Goal: Complete application form

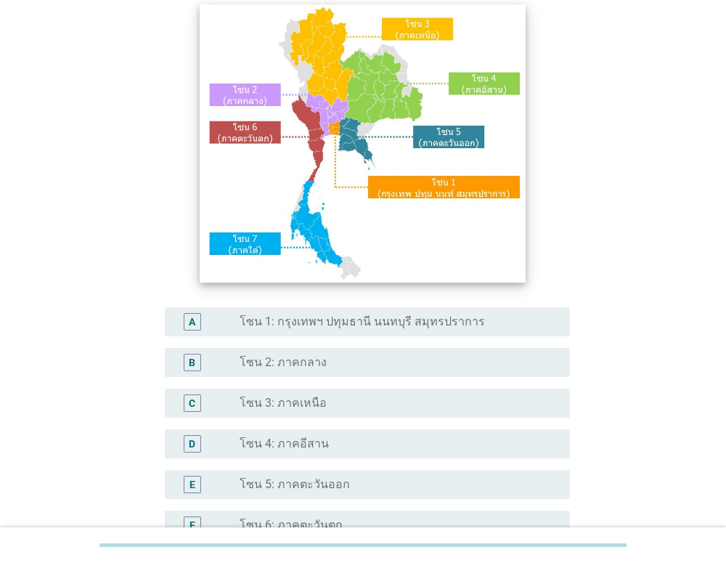
scroll to position [133, 0]
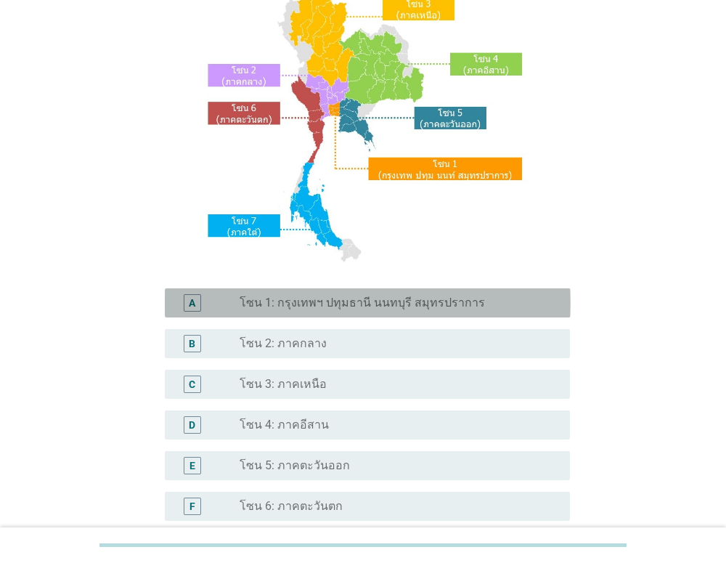
click at [406, 303] on label "โซน 1: กรุงเทพฯ ปทุมธานี นนทบุรี สมุทรปราการ" at bounding box center [363, 303] width 246 height 15
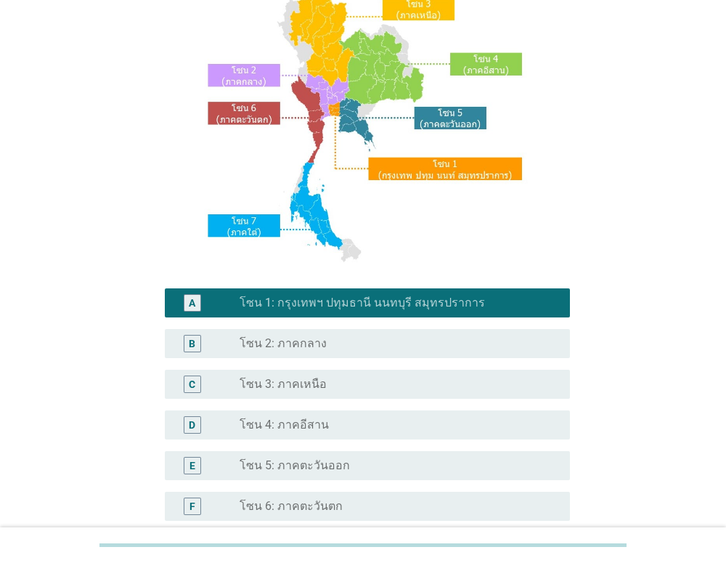
scroll to position [318, 0]
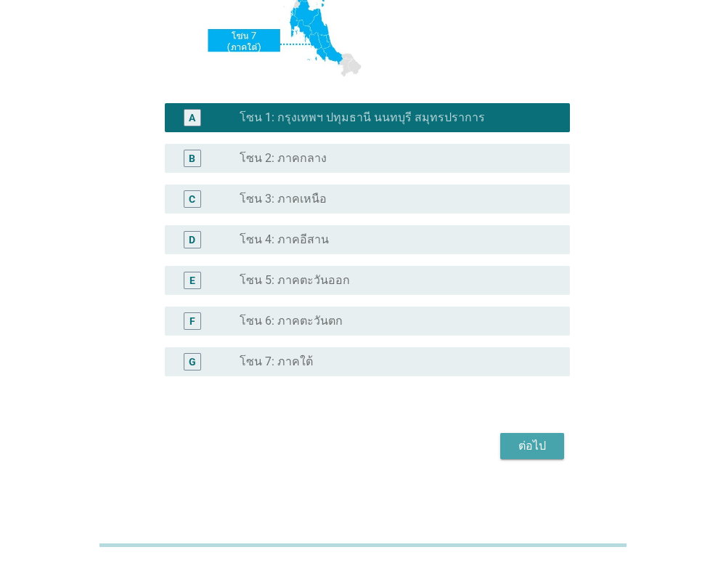
click at [552, 448] on div "ต่อไป" at bounding box center [532, 445] width 41 height 17
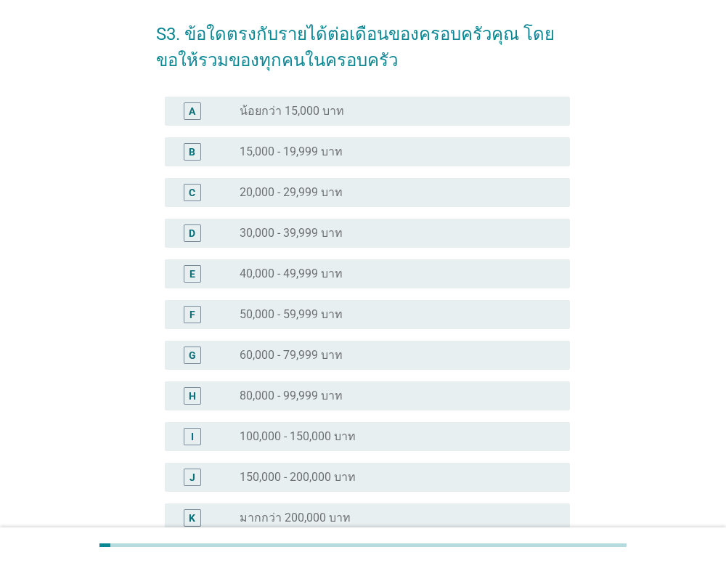
scroll to position [62, 0]
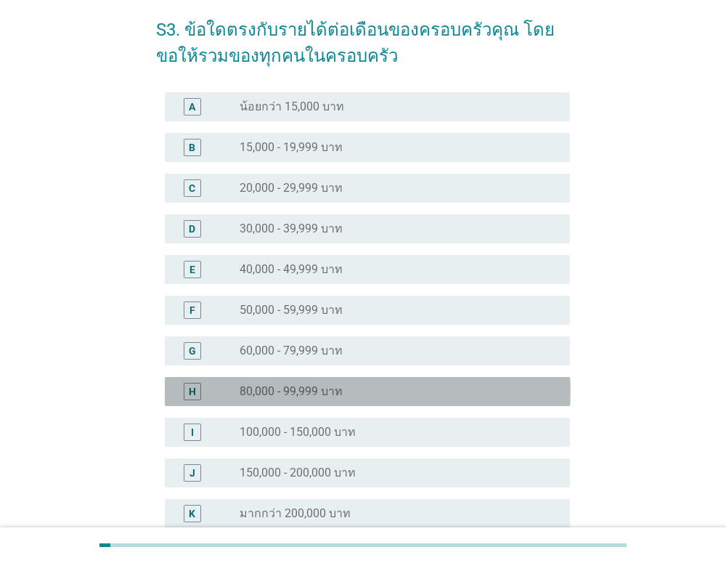
click at [451, 384] on div "radio_button_unchecked 80,000 - 99,999 บาท" at bounding box center [393, 391] width 307 height 15
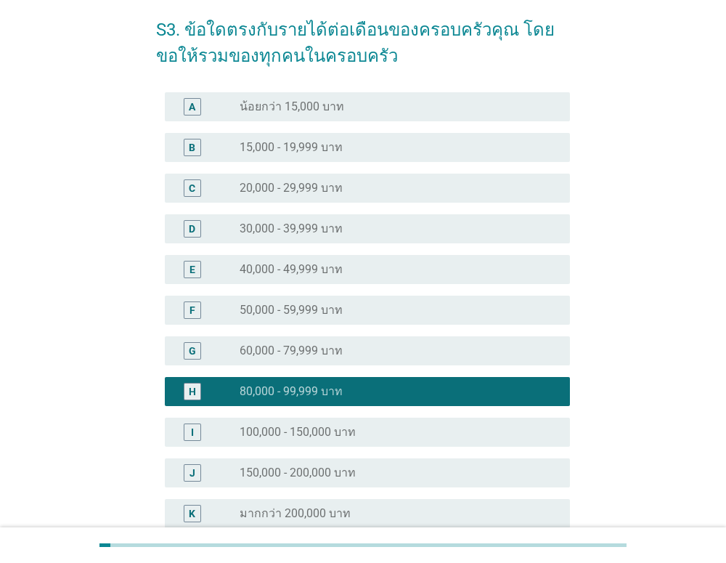
scroll to position [214, 0]
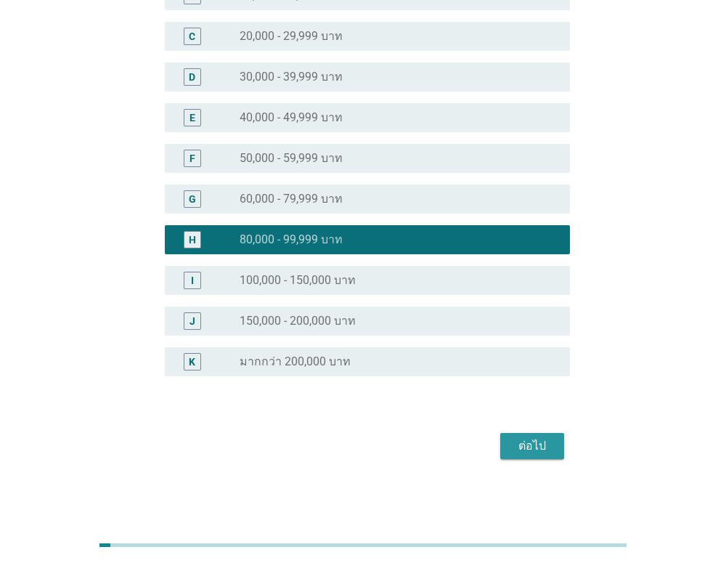
click at [553, 450] on button "ต่อไป" at bounding box center [532, 446] width 64 height 26
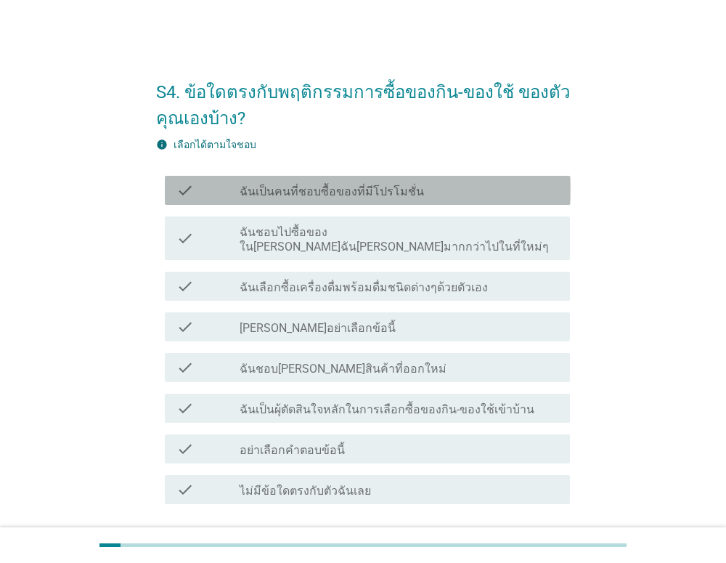
click at [482, 187] on div "check_box_outline_blank ฉันเป็นคนที่ชอบซื้อของที่มีโปรโมชั่น" at bounding box center [399, 190] width 319 height 17
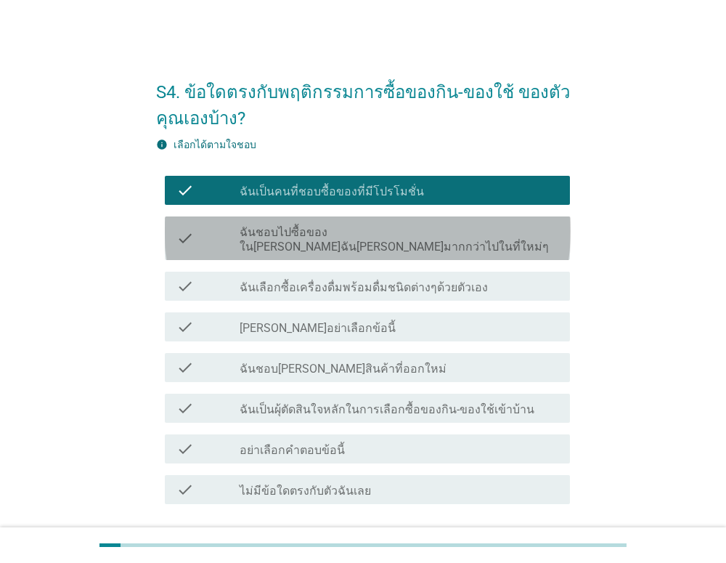
click at [471, 236] on label "ฉันชอบไปซื้อของใน[PERSON_NAME]ฉัน[PERSON_NAME]มากกว่าไปในที่ใหม่ๆ" at bounding box center [399, 239] width 319 height 29
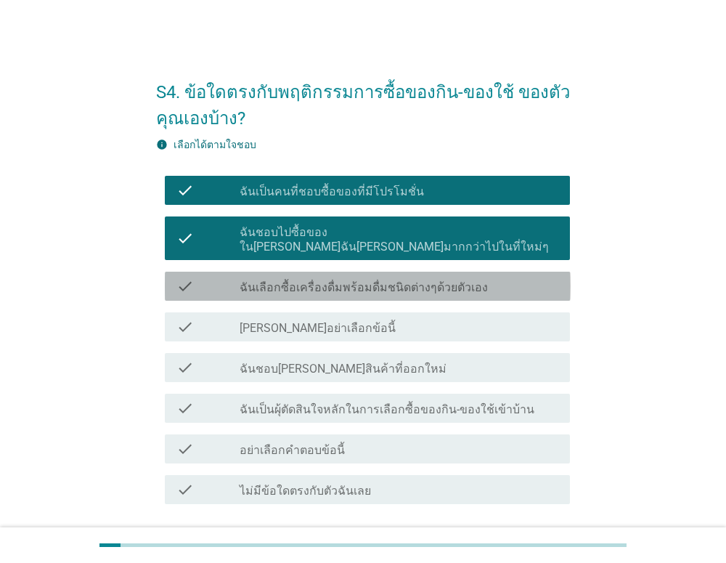
click at [460, 280] on div "check check_box_outline_blank ฉันเลือกซื้อเครื่องดื่มพร้อมดื่มชนิดต่างๆด้วยตัวเ…" at bounding box center [368, 286] width 406 height 29
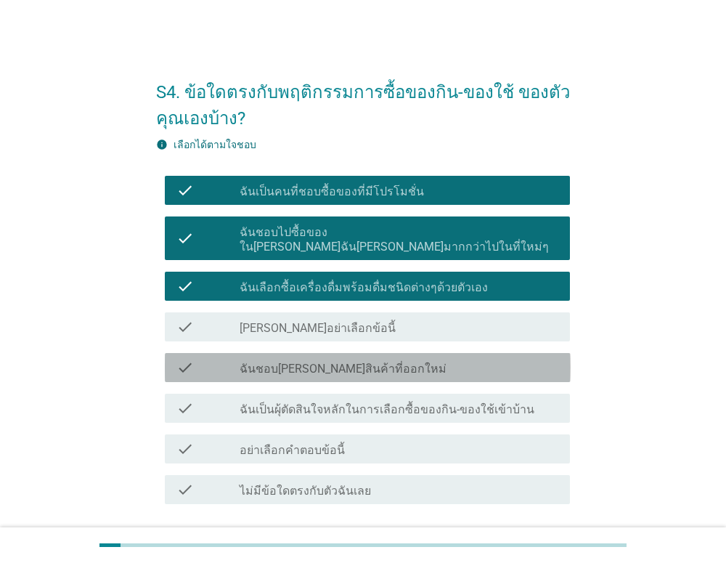
click at [430, 362] on div "check check_box_outline_blank ฉันชอบ[PERSON_NAME]สินค้าที่ออกใหม่" at bounding box center [368, 367] width 406 height 29
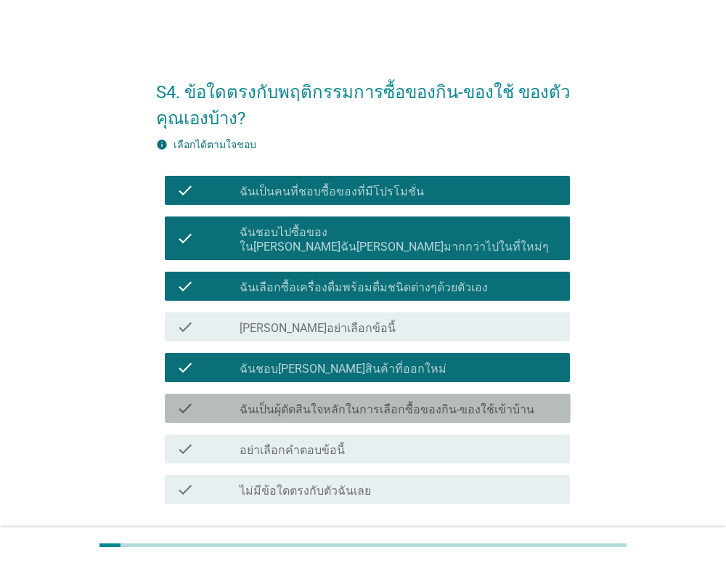
click at [426, 402] on label "ฉันเป็นผุ้ตัดสินใจหลักในการเลือกซื้อของกิน-ของใช้เข้าบ้าน" at bounding box center [387, 409] width 295 height 15
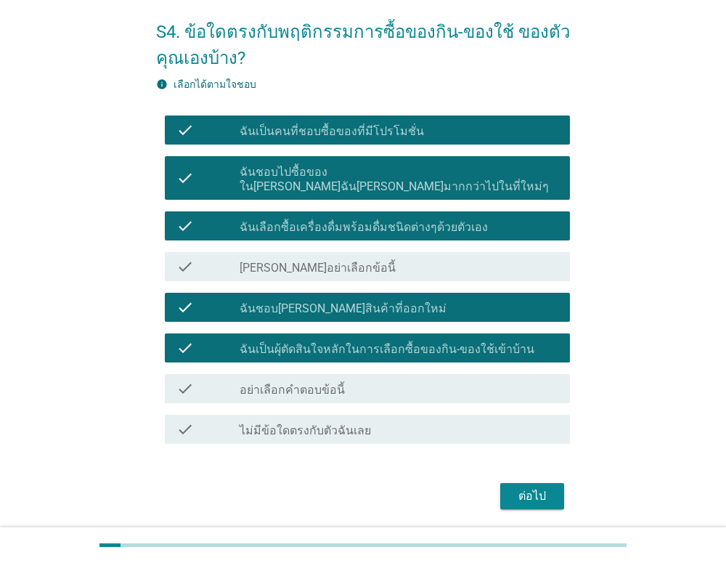
scroll to position [96, 0]
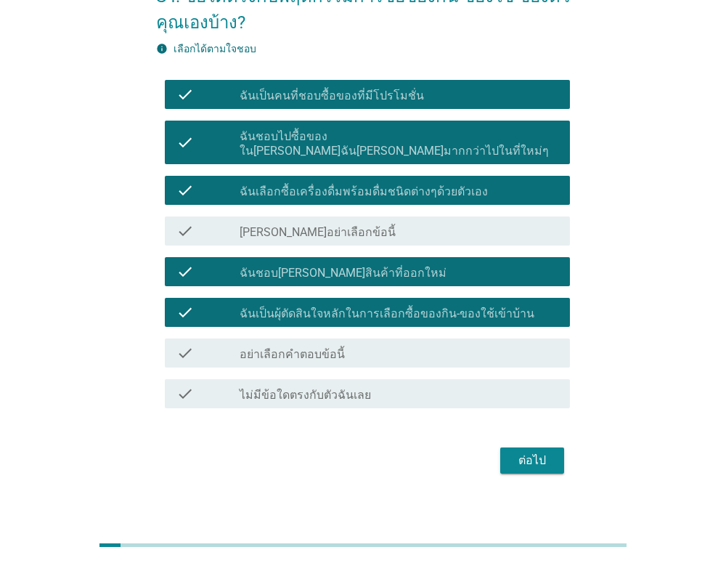
click at [532, 452] on div "ต่อไป" at bounding box center [532, 460] width 41 height 17
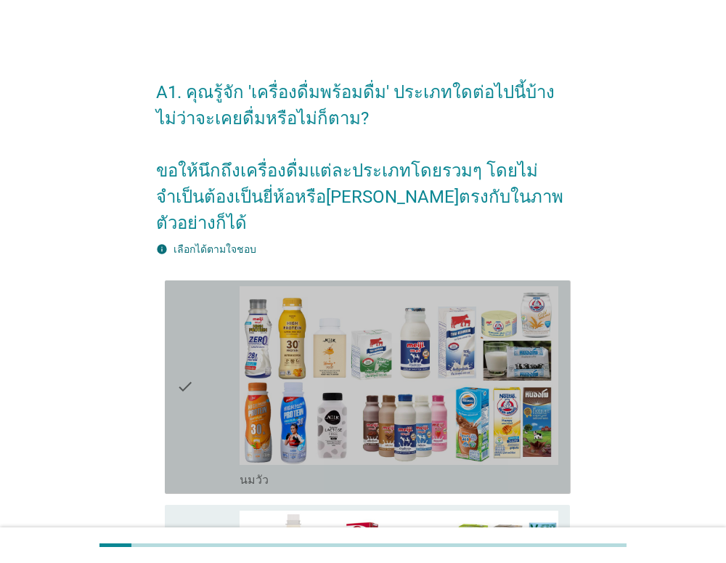
click at [216, 320] on div "check" at bounding box center [209, 387] width 64 height 202
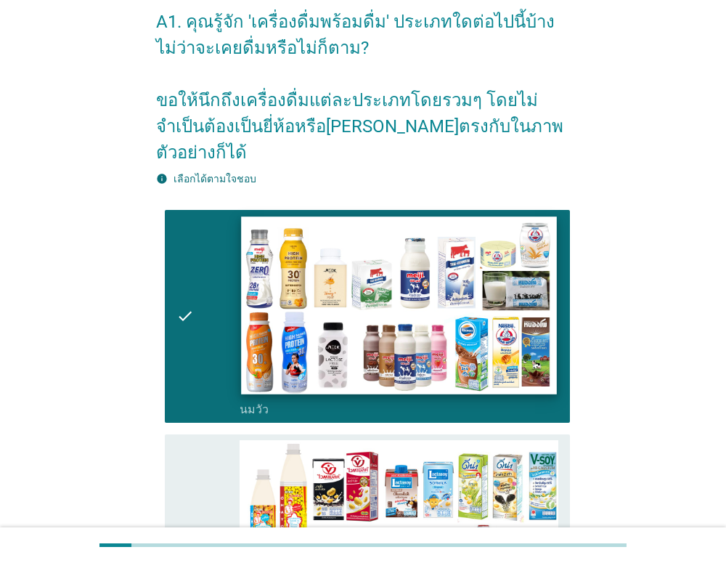
scroll to position [83, 0]
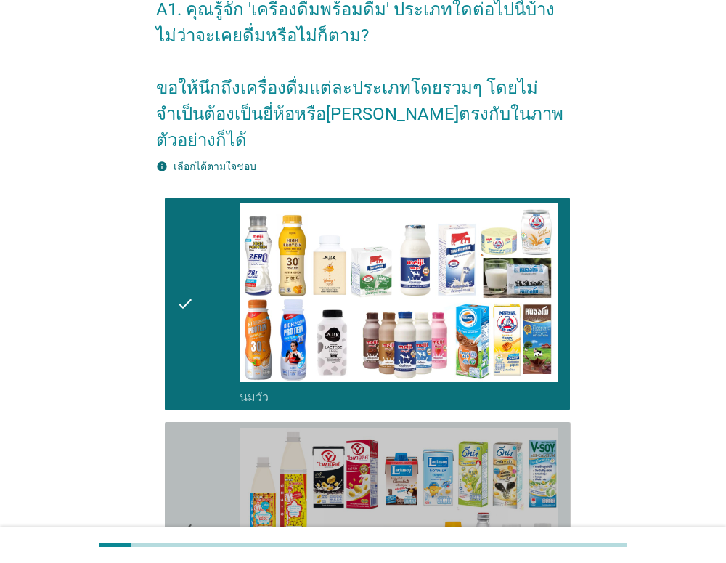
click at [192, 440] on icon "check" at bounding box center [185, 529] width 17 height 202
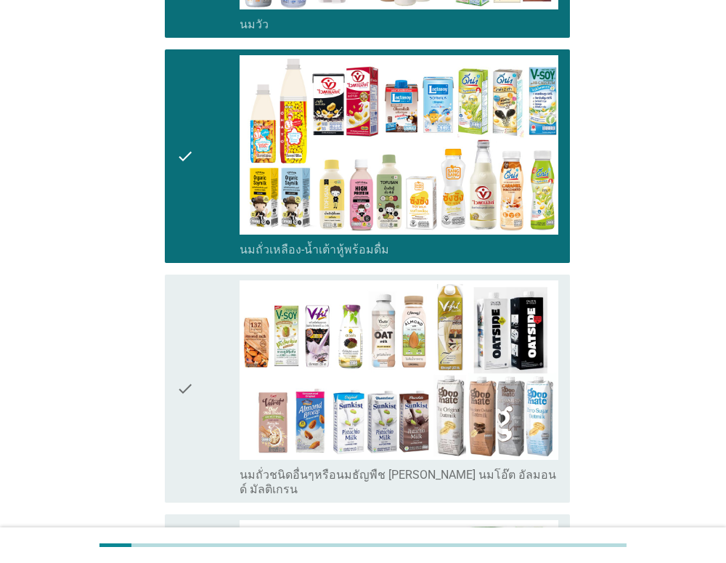
scroll to position [484, 0]
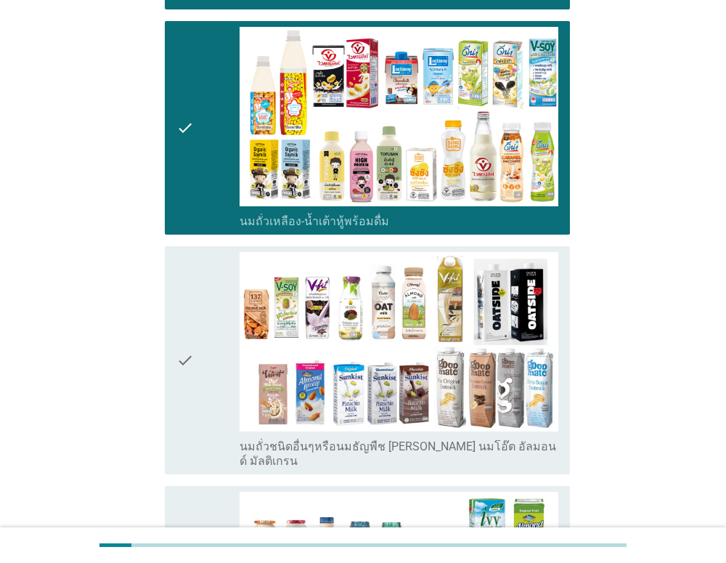
click at [193, 273] on div "check" at bounding box center [209, 360] width 64 height 216
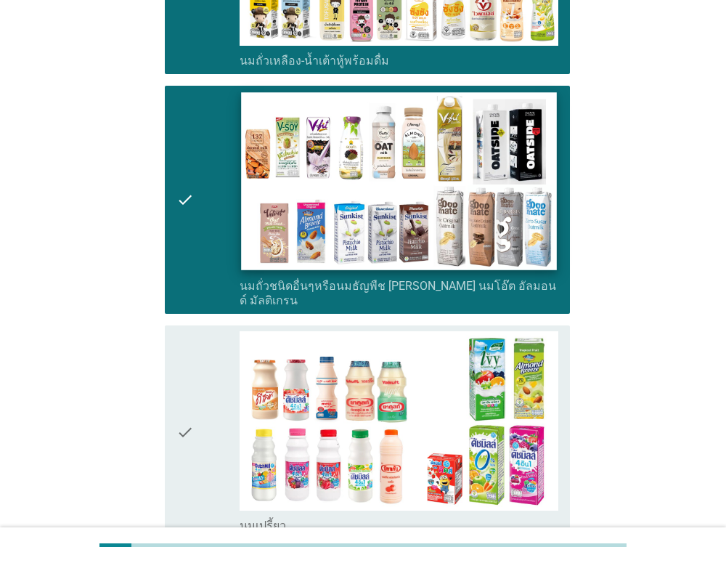
scroll to position [748, 0]
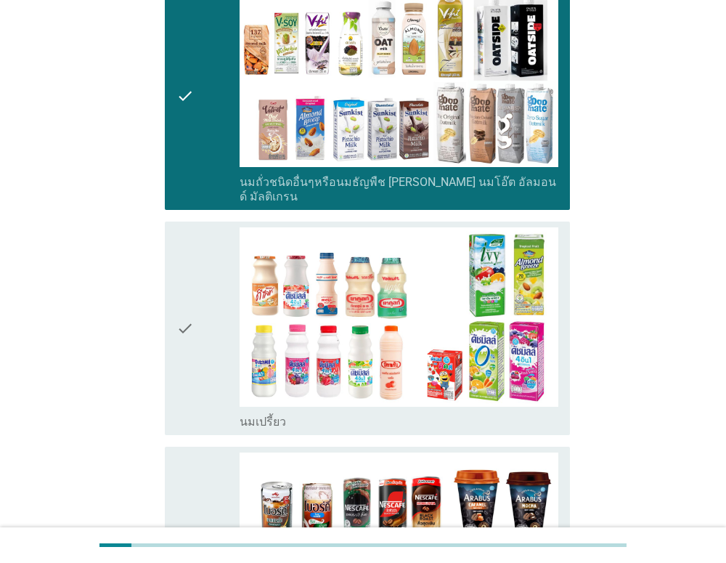
click at [190, 232] on icon "check" at bounding box center [185, 328] width 17 height 202
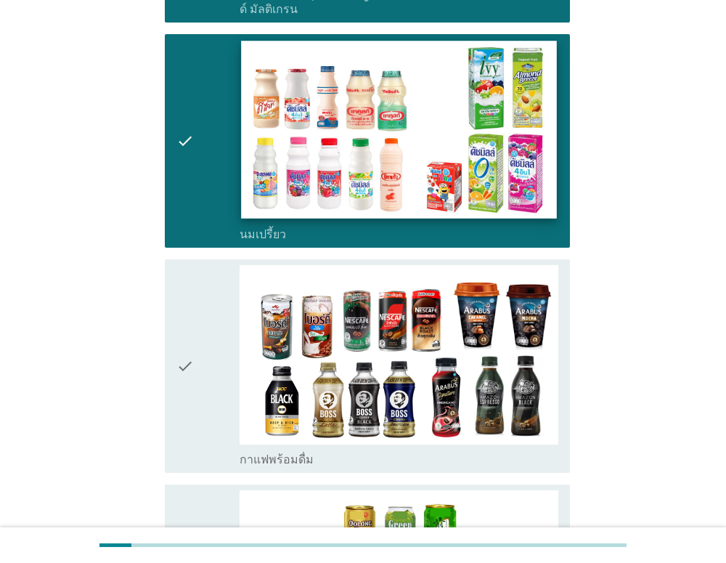
scroll to position [1060, 0]
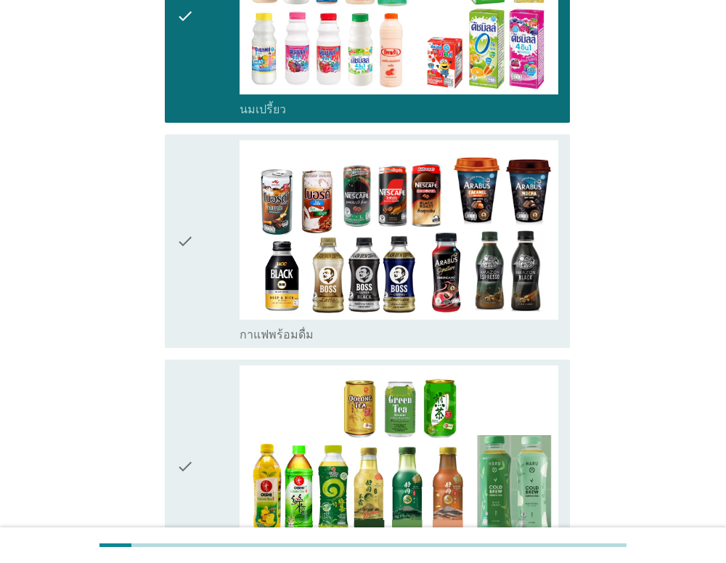
click at [190, 243] on icon "check" at bounding box center [185, 241] width 17 height 202
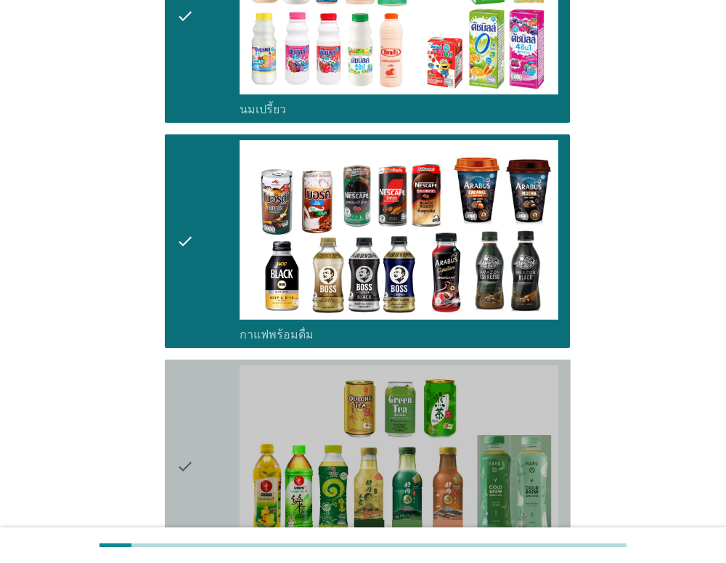
click at [195, 365] on div "check" at bounding box center [209, 466] width 64 height 202
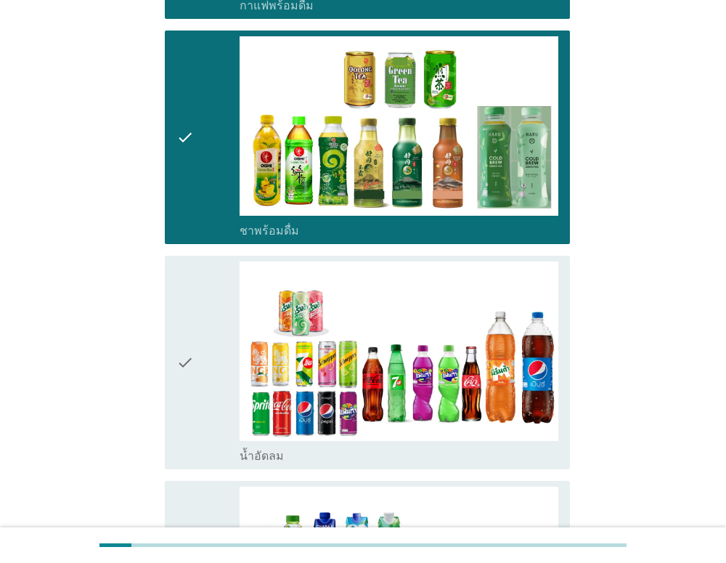
scroll to position [1437, 0]
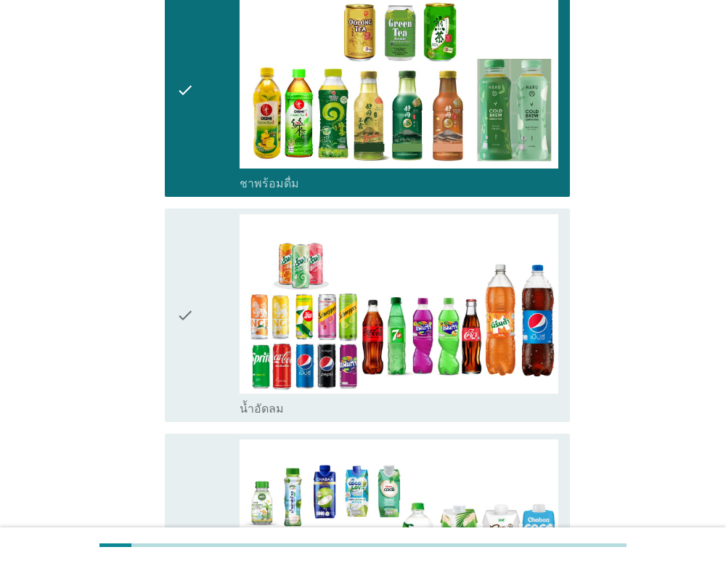
click at [192, 298] on icon "check" at bounding box center [185, 315] width 17 height 202
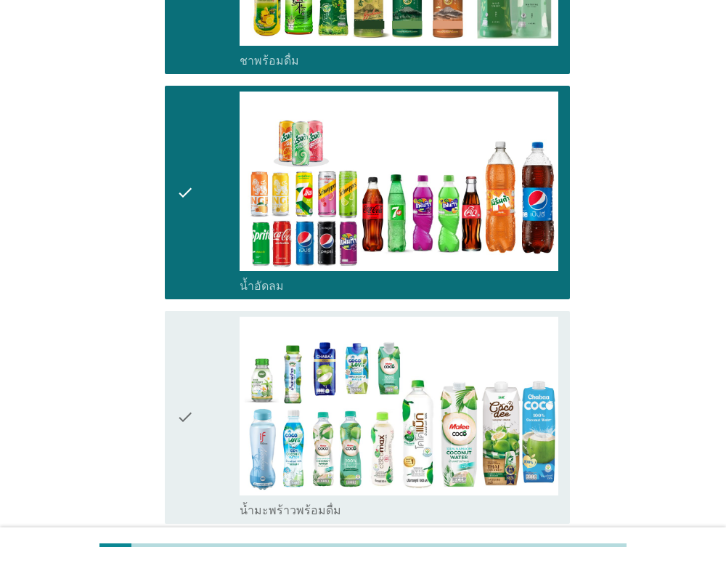
scroll to position [1727, 0]
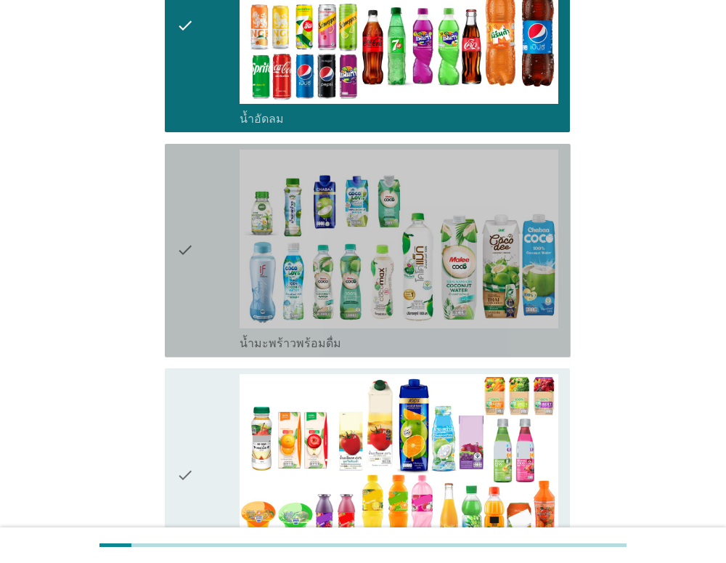
click at [193, 266] on icon "check" at bounding box center [185, 251] width 17 height 202
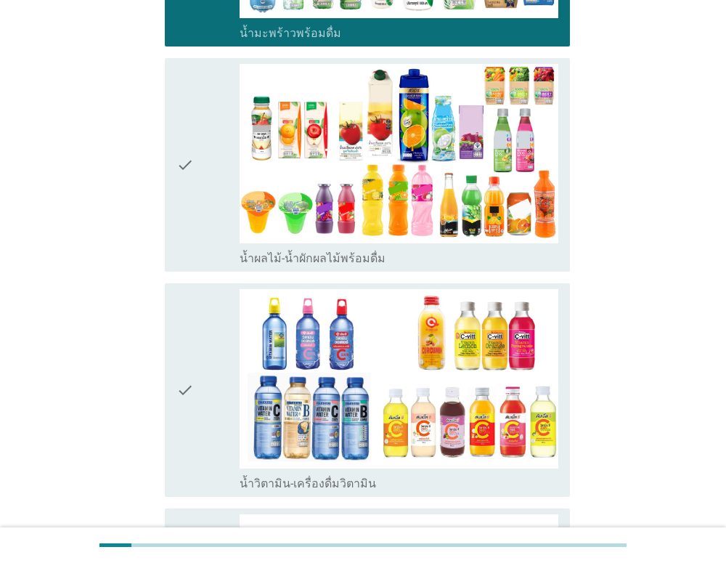
scroll to position [2197, 0]
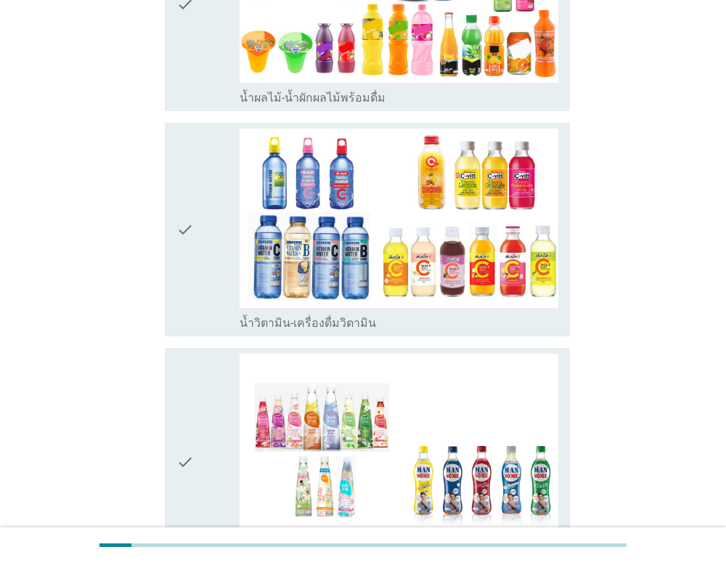
click at [203, 232] on div "check" at bounding box center [209, 230] width 64 height 202
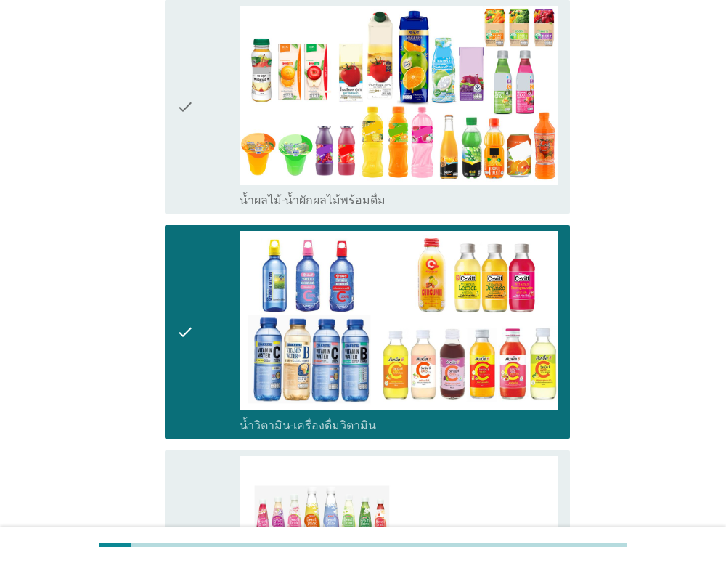
scroll to position [2075, 0]
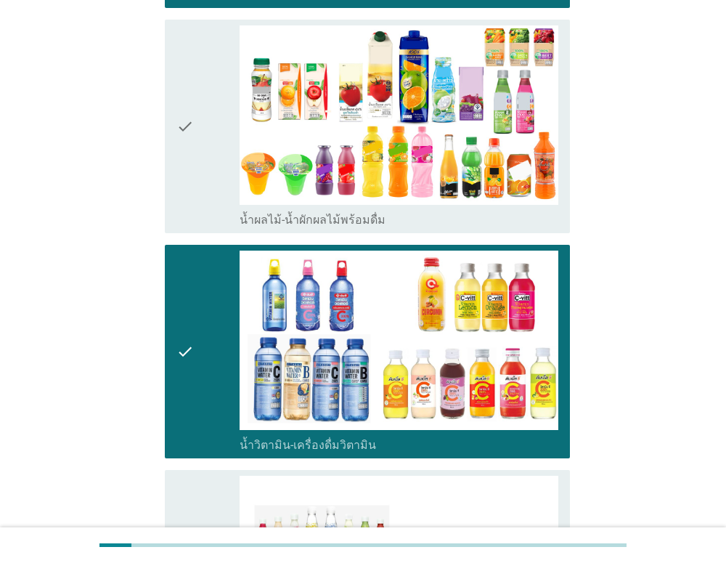
click at [192, 118] on icon "check" at bounding box center [185, 126] width 17 height 202
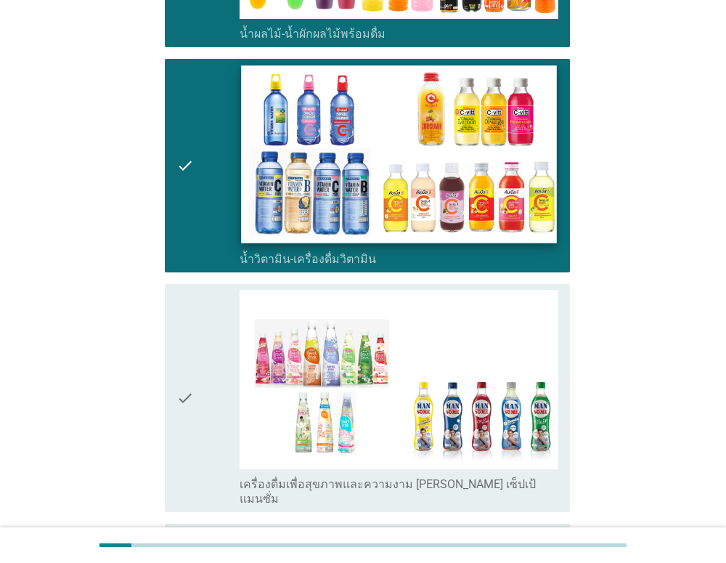
scroll to position [2545, 0]
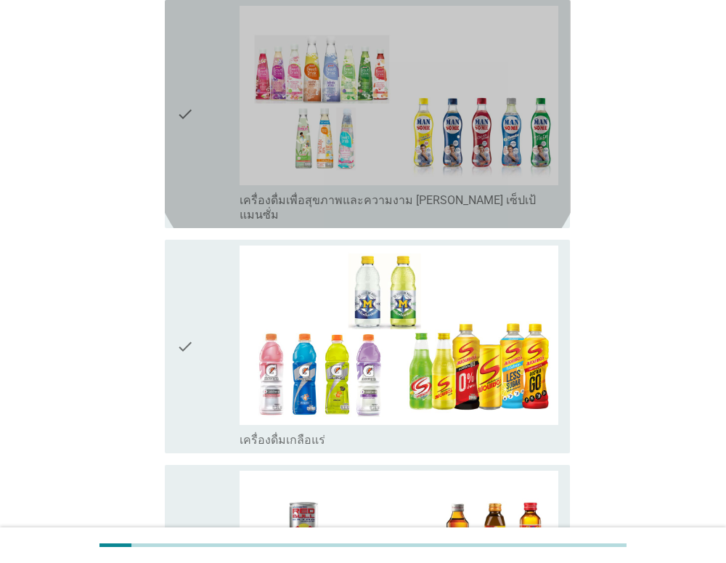
click at [216, 137] on div "check" at bounding box center [209, 114] width 64 height 216
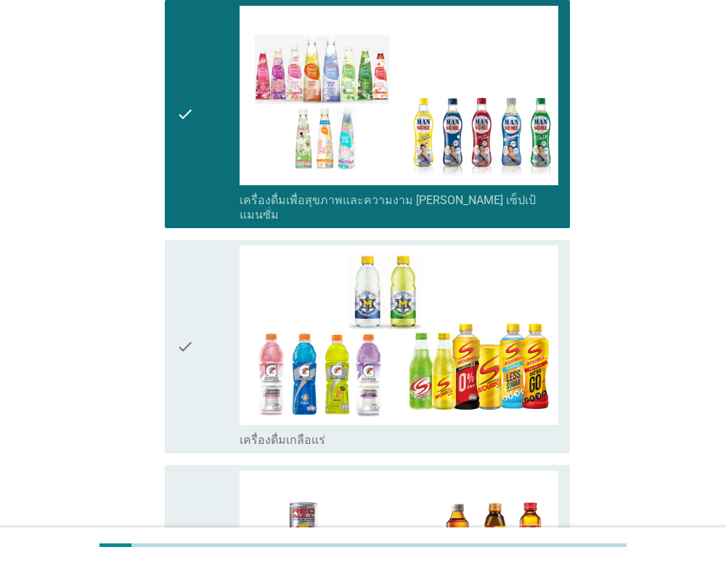
click at [222, 292] on div "check" at bounding box center [209, 347] width 64 height 202
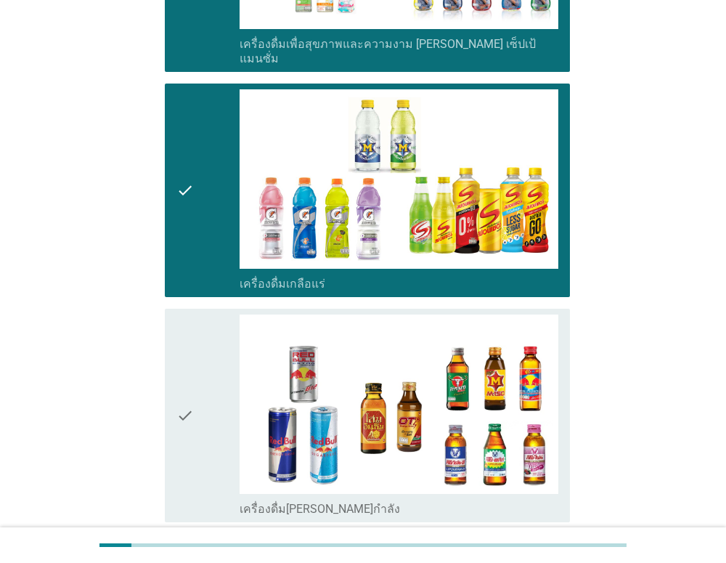
scroll to position [2714, 0]
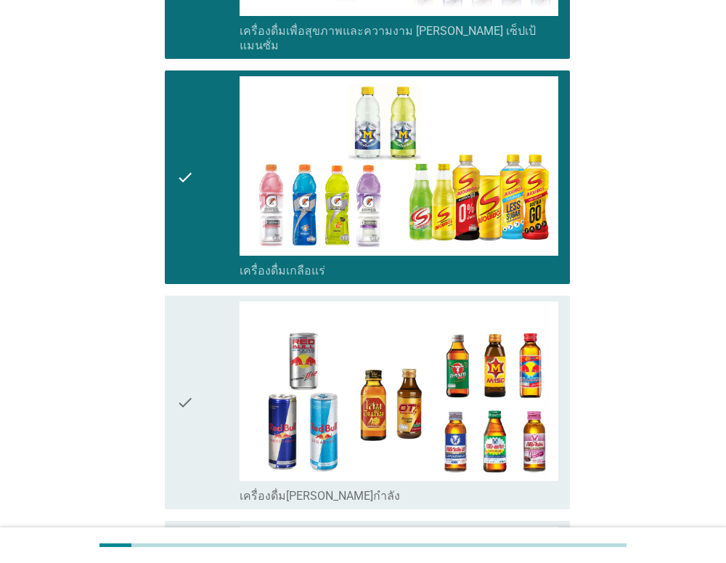
click at [198, 315] on div "check" at bounding box center [209, 402] width 64 height 202
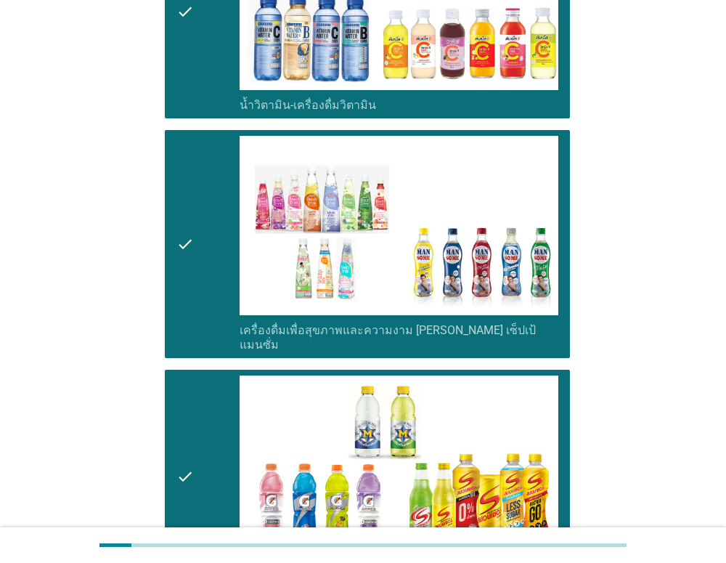
scroll to position [3035, 0]
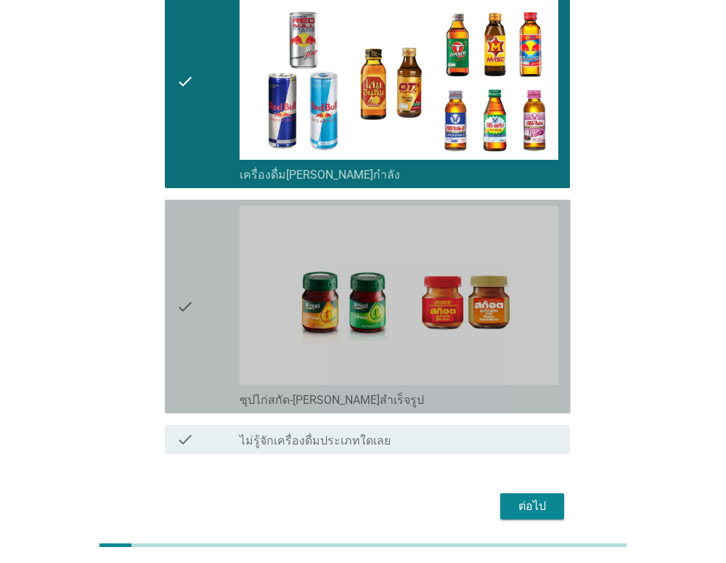
click at [184, 307] on icon "check" at bounding box center [185, 307] width 17 height 202
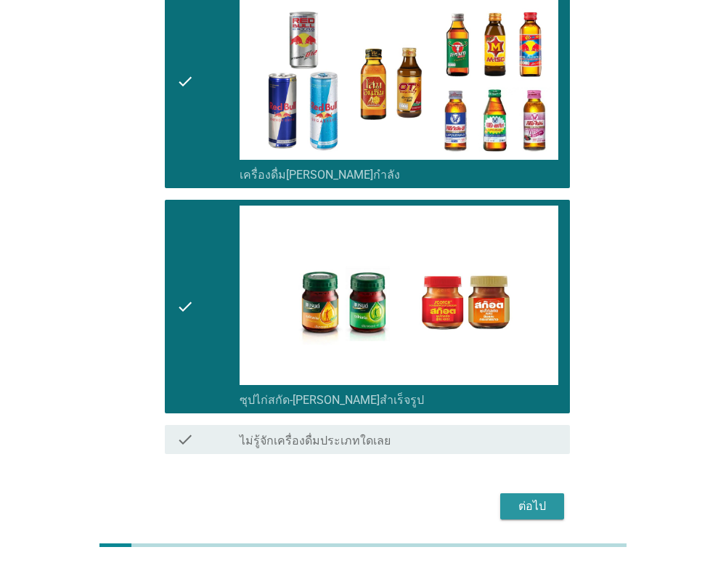
click at [533, 498] on div "ต่อไป" at bounding box center [532, 506] width 41 height 17
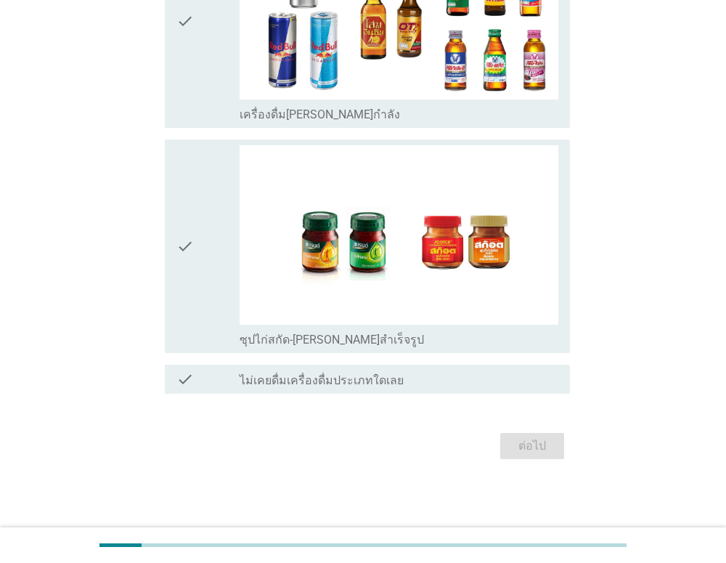
scroll to position [0, 0]
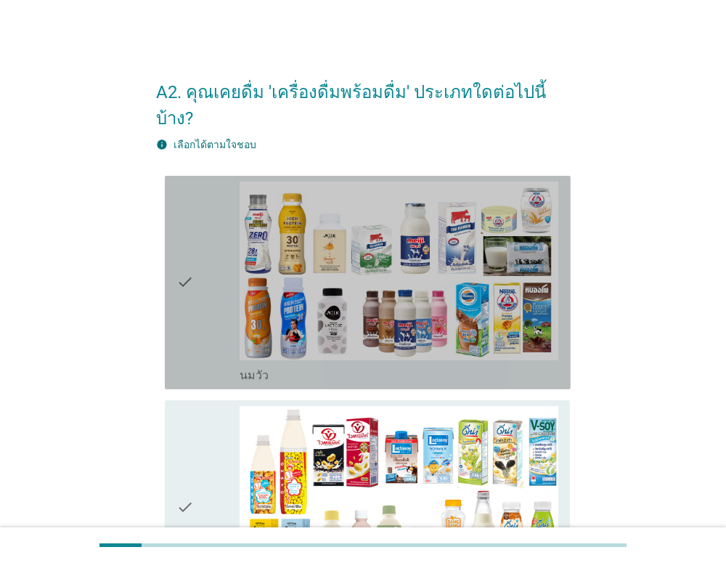
click at [185, 325] on icon "check" at bounding box center [185, 283] width 17 height 202
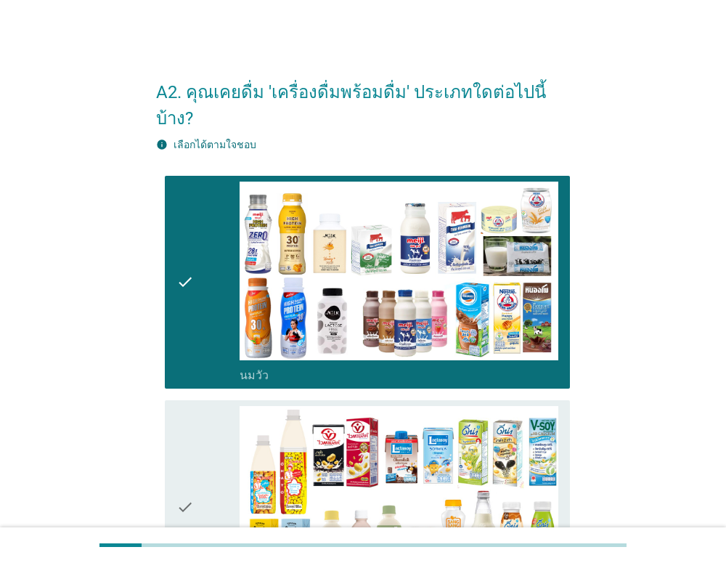
click at [185, 420] on icon "check" at bounding box center [185, 507] width 17 height 202
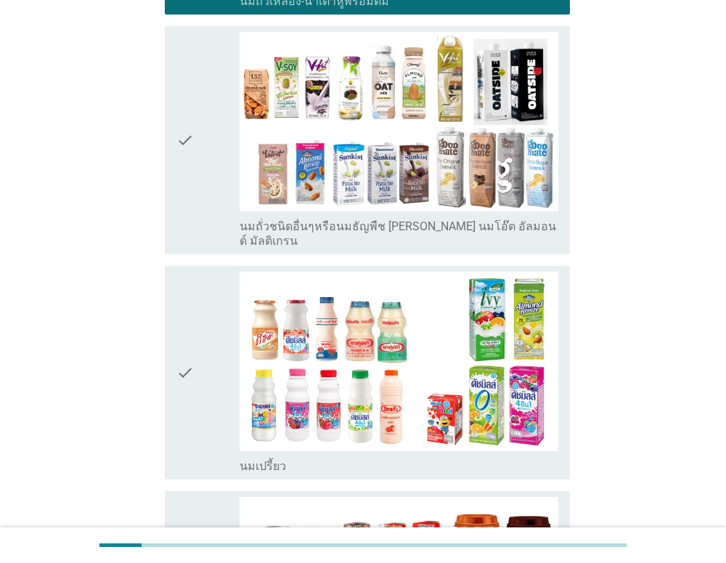
scroll to position [747, 0]
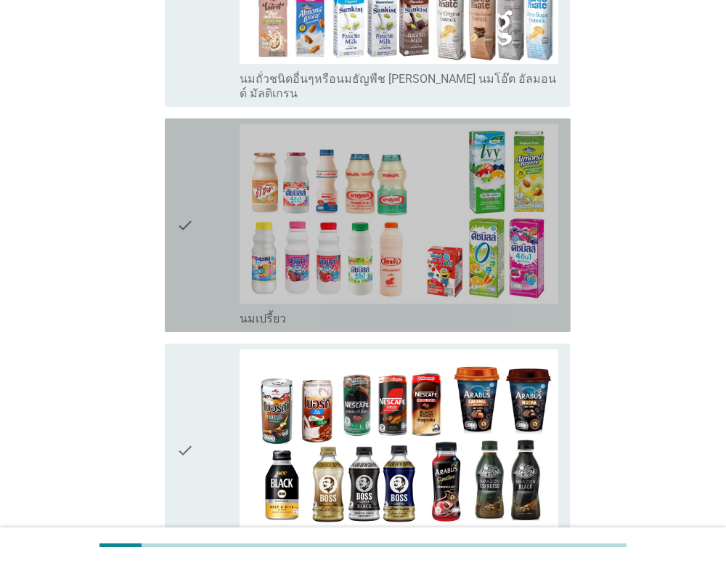
click at [202, 170] on div "check" at bounding box center [209, 225] width 64 height 202
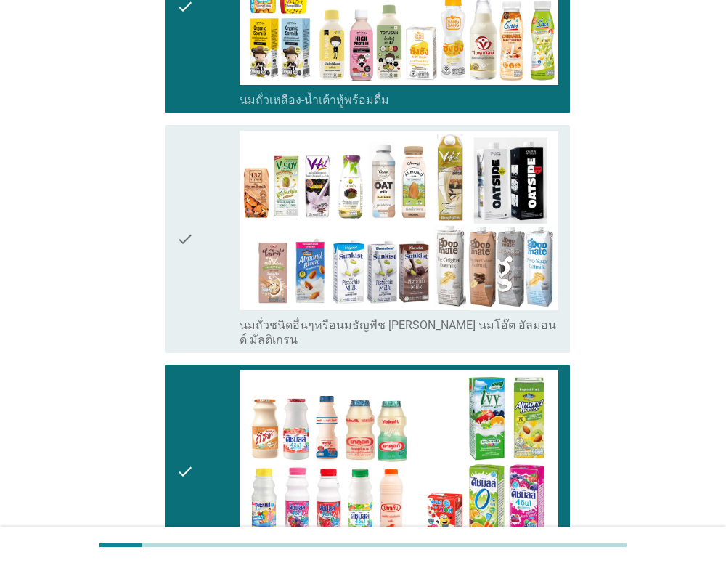
click at [201, 200] on div "check" at bounding box center [209, 239] width 64 height 216
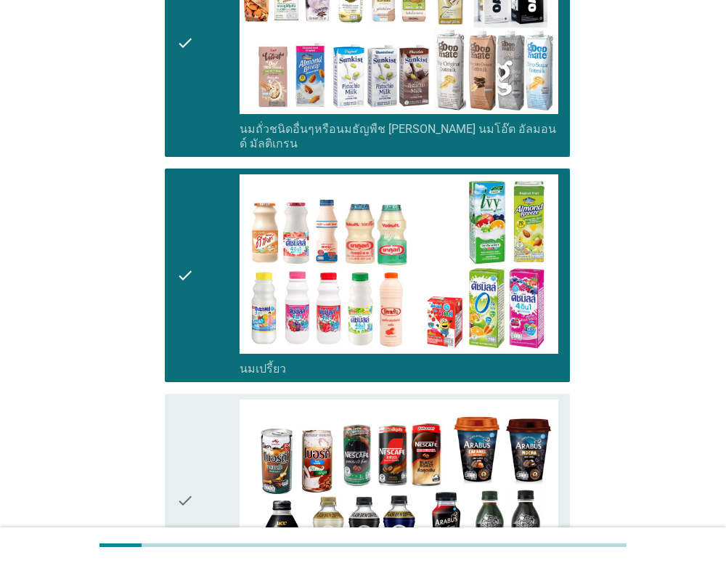
scroll to position [968, 0]
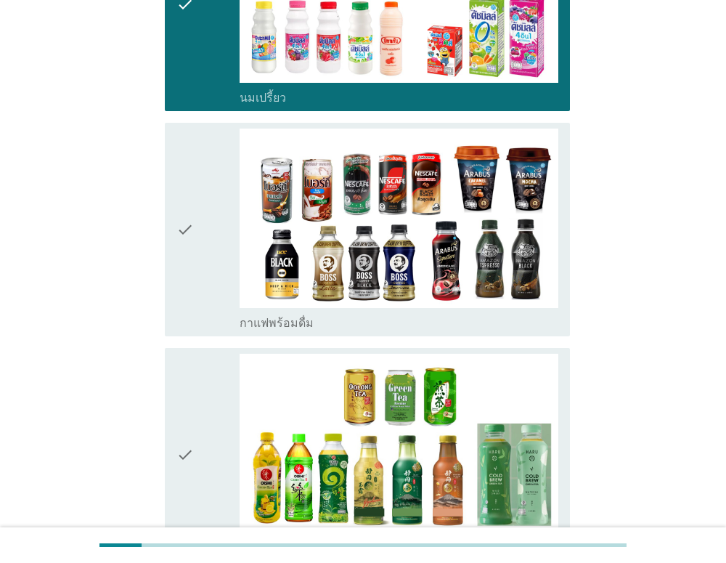
click at [200, 178] on div "check" at bounding box center [209, 230] width 64 height 202
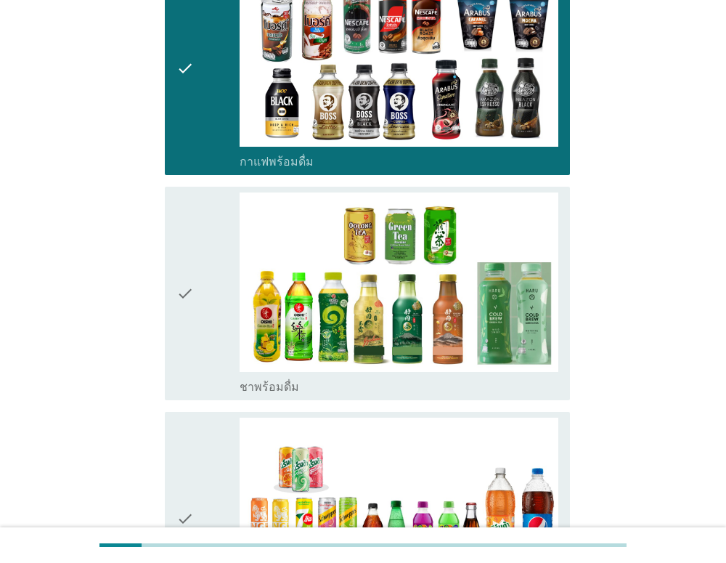
scroll to position [1186, 0]
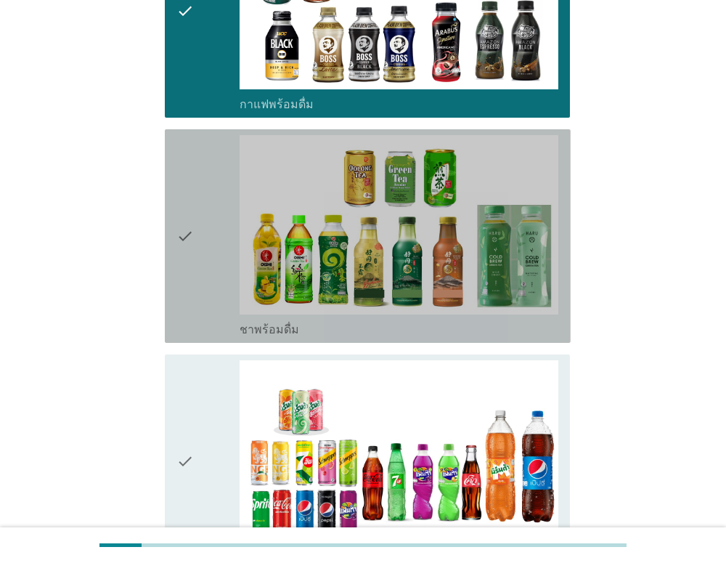
click at [200, 163] on div "check" at bounding box center [209, 236] width 64 height 202
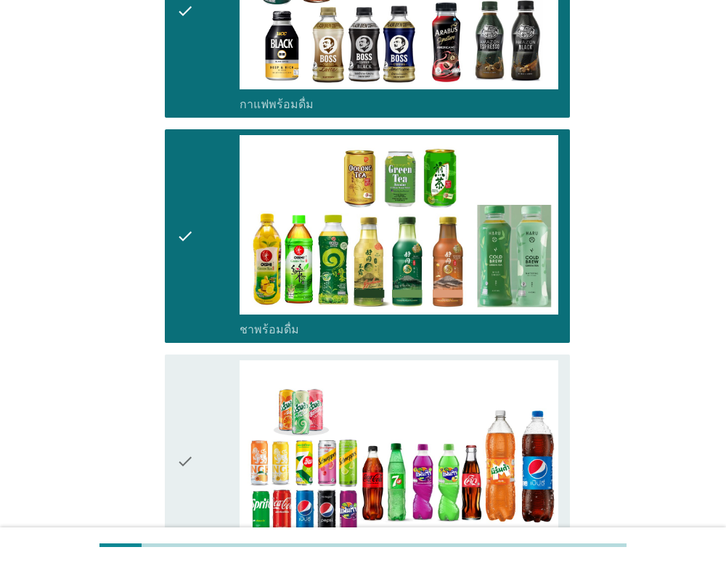
click at [202, 360] on div "check" at bounding box center [209, 461] width 64 height 202
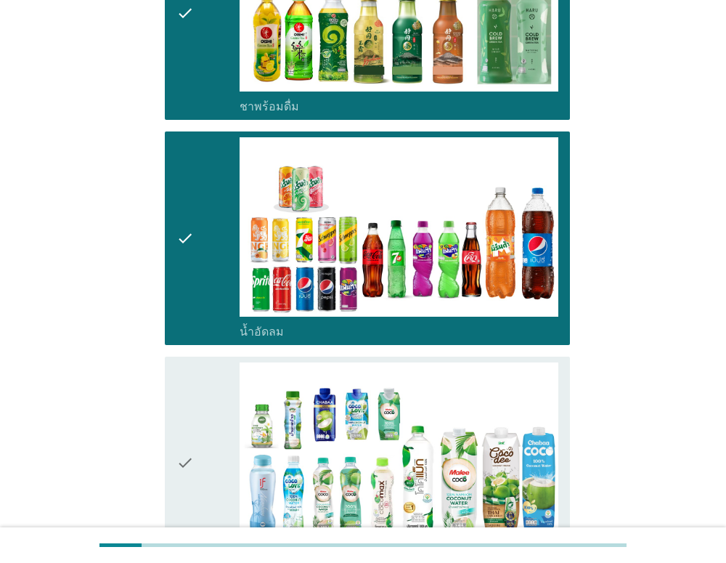
scroll to position [1732, 0]
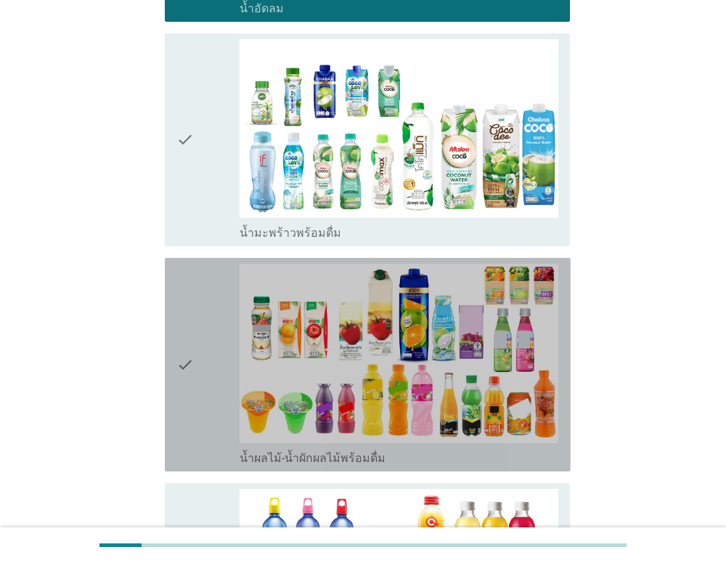
click at [197, 293] on div "check" at bounding box center [209, 365] width 64 height 202
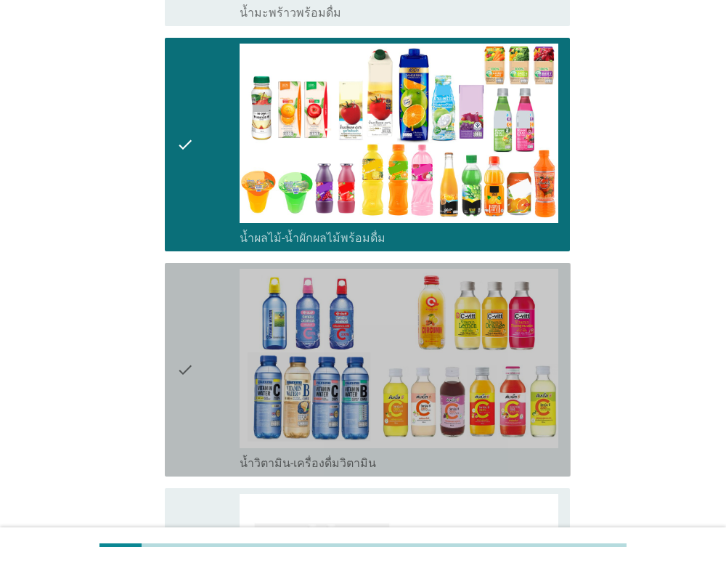
click at [196, 292] on div "check" at bounding box center [209, 370] width 64 height 202
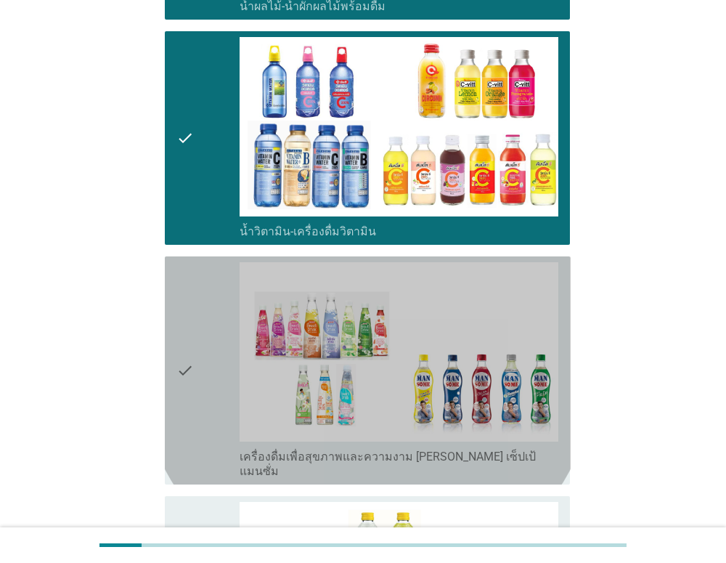
click at [190, 280] on icon "check" at bounding box center [185, 370] width 17 height 216
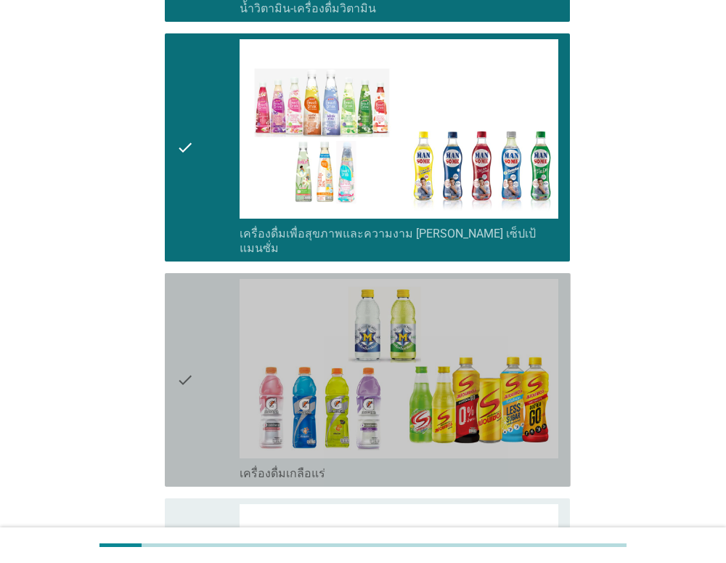
click at [188, 279] on icon "check" at bounding box center [185, 380] width 17 height 202
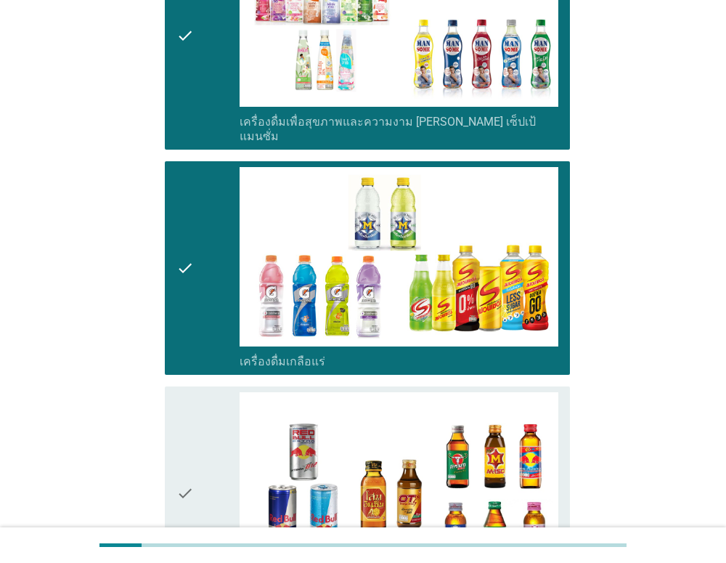
scroll to position [2719, 0]
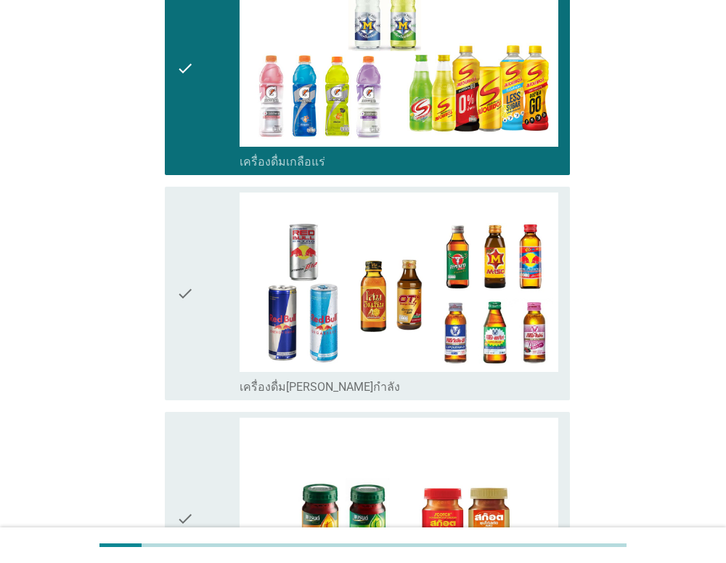
click at [191, 423] on icon "check" at bounding box center [185, 519] width 17 height 202
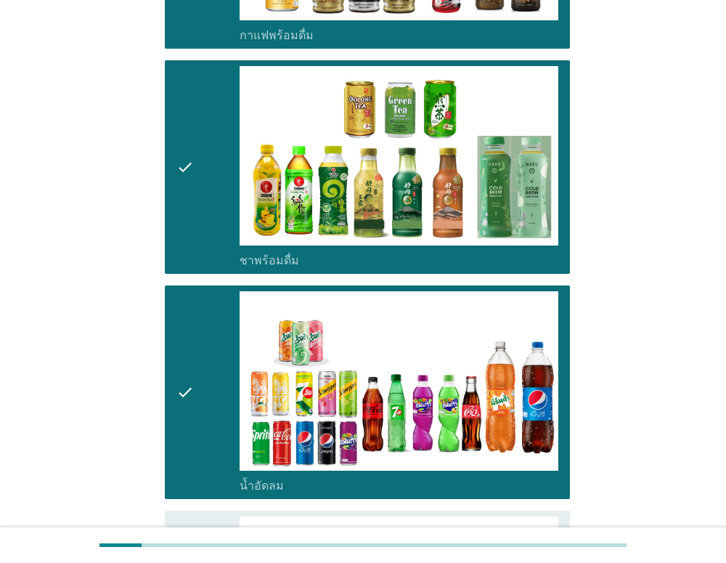
scroll to position [1581, 0]
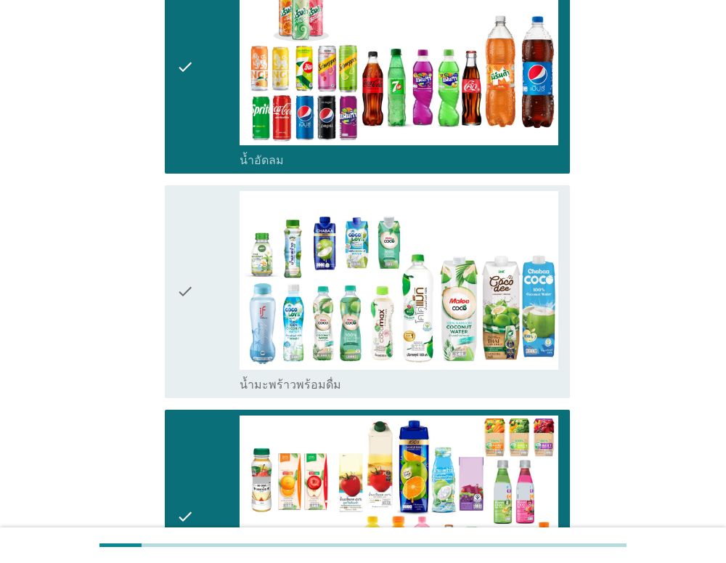
click at [205, 286] on div "check" at bounding box center [209, 292] width 64 height 202
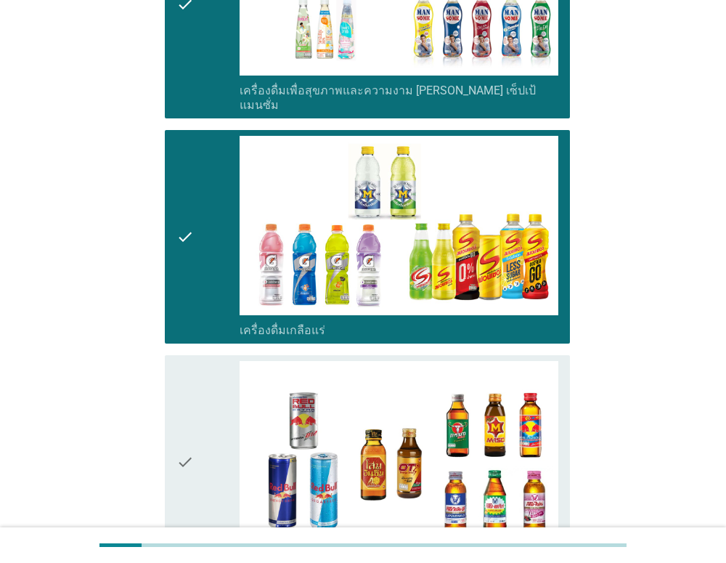
scroll to position [2931, 0]
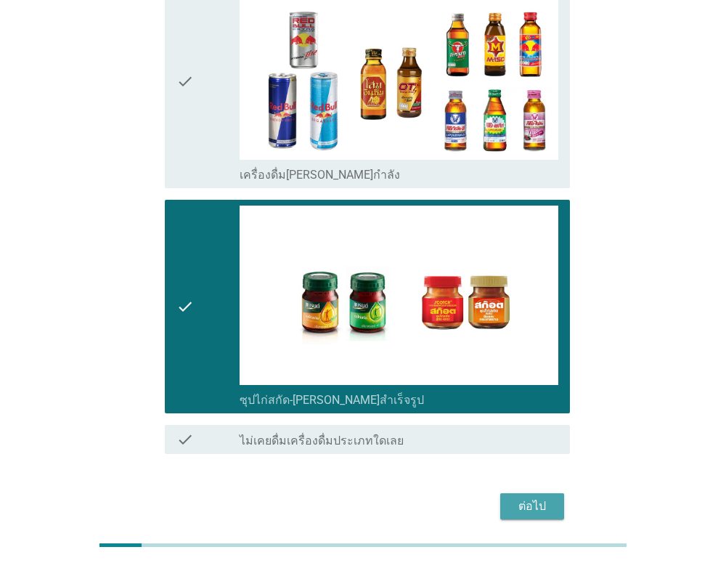
click at [547, 493] on button "ต่อไป" at bounding box center [532, 506] width 64 height 26
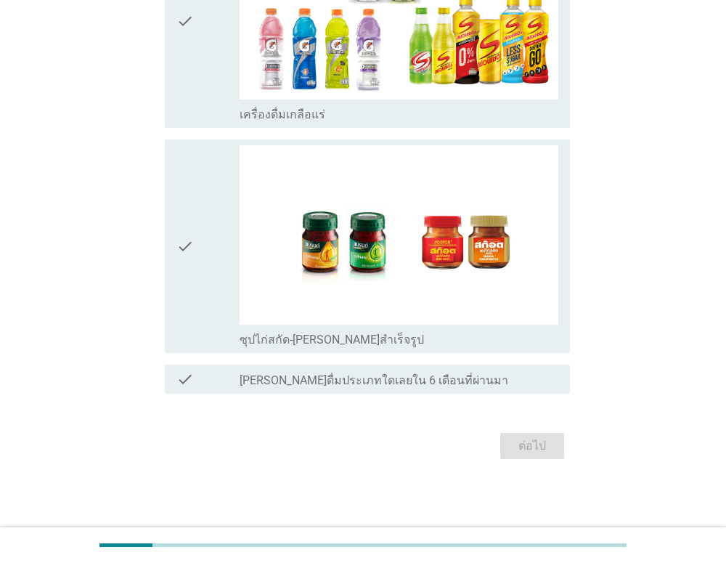
scroll to position [0, 0]
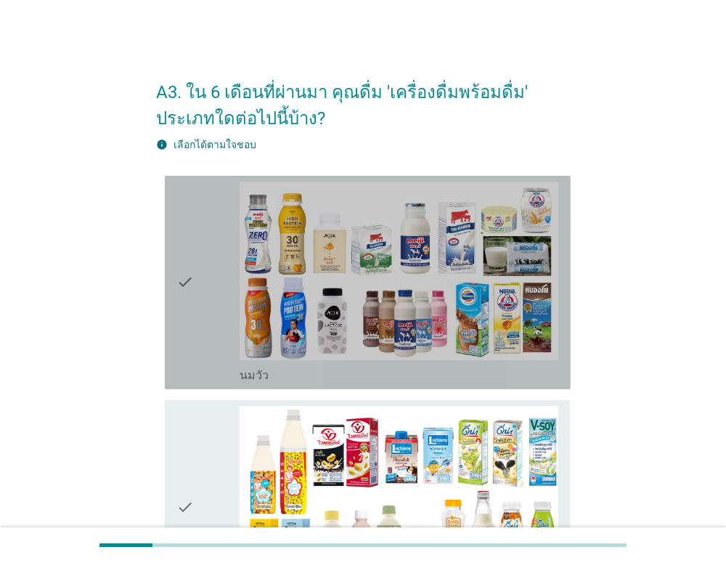
click at [202, 339] on div "check" at bounding box center [209, 283] width 64 height 202
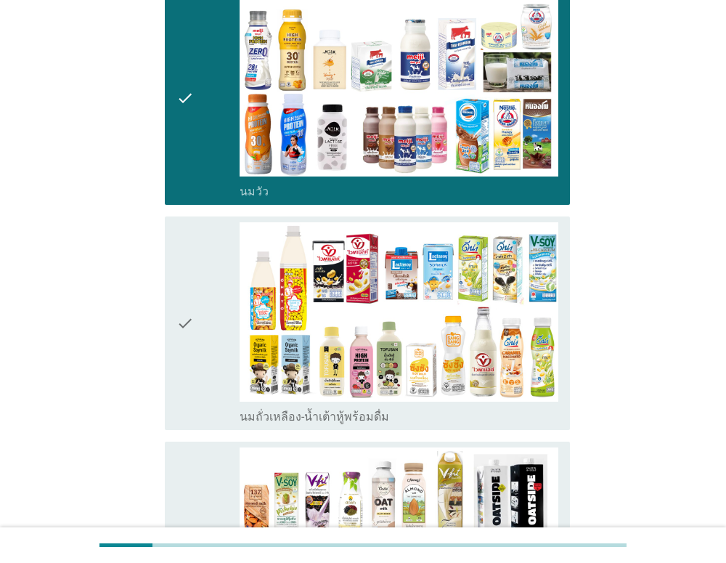
click at [196, 330] on div "check" at bounding box center [209, 323] width 64 height 202
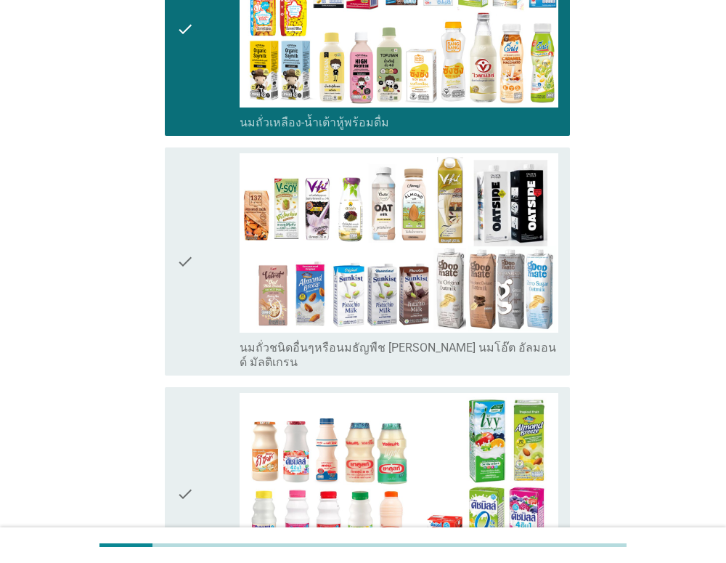
scroll to position [511, 0]
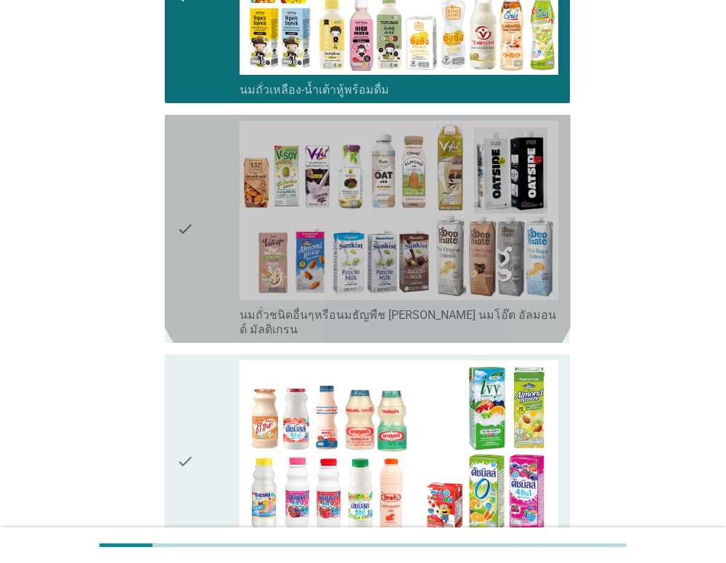
click at [192, 291] on icon "check" at bounding box center [185, 229] width 17 height 216
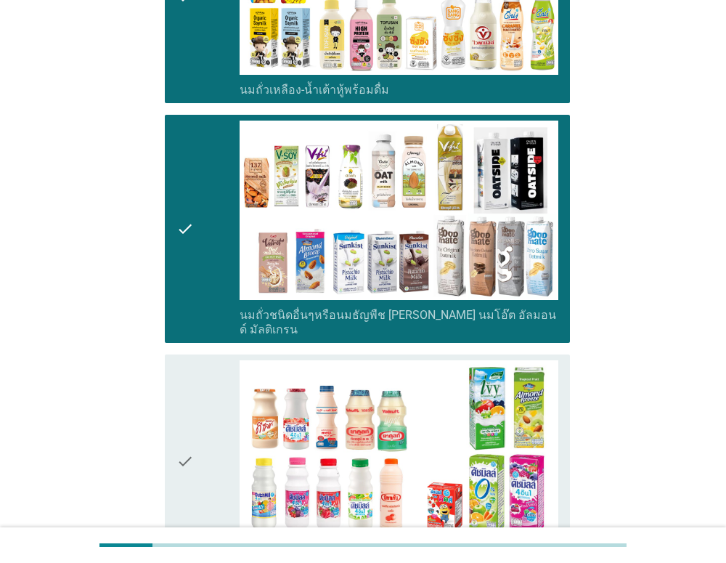
click at [182, 389] on icon "check" at bounding box center [185, 461] width 17 height 202
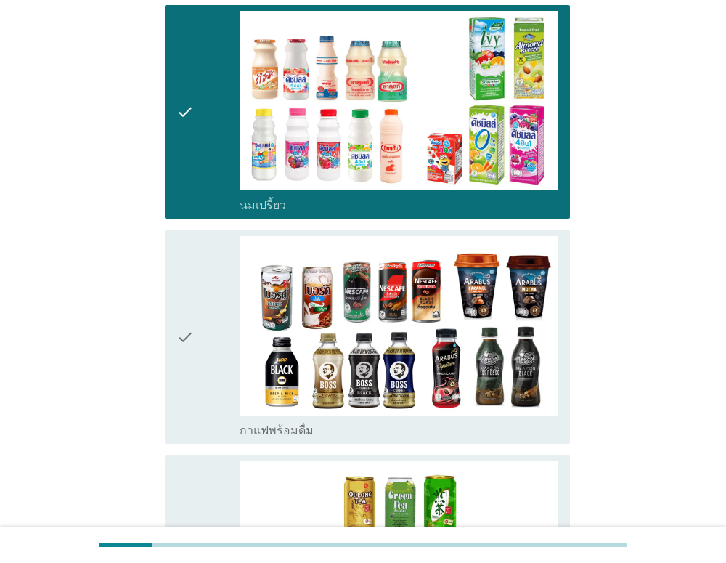
scroll to position [939, 0]
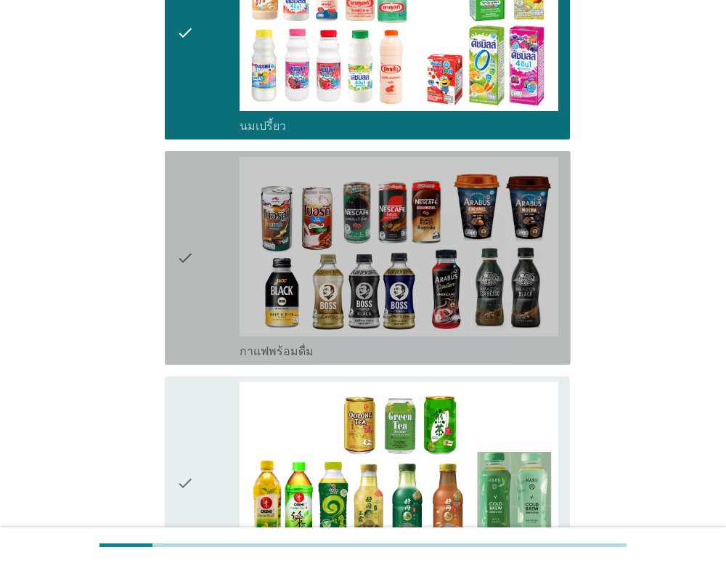
click at [185, 296] on icon "check" at bounding box center [185, 258] width 17 height 202
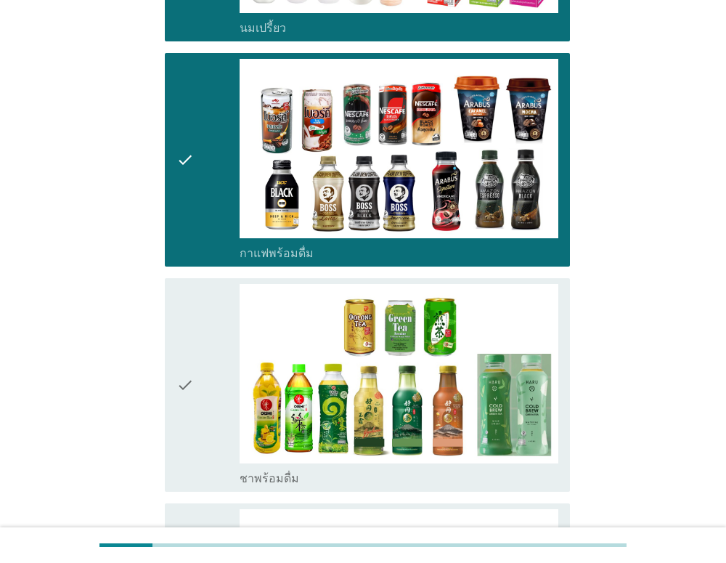
scroll to position [1180, 0]
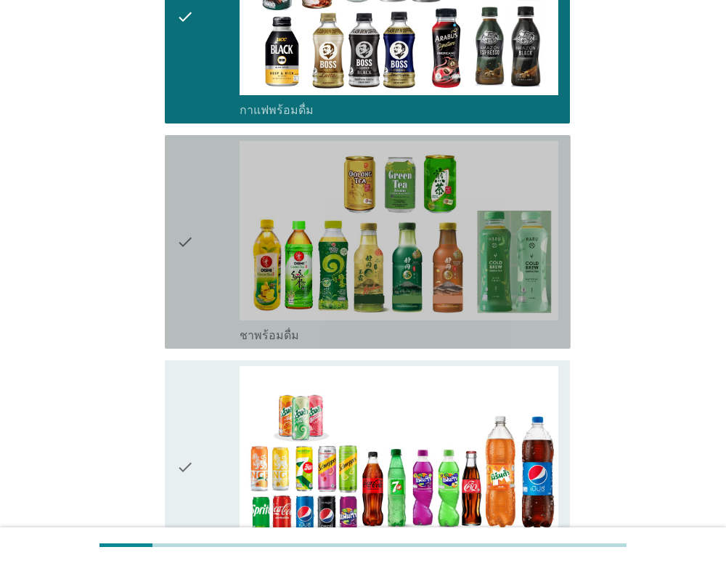
click at [189, 278] on icon "check" at bounding box center [185, 242] width 17 height 202
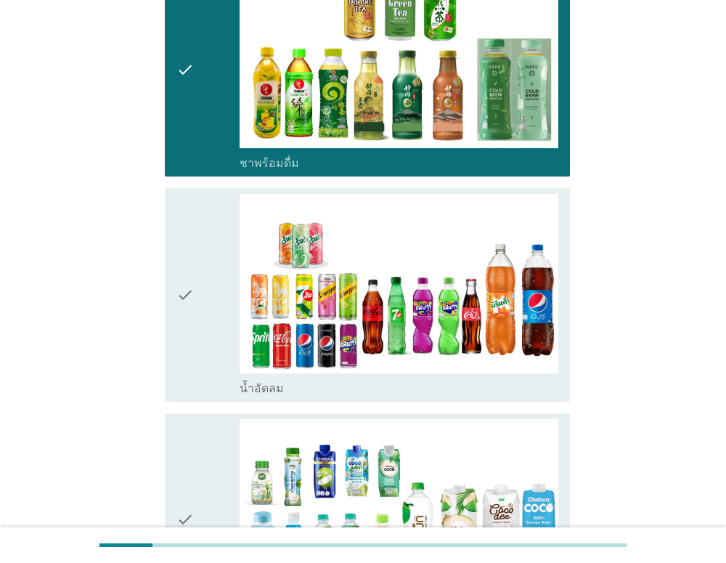
scroll to position [1400, 0]
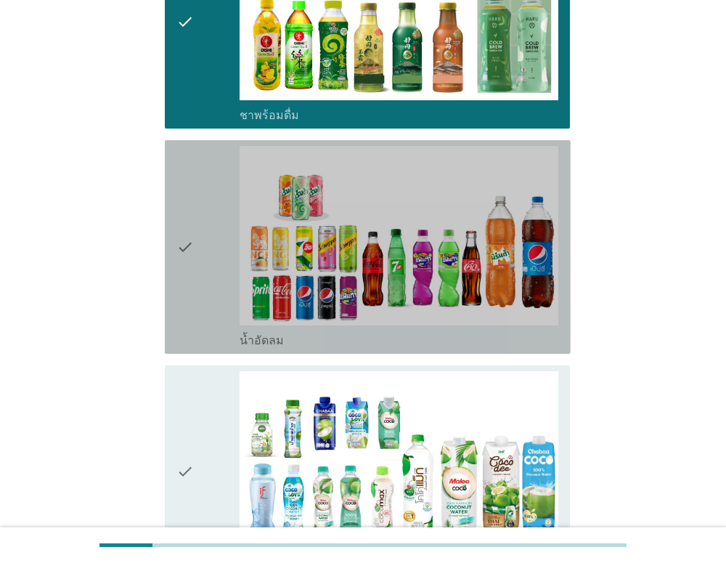
click at [197, 232] on div "check" at bounding box center [209, 247] width 64 height 202
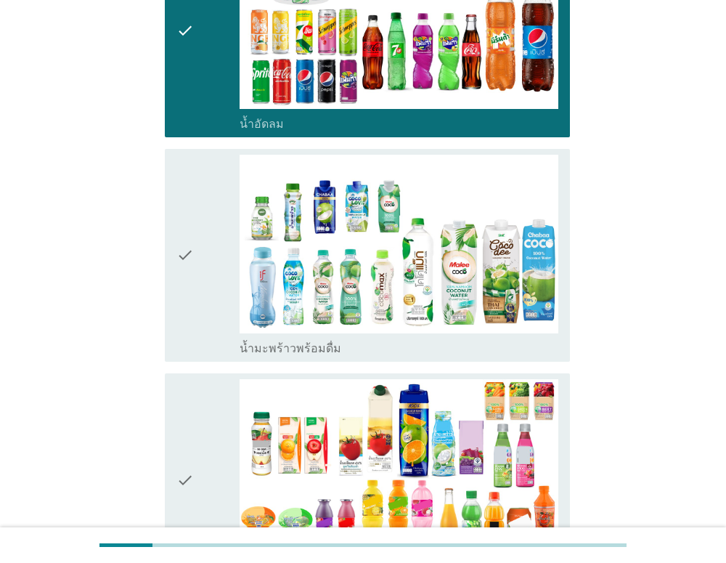
scroll to position [1753, 0]
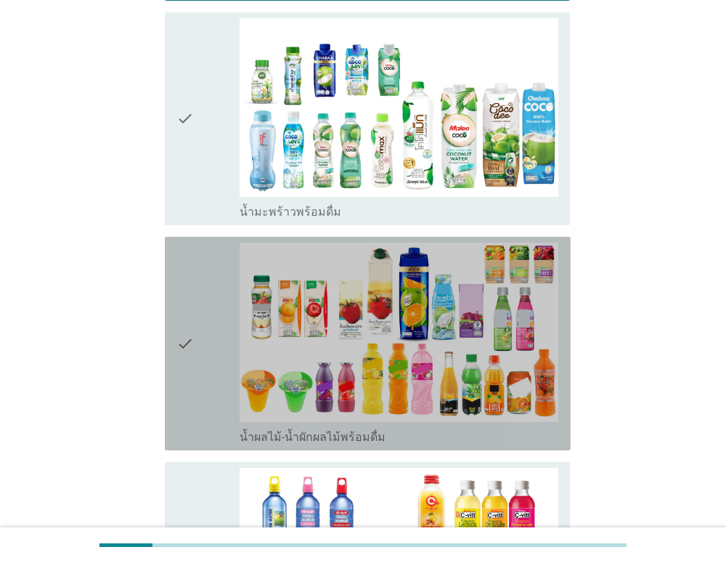
click at [198, 267] on div "check" at bounding box center [209, 344] width 64 height 202
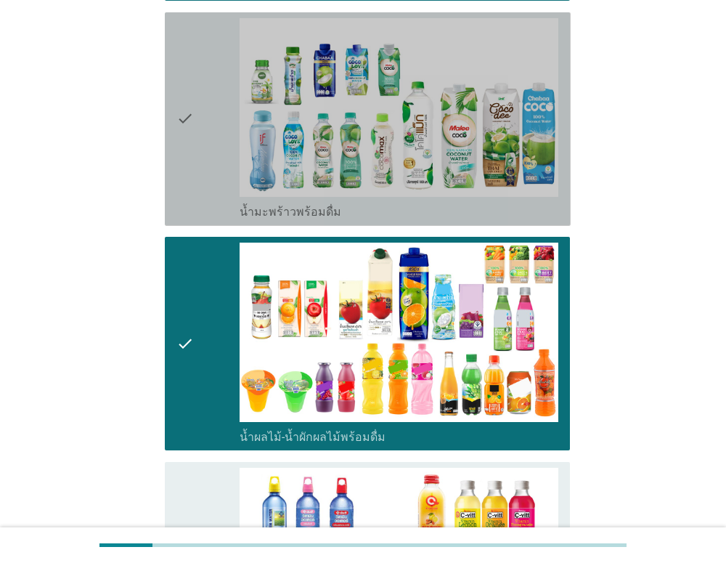
click at [188, 139] on icon "check" at bounding box center [185, 119] width 17 height 202
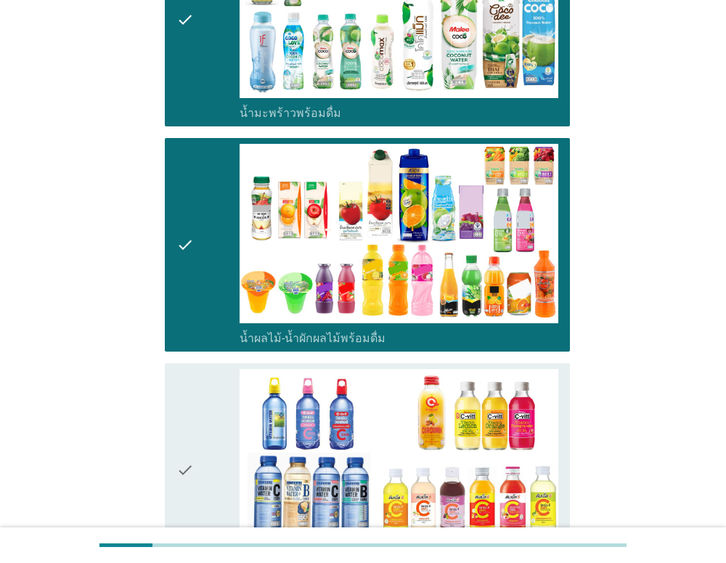
scroll to position [2012, 0]
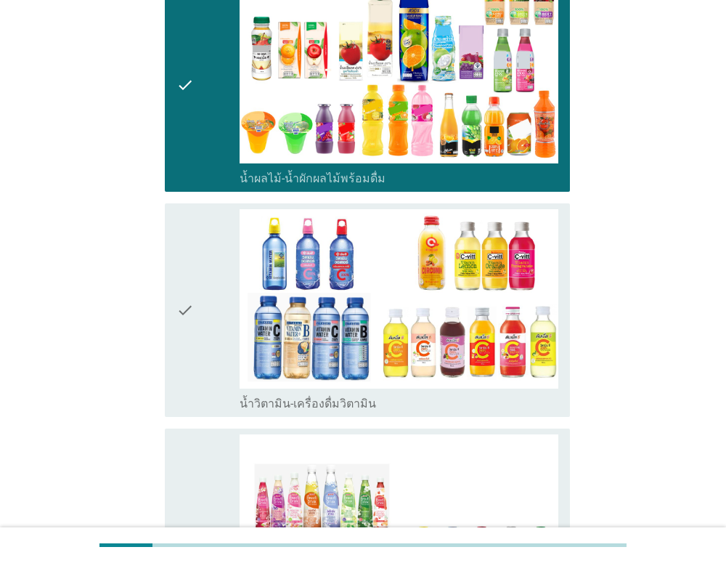
click at [200, 269] on div "check" at bounding box center [209, 310] width 64 height 202
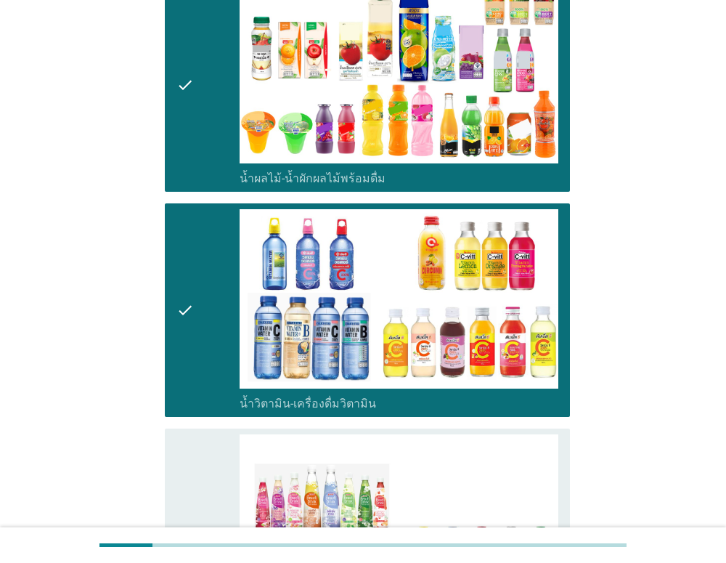
scroll to position [2202, 0]
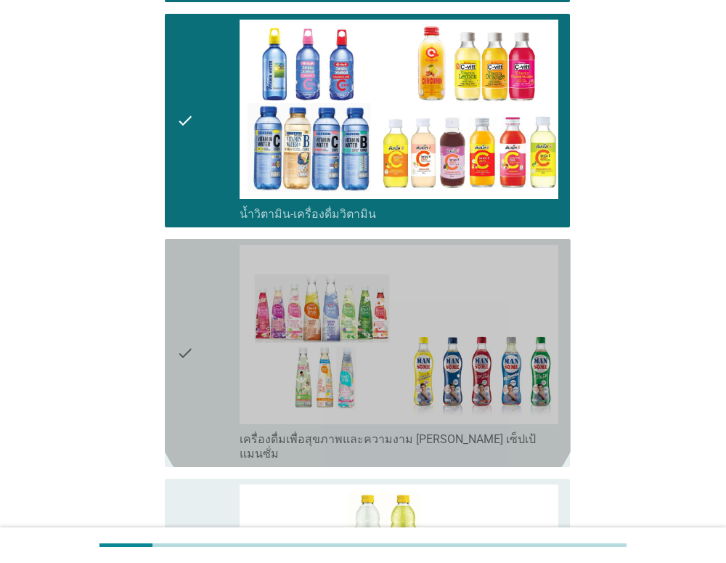
click at [189, 294] on icon "check" at bounding box center [185, 353] width 17 height 216
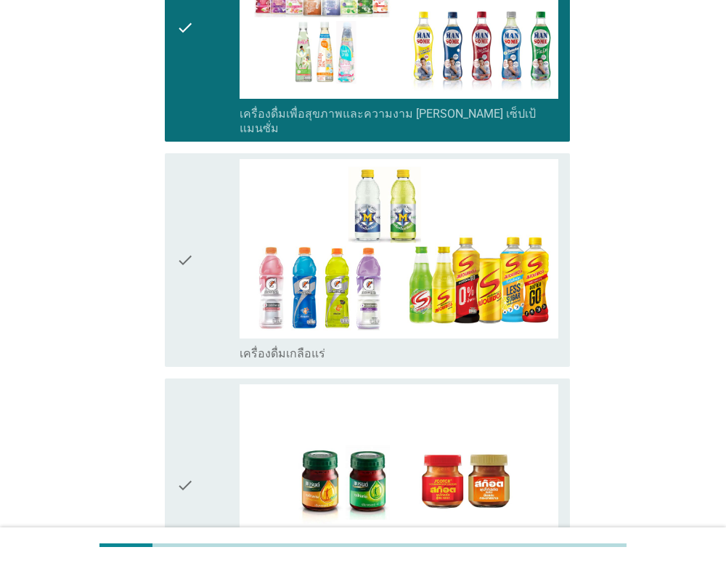
scroll to position [2733, 0]
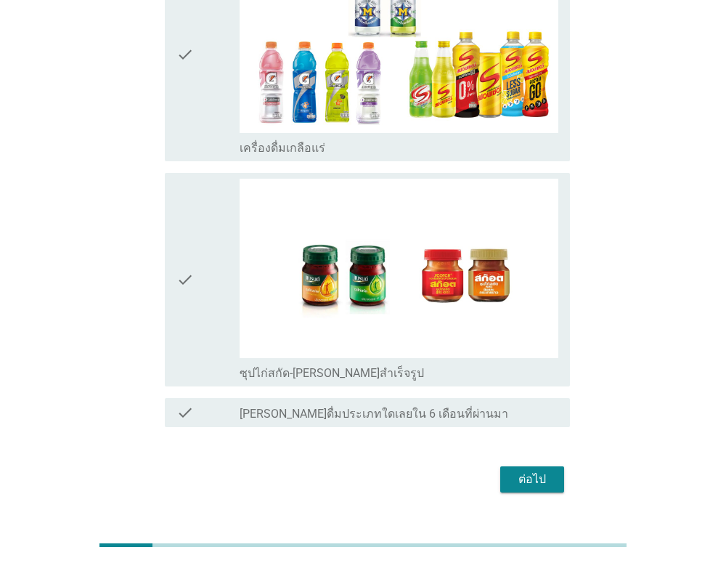
click at [522, 471] on div "ต่อไป" at bounding box center [532, 479] width 41 height 17
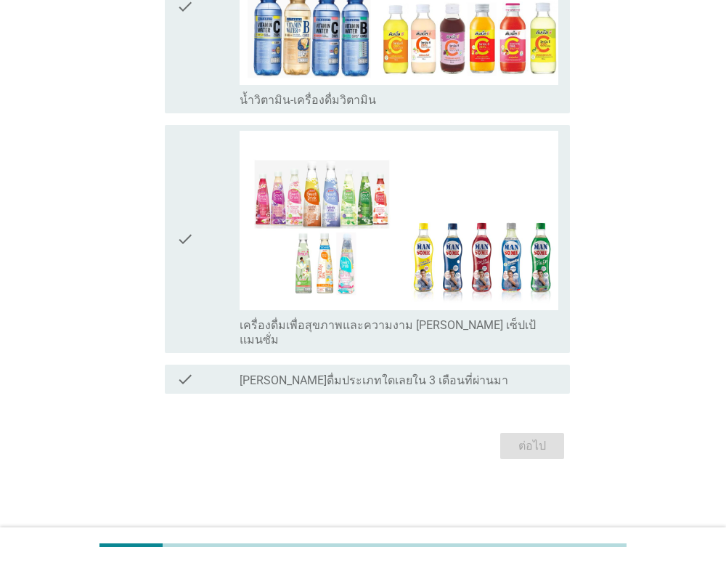
scroll to position [0, 0]
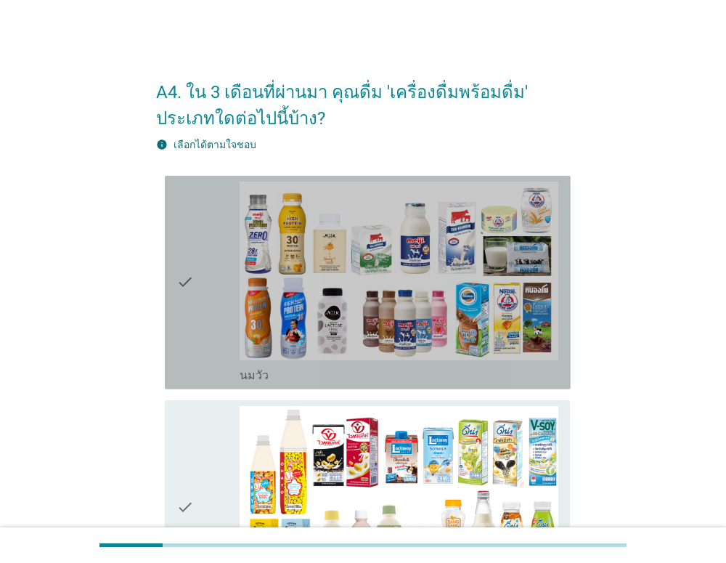
click at [165, 357] on div "check check_box_outline_blank [PERSON_NAME]" at bounding box center [368, 283] width 406 height 214
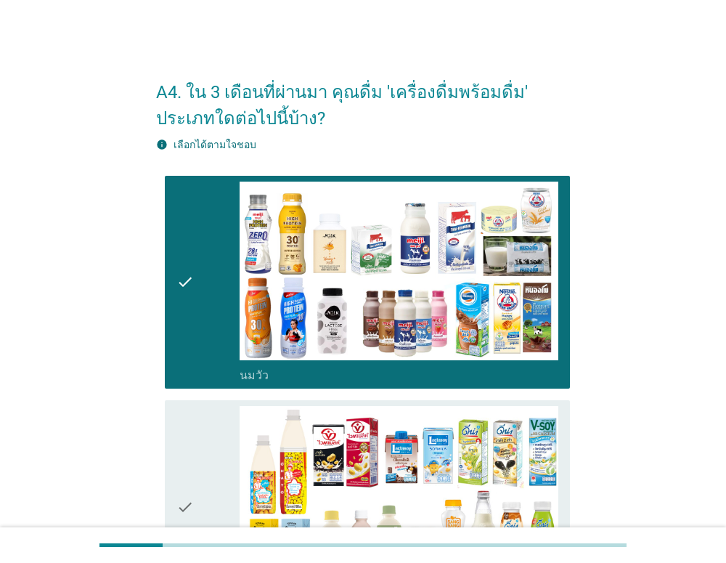
click at [189, 424] on icon "check" at bounding box center [185, 507] width 17 height 202
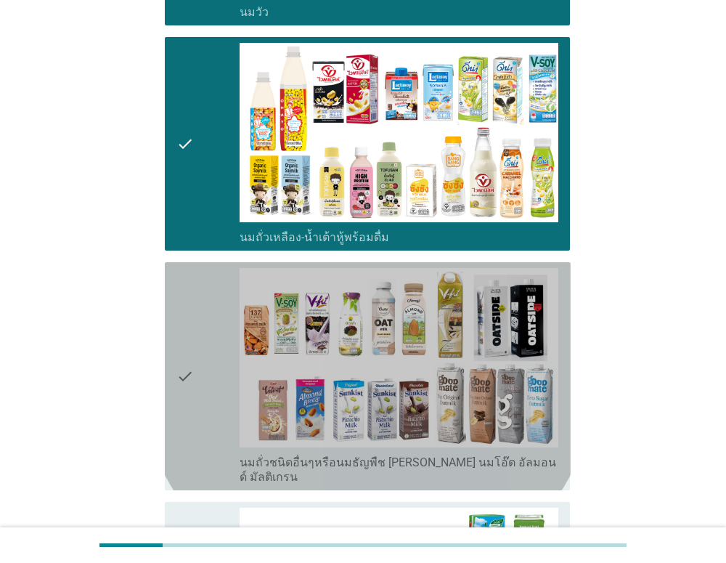
click at [184, 301] on icon "check" at bounding box center [185, 376] width 17 height 216
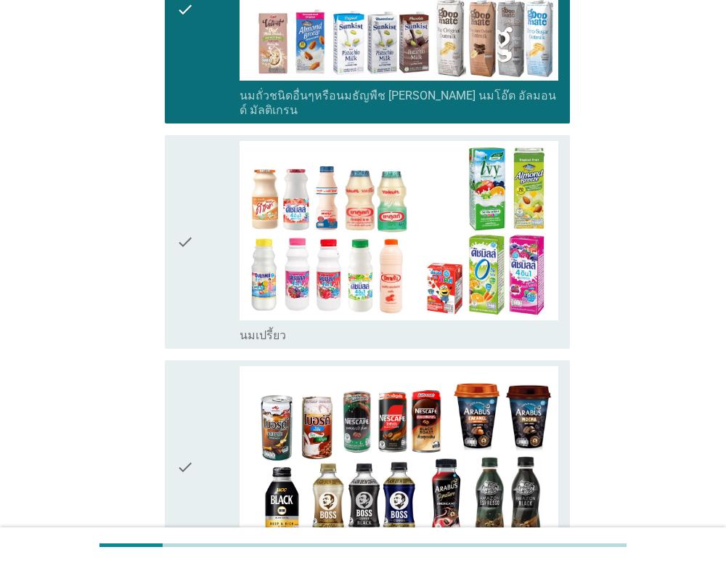
scroll to position [787, 0]
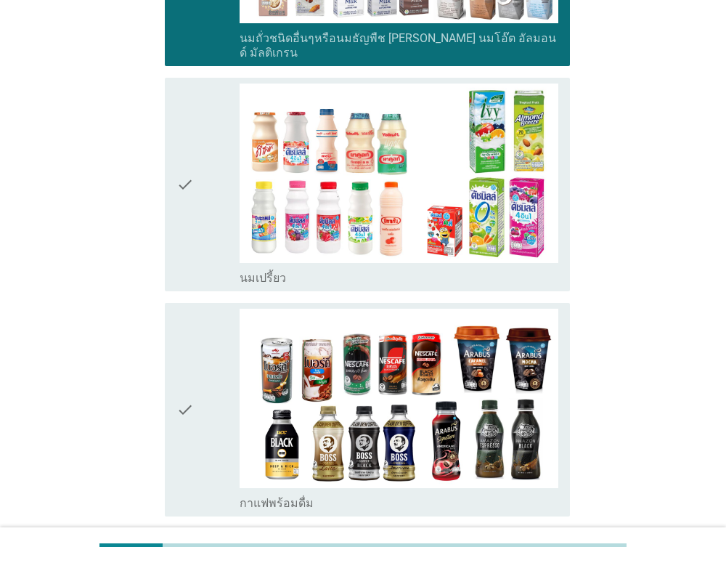
click at [180, 209] on icon "check" at bounding box center [185, 185] width 17 height 202
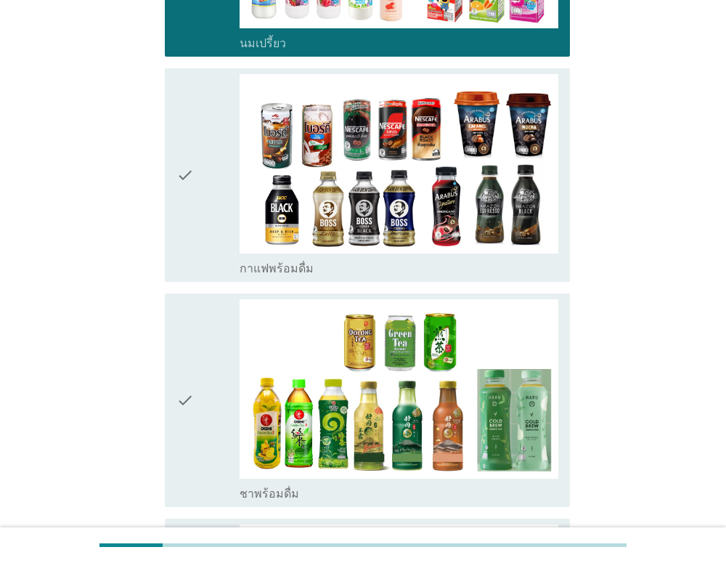
scroll to position [1111, 0]
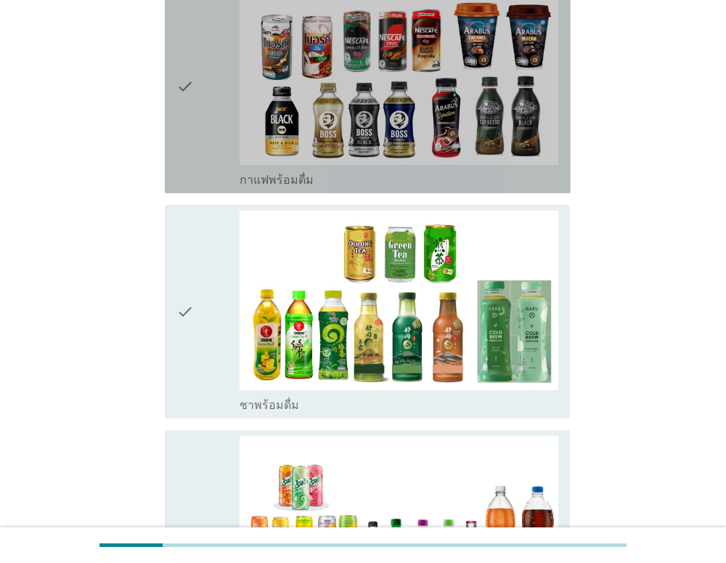
click at [191, 145] on icon "check" at bounding box center [185, 86] width 17 height 202
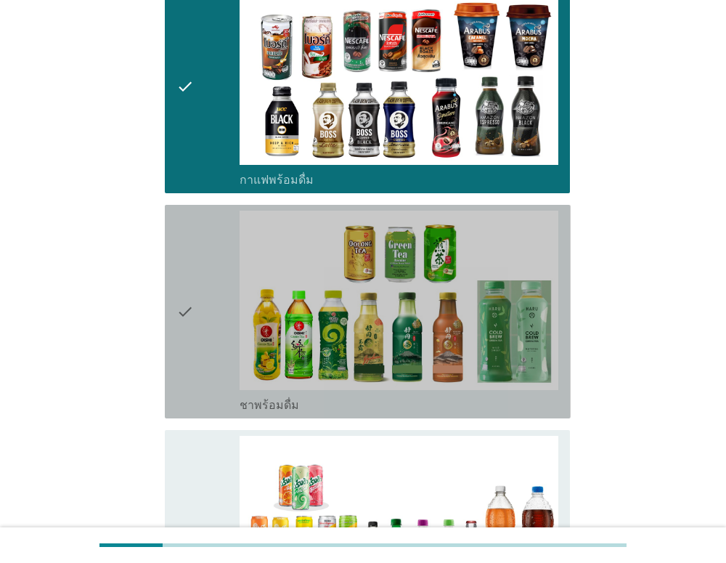
click at [206, 299] on div "check" at bounding box center [209, 312] width 64 height 202
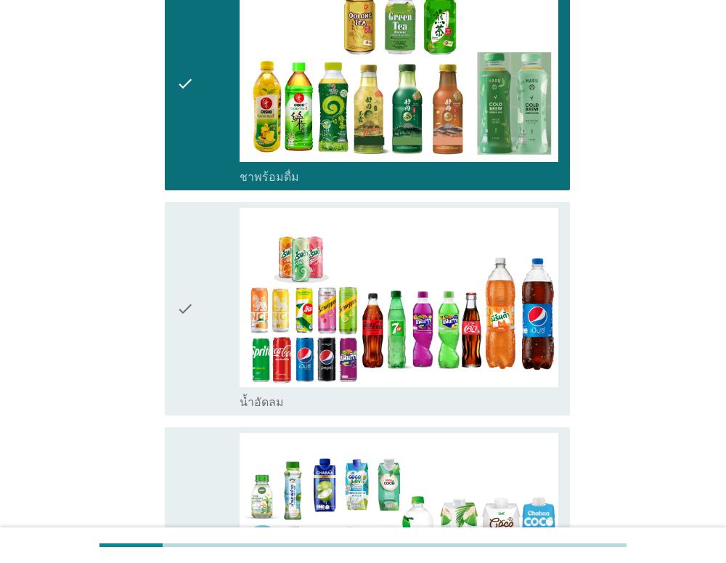
click at [195, 250] on div "check" at bounding box center [209, 309] width 64 height 202
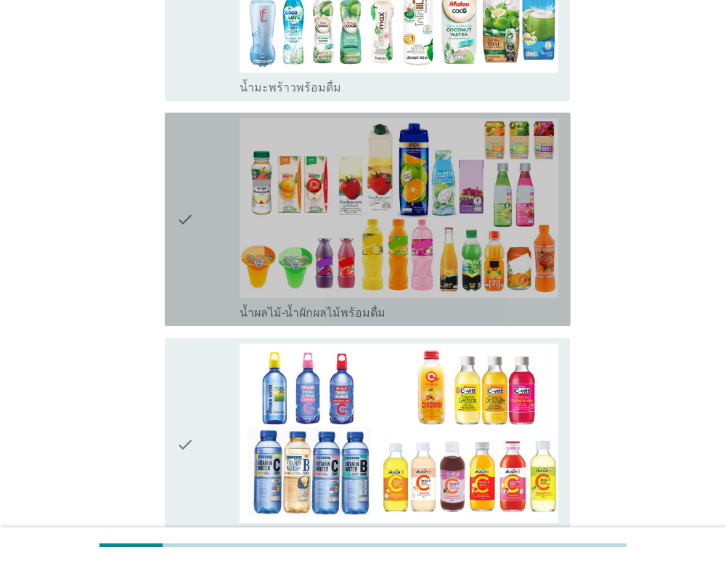
click at [194, 246] on div "check" at bounding box center [209, 219] width 64 height 202
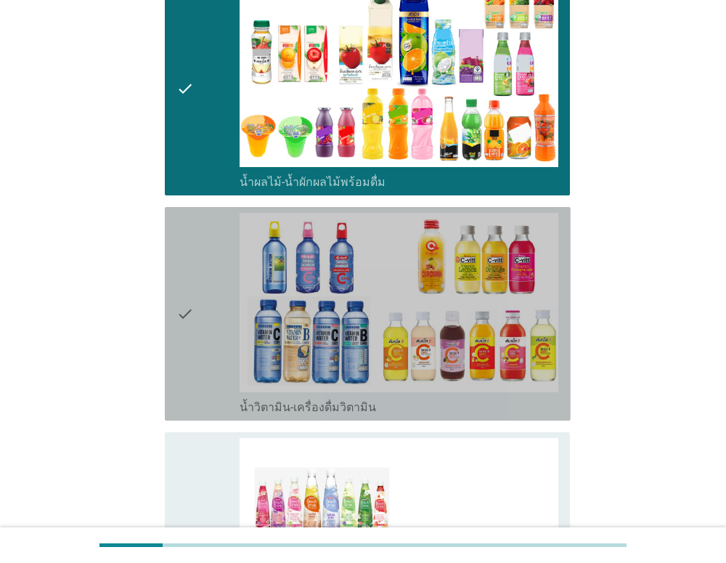
click at [191, 272] on icon "check" at bounding box center [185, 314] width 17 height 202
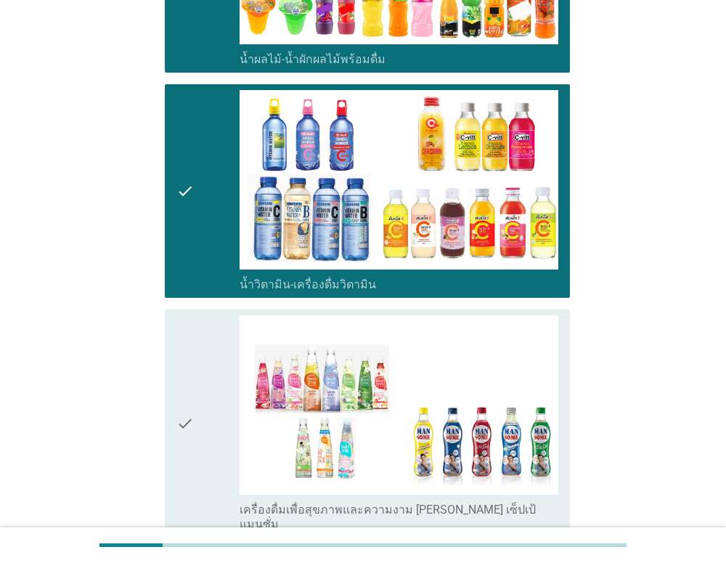
scroll to position [2283, 0]
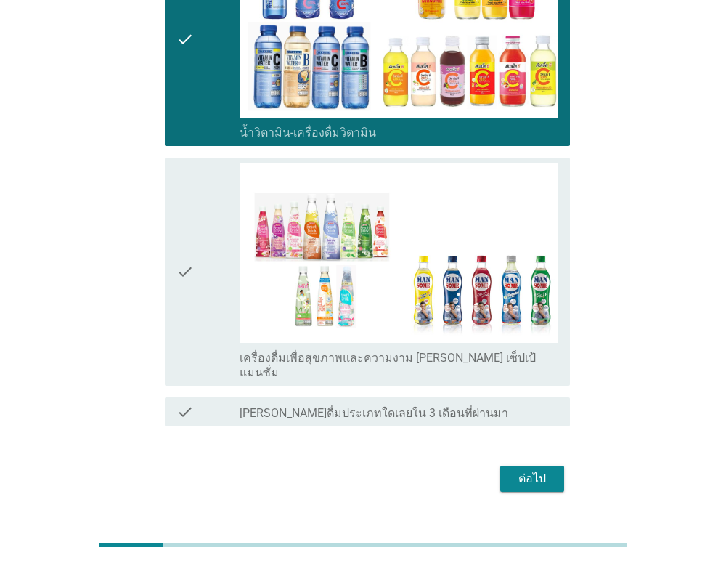
click at [536, 470] on div "ต่อไป" at bounding box center [532, 478] width 41 height 17
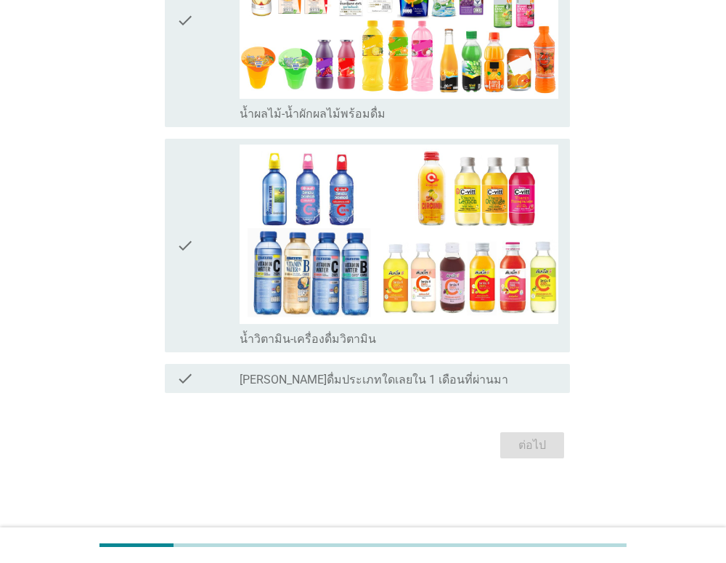
scroll to position [0, 0]
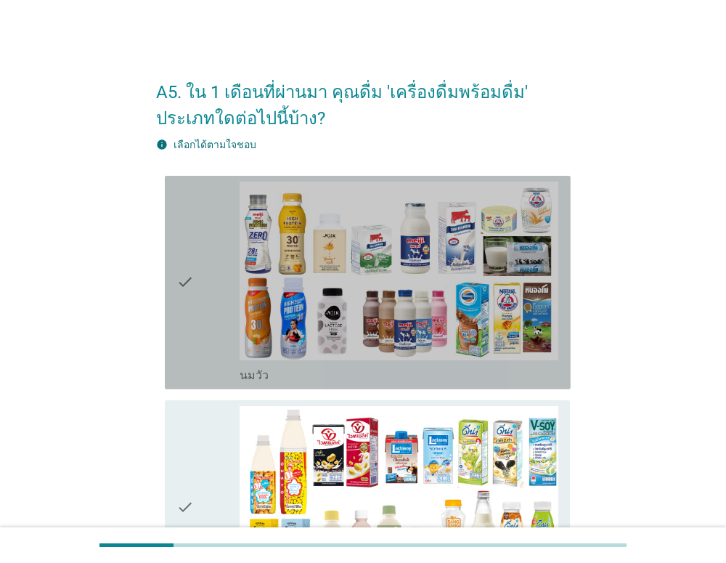
click at [216, 270] on div "check" at bounding box center [209, 283] width 64 height 202
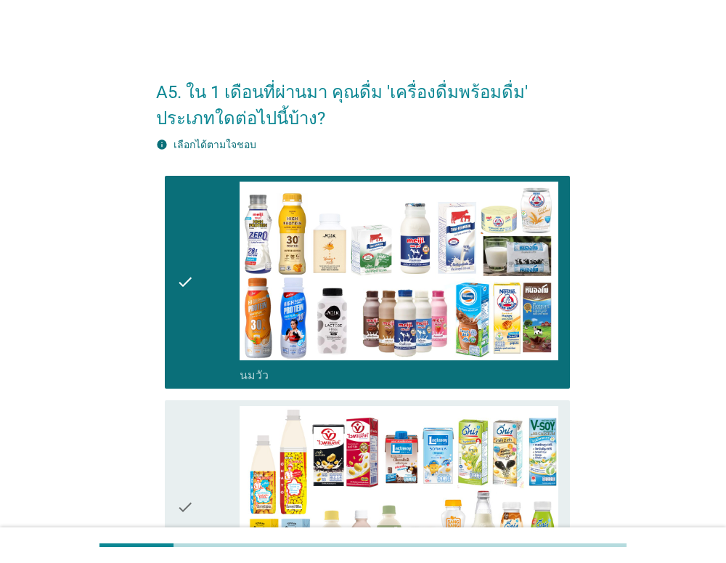
click at [208, 426] on div "check" at bounding box center [209, 507] width 64 height 202
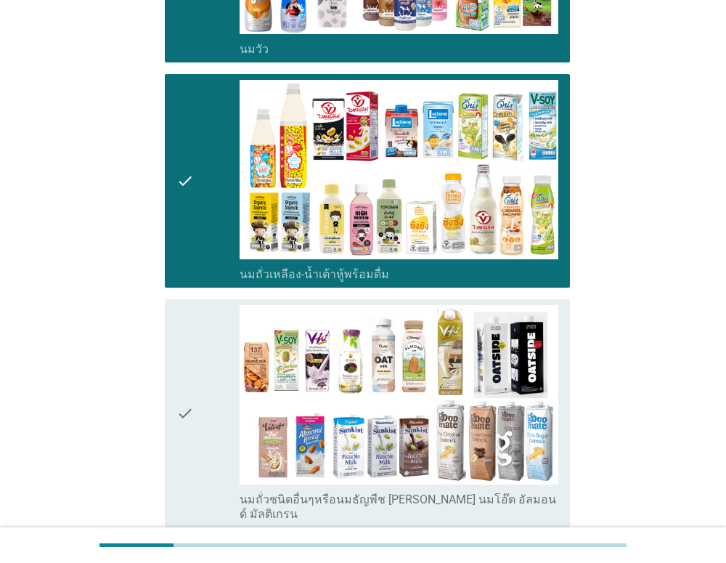
scroll to position [413, 0]
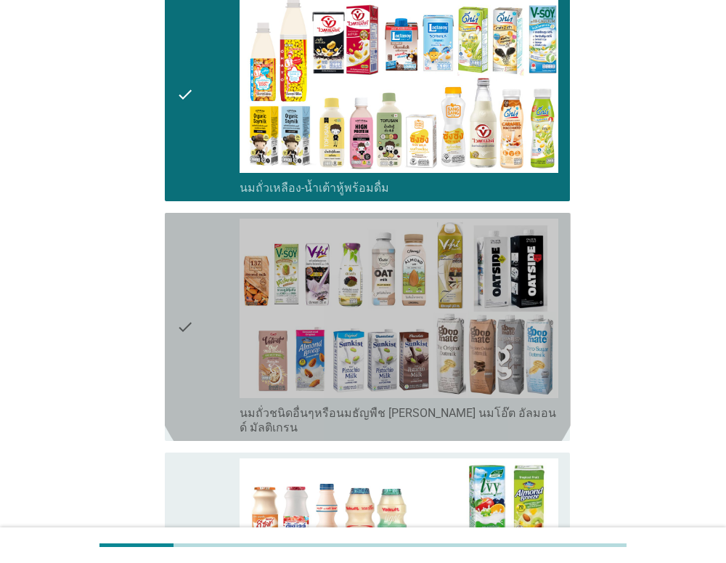
click at [197, 344] on div "check" at bounding box center [209, 327] width 64 height 216
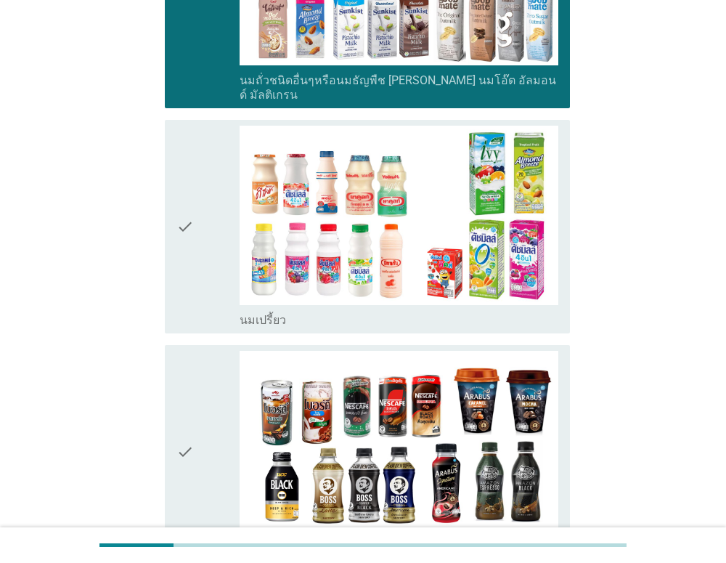
scroll to position [796, 0]
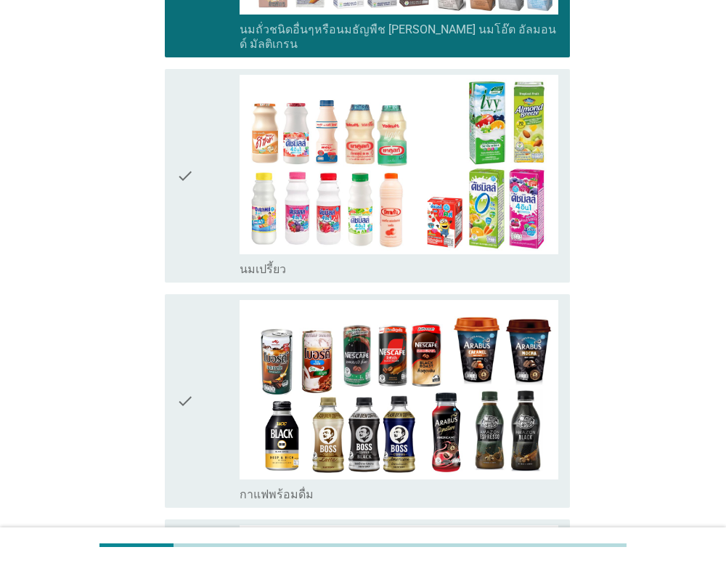
click at [191, 211] on icon "check" at bounding box center [185, 176] width 17 height 202
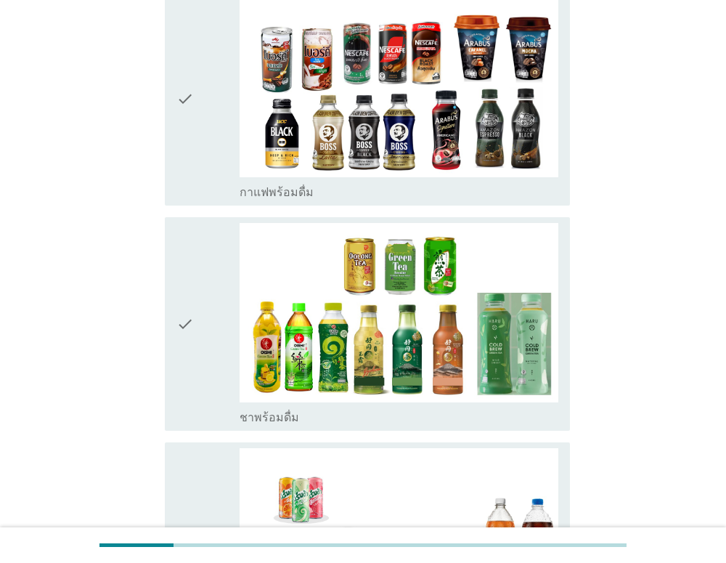
click at [189, 291] on icon "check" at bounding box center [185, 324] width 17 height 202
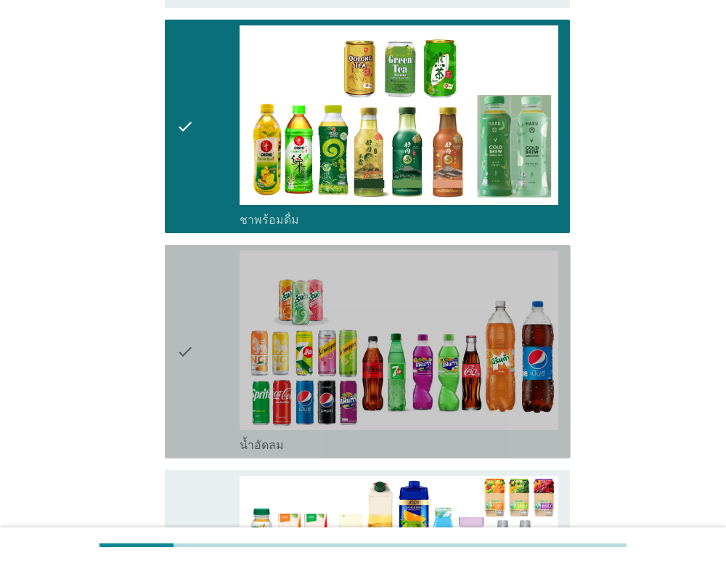
click at [189, 292] on icon "check" at bounding box center [185, 352] width 17 height 202
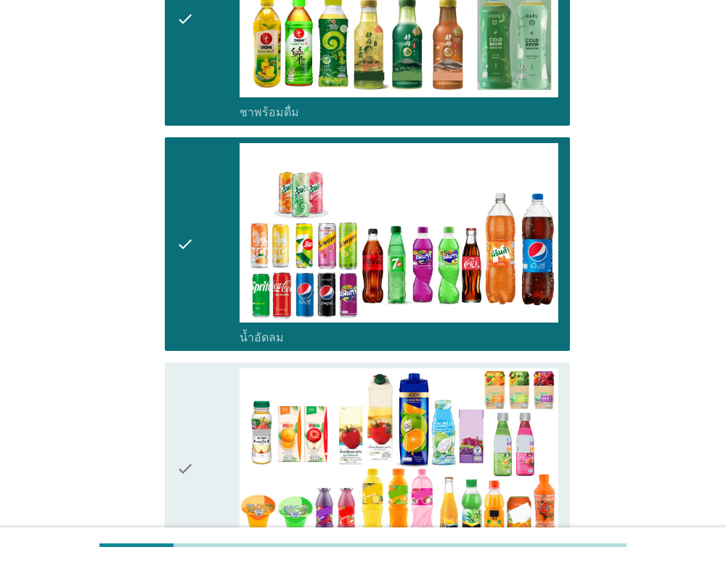
scroll to position [1564, 0]
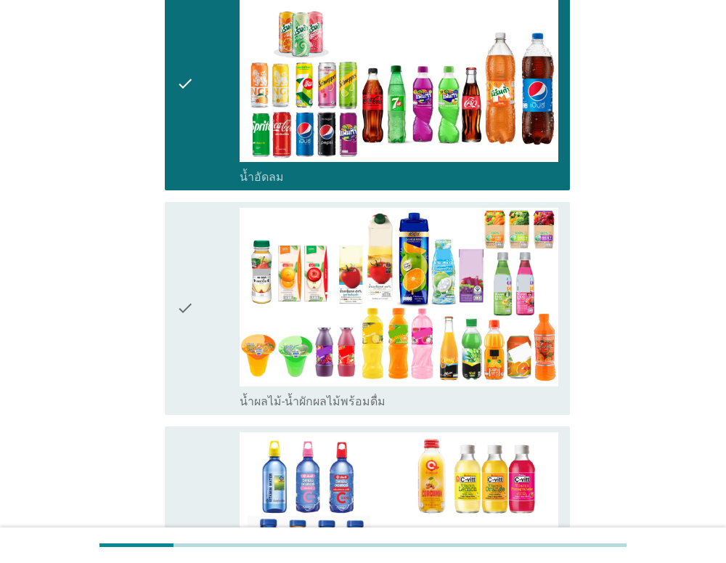
click at [194, 264] on div "check" at bounding box center [209, 309] width 64 height 202
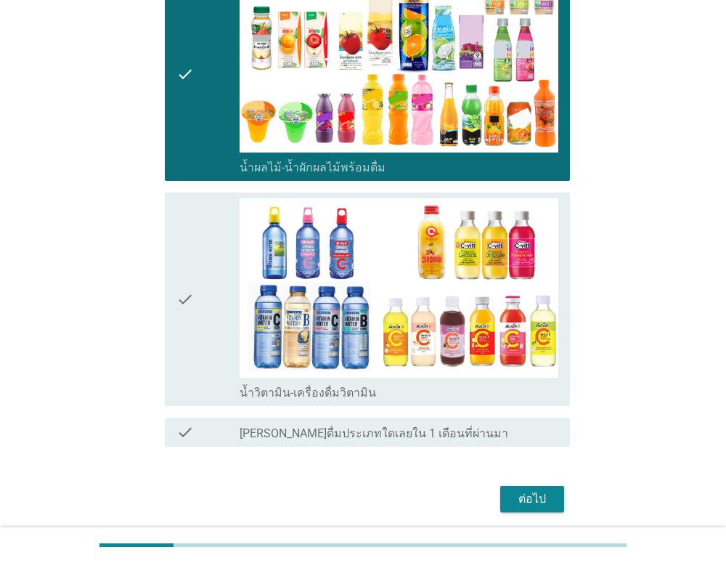
scroll to position [1824, 0]
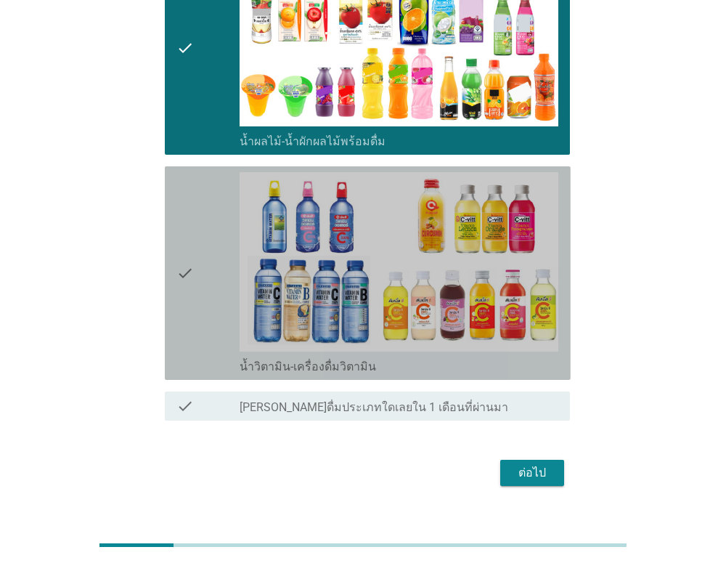
click at [194, 250] on div "check" at bounding box center [209, 273] width 64 height 202
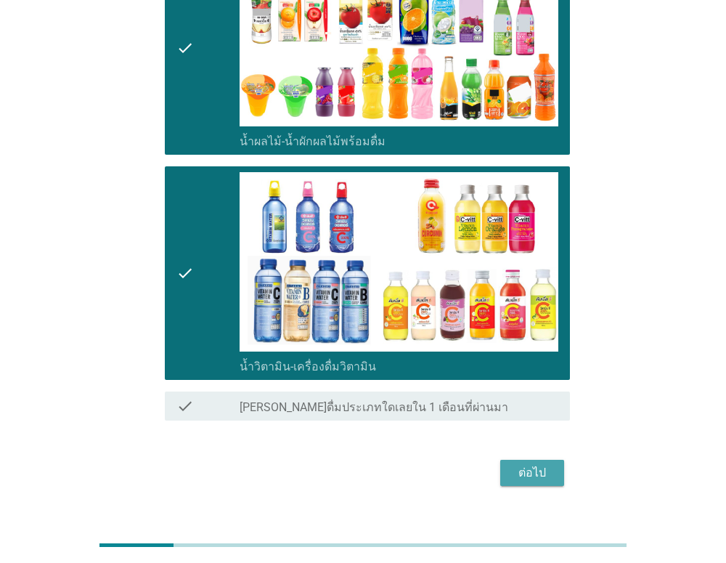
click at [523, 464] on div "ต่อไป" at bounding box center [532, 472] width 41 height 17
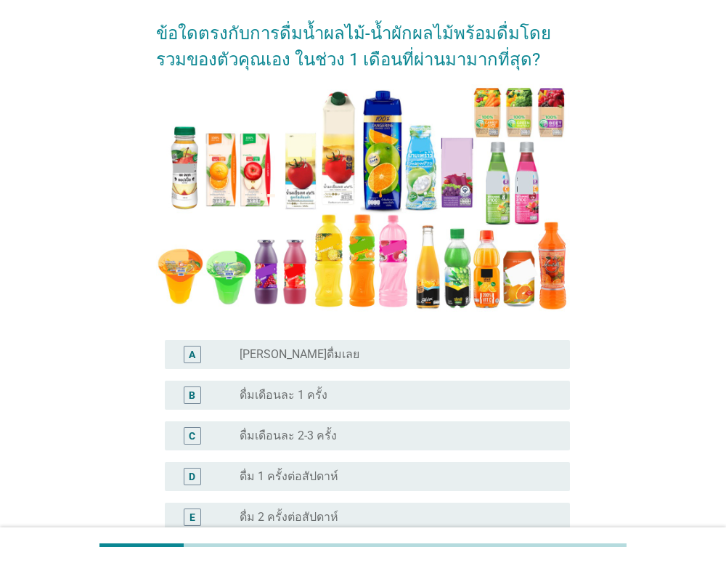
scroll to position [234, 0]
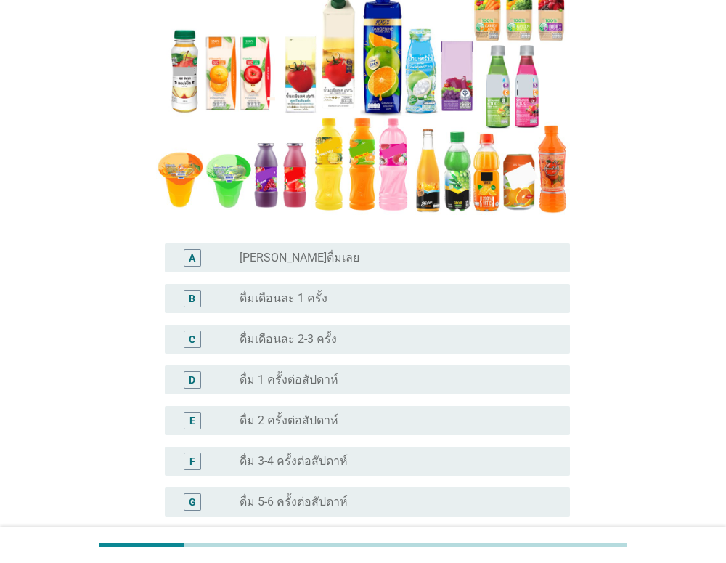
click at [471, 342] on div "radio_button_unchecked ดื่มเดือนละ 2-3 ครั้ง" at bounding box center [393, 339] width 307 height 15
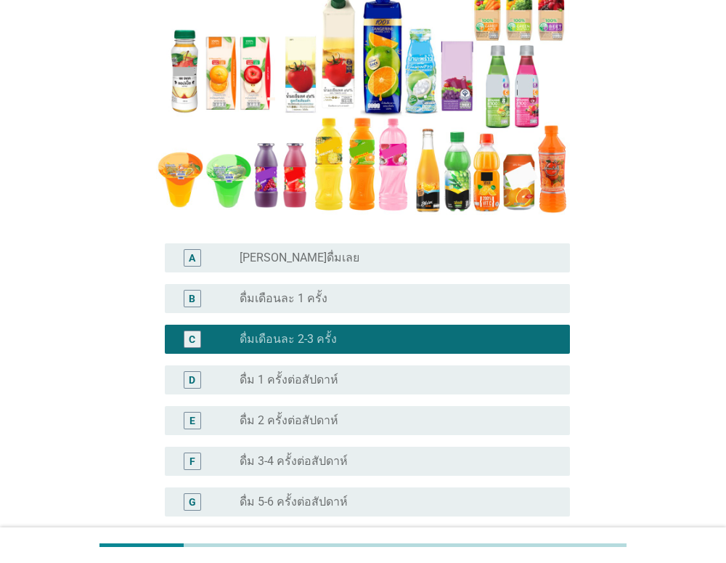
click at [470, 378] on div "radio_button_unchecked ดื่ม 1 ครั้งต่อสัปดาห์" at bounding box center [393, 380] width 307 height 15
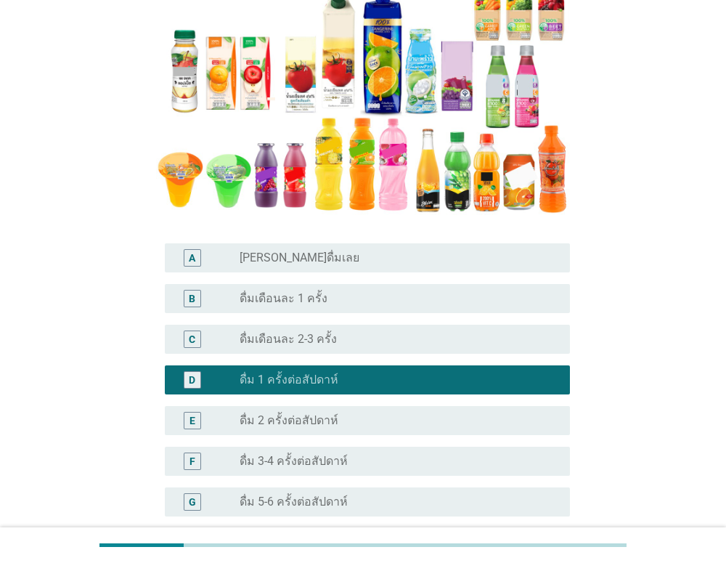
click at [472, 330] on div "C radio_button_unchecked ดื่มเดือนละ 2-3 ครั้ง" at bounding box center [368, 339] width 406 height 29
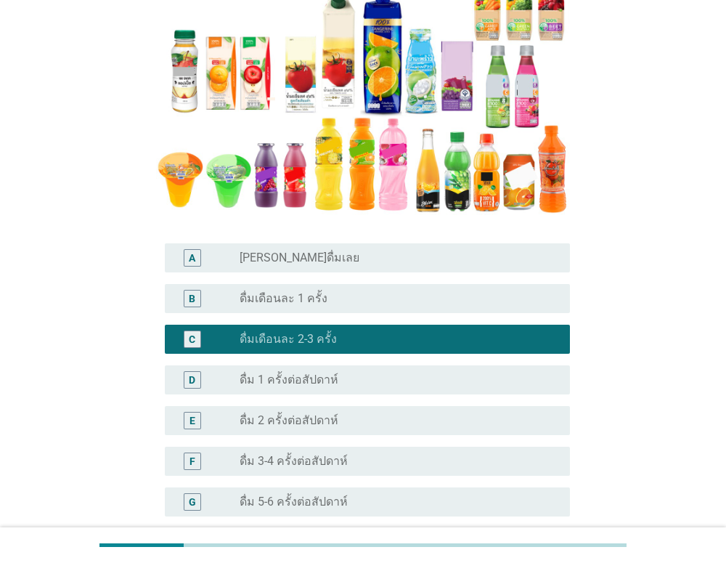
scroll to position [456, 0]
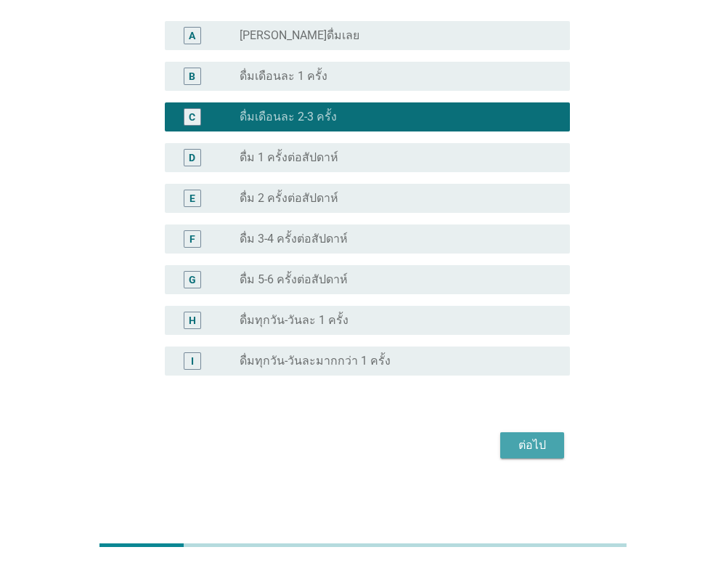
click at [533, 443] on div "ต่อไป" at bounding box center [532, 445] width 41 height 17
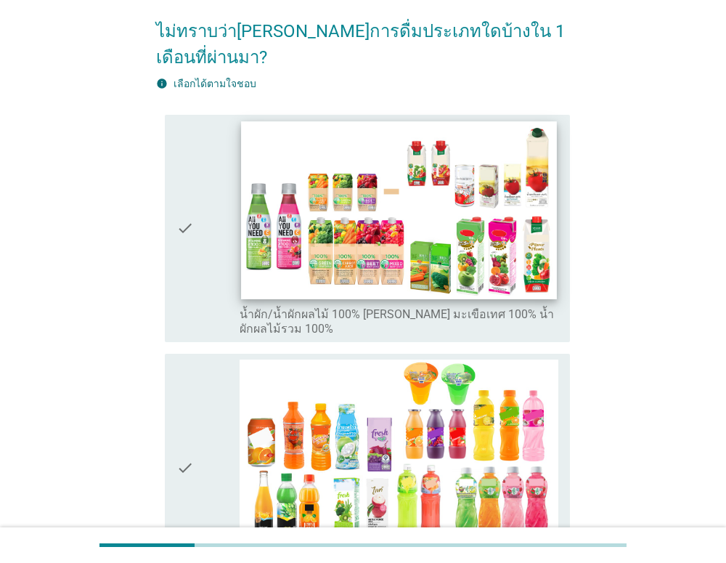
scroll to position [140, 0]
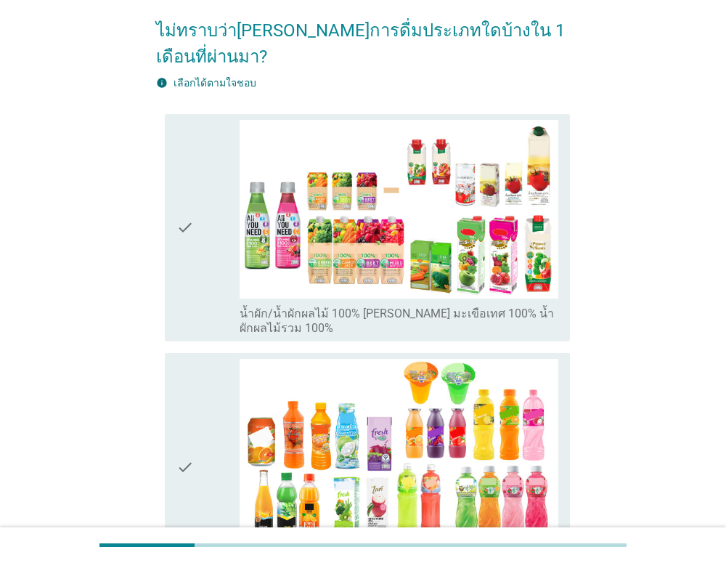
click at [393, 307] on label "น้ำผัก/น้ำผักผลไม้ 100% [PERSON_NAME] มะเขือเทศ 100% น้ำผักผลไม้รวม 100%" at bounding box center [399, 321] width 319 height 29
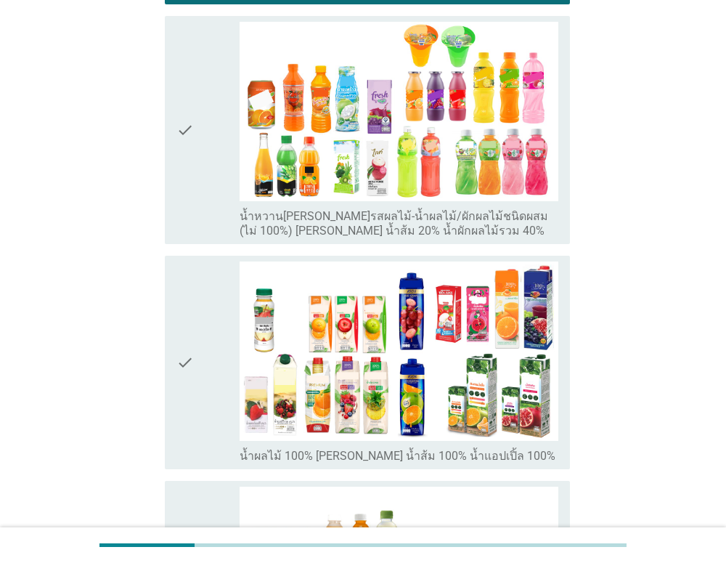
scroll to position [484, 0]
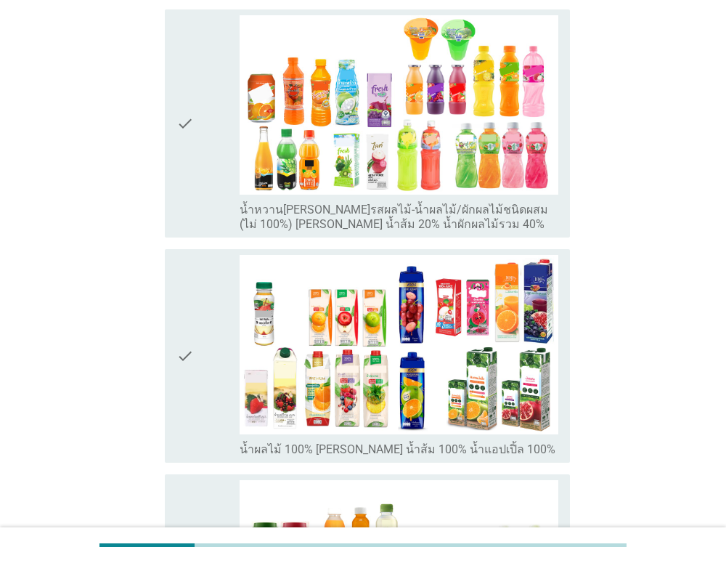
click at [376, 203] on label "น้ำหวาน[PERSON_NAME]รสผลไม้-น้ำผลไม้/ผักผลไม้ชนิดผสม (ไม่ 100%) [PERSON_NAME] น…" at bounding box center [399, 217] width 319 height 29
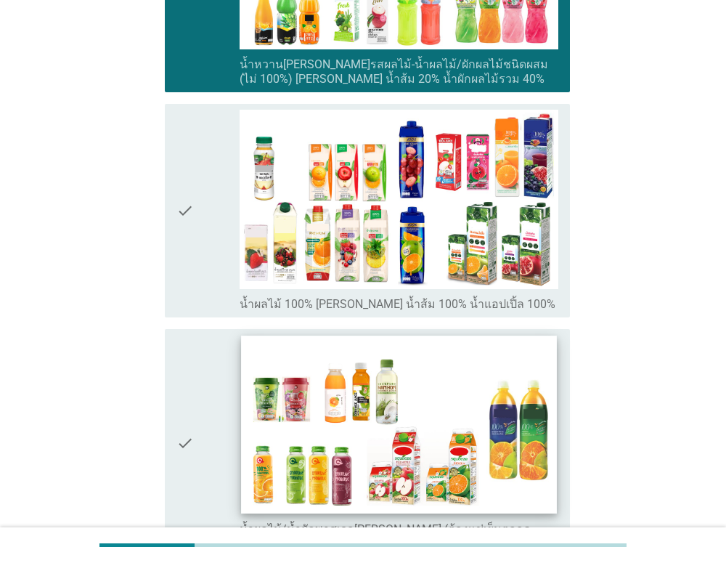
scroll to position [636, 0]
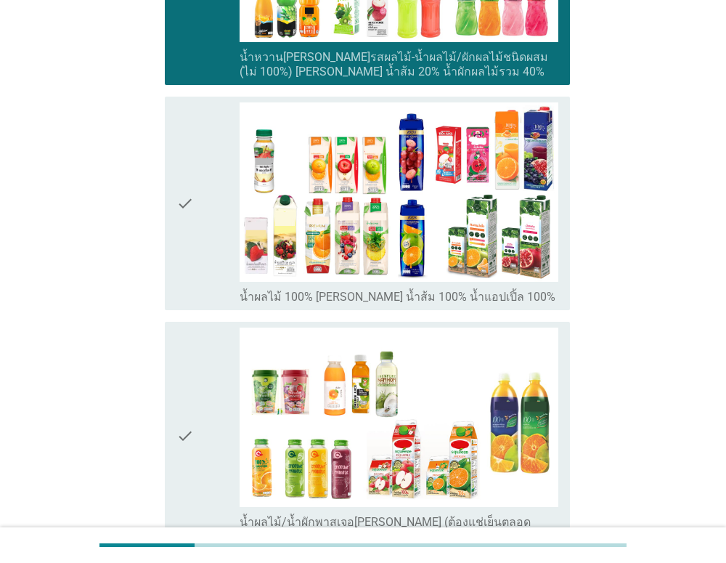
click at [417, 290] on label "น้ำผลไม้ 100% [PERSON_NAME] น้ำส้ม 100% น้ำแอปเปิ้ล 100%" at bounding box center [398, 297] width 316 height 15
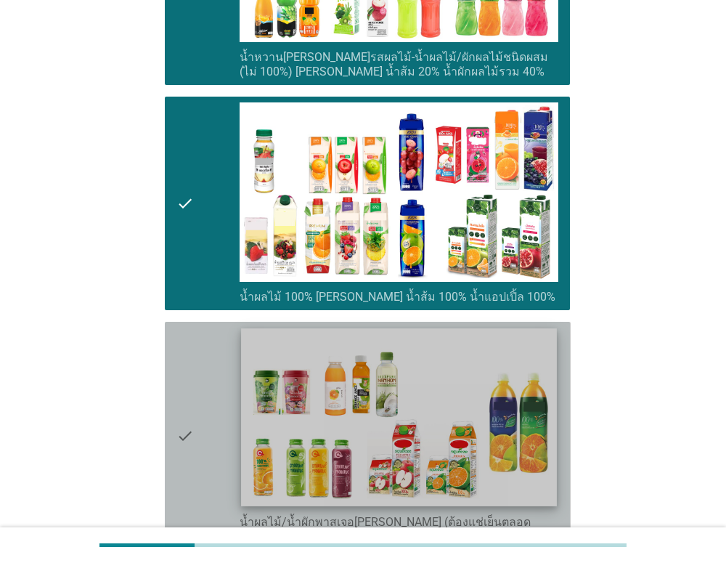
click at [426, 349] on img at bounding box center [399, 416] width 315 height 177
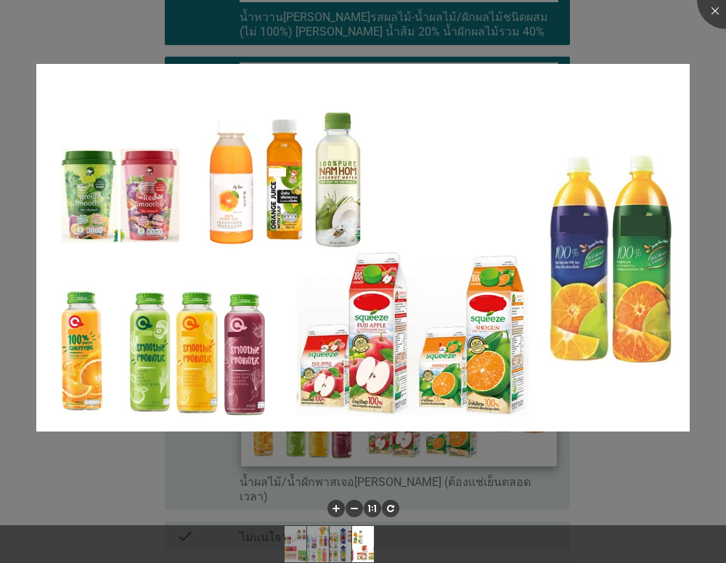
scroll to position [682, 0]
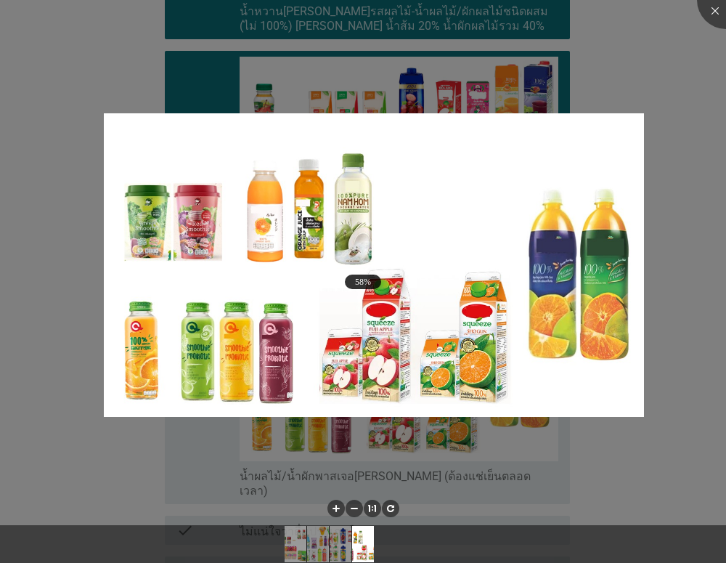
click at [660, 450] on div at bounding box center [363, 281] width 726 height 563
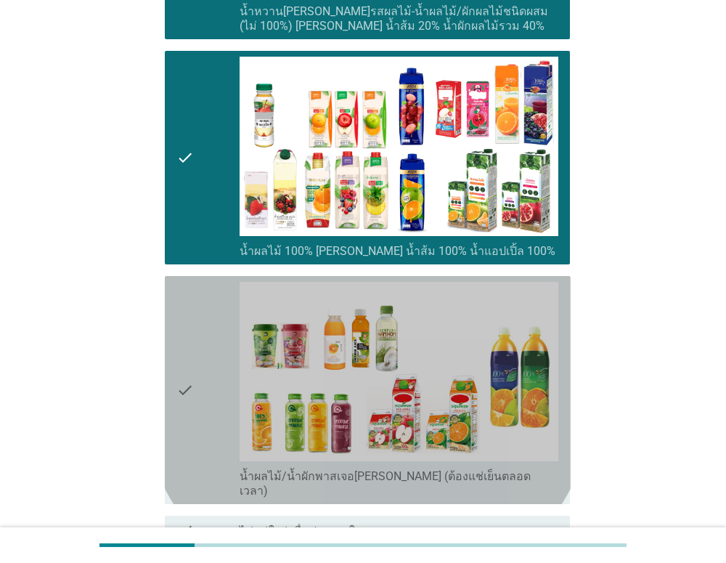
click at [195, 291] on div "check" at bounding box center [209, 390] width 64 height 216
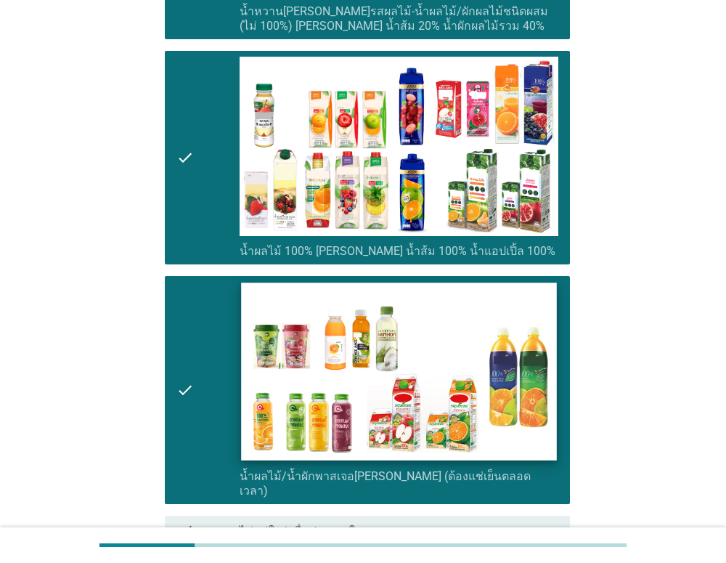
scroll to position [832, 0]
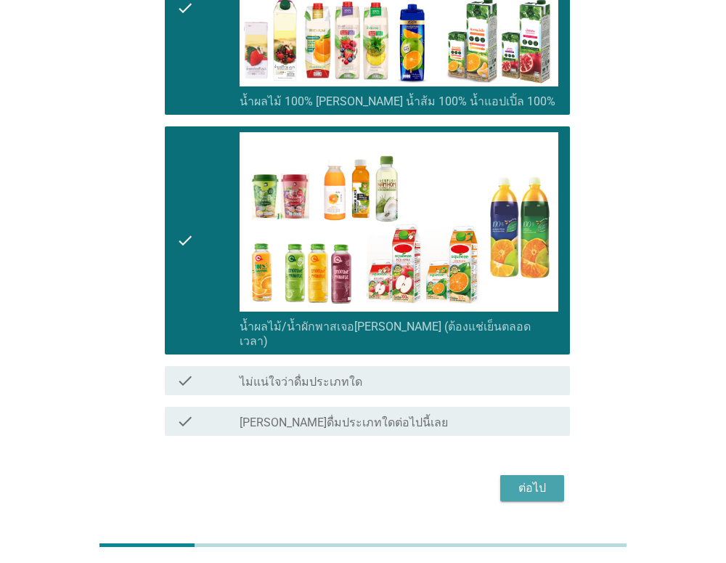
click at [545, 479] on div "ต่อไป" at bounding box center [532, 487] width 41 height 17
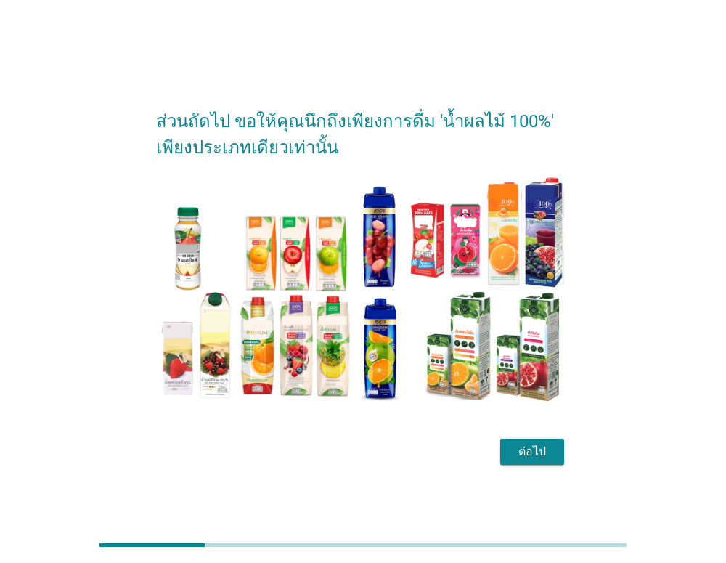
scroll to position [36, 0]
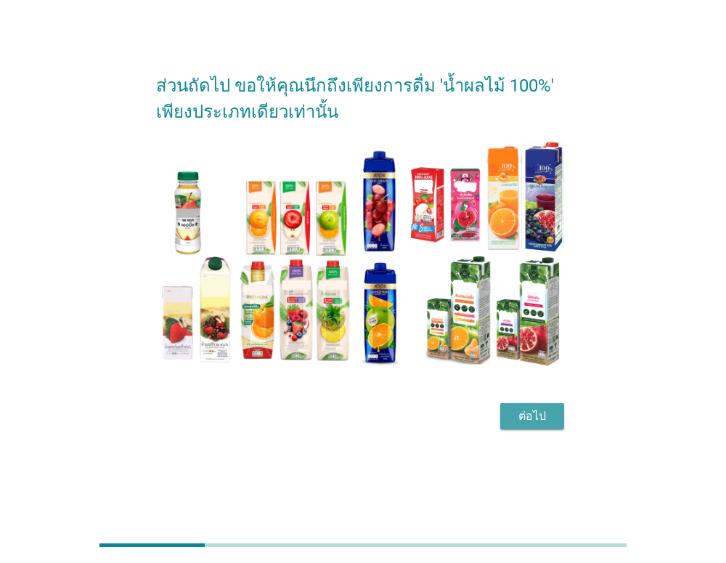
click at [524, 410] on div "ต่อไป" at bounding box center [532, 415] width 41 height 17
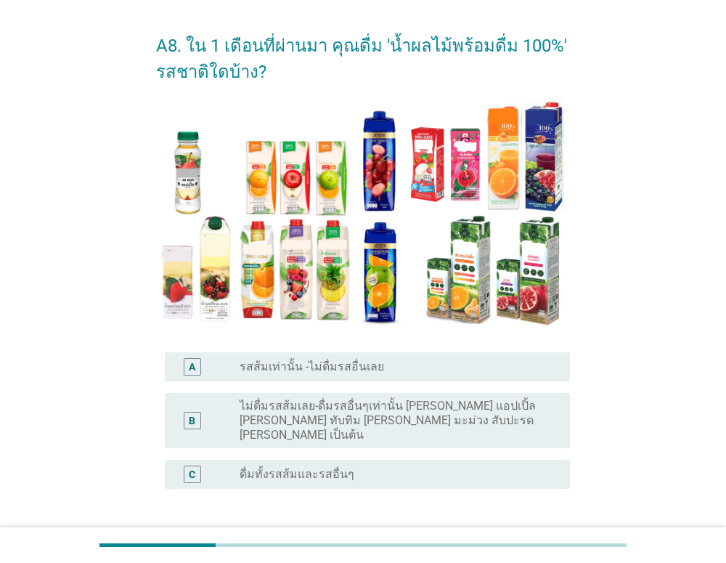
scroll to position [62, 0]
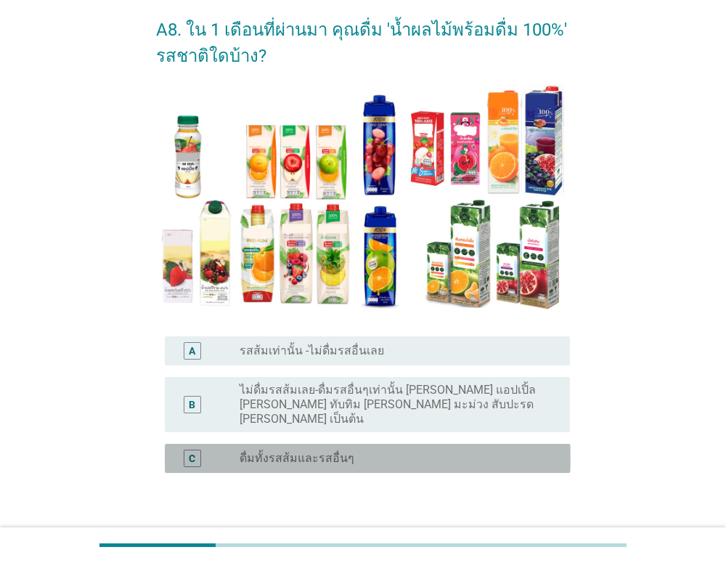
click at [391, 451] on div "radio_button_unchecked ดื่มทั้งรสส้มและรสอื่นๆ" at bounding box center [393, 458] width 307 height 15
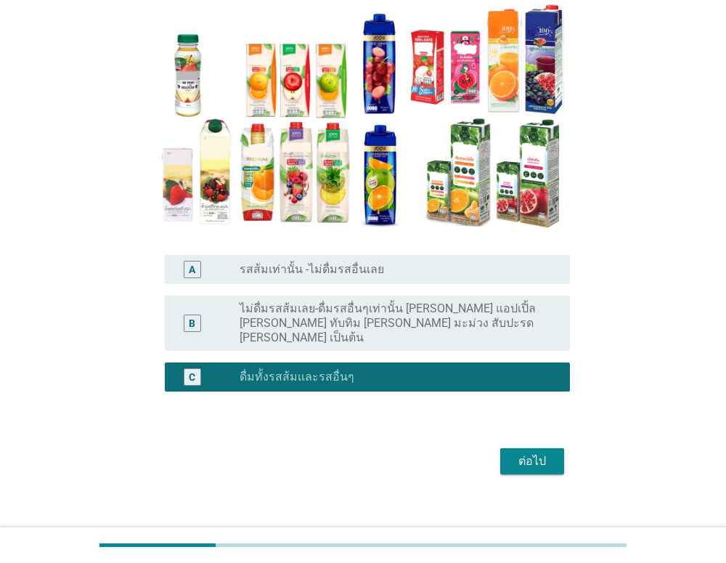
scroll to position [145, 0]
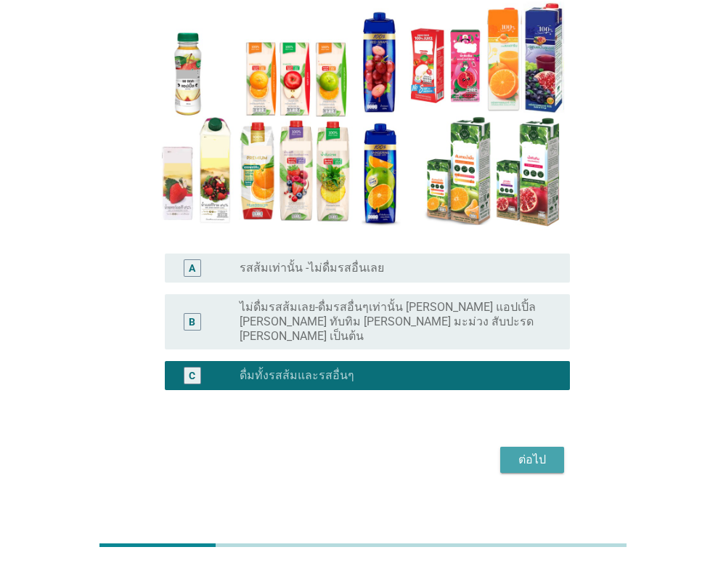
click at [543, 451] on div "ต่อไป" at bounding box center [532, 459] width 41 height 17
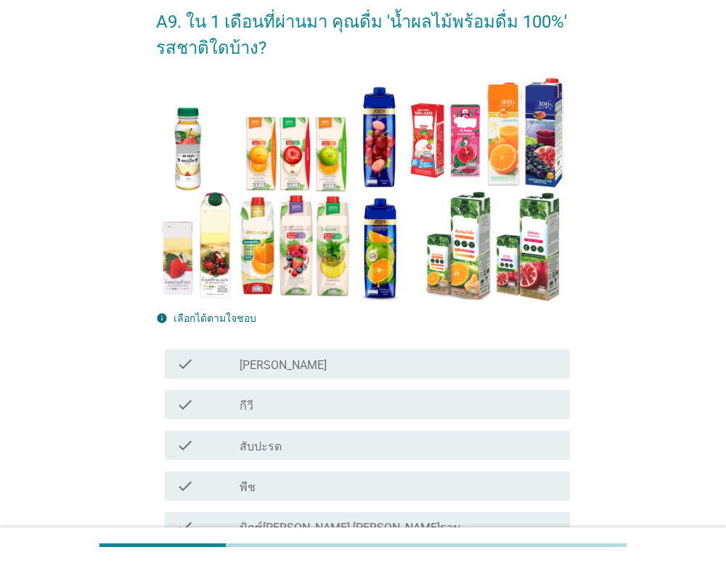
scroll to position [74, 0]
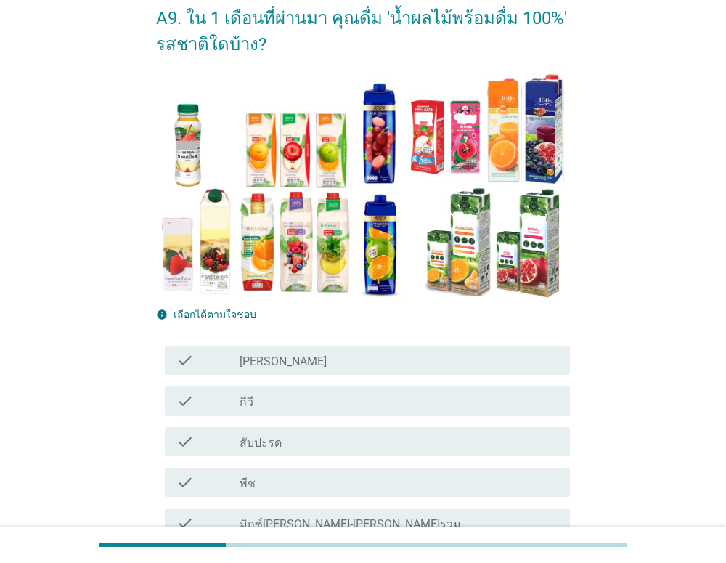
click at [385, 363] on div "check_box_outline_blank [PERSON_NAME]" at bounding box center [399, 360] width 319 height 17
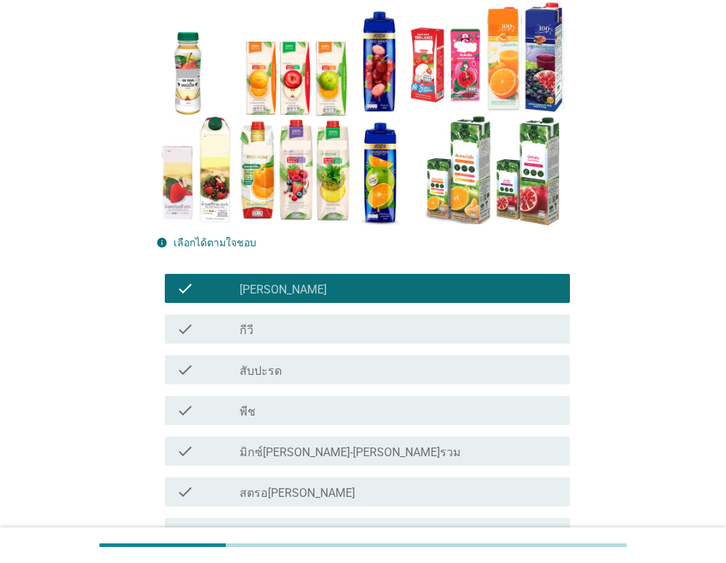
scroll to position [149, 0]
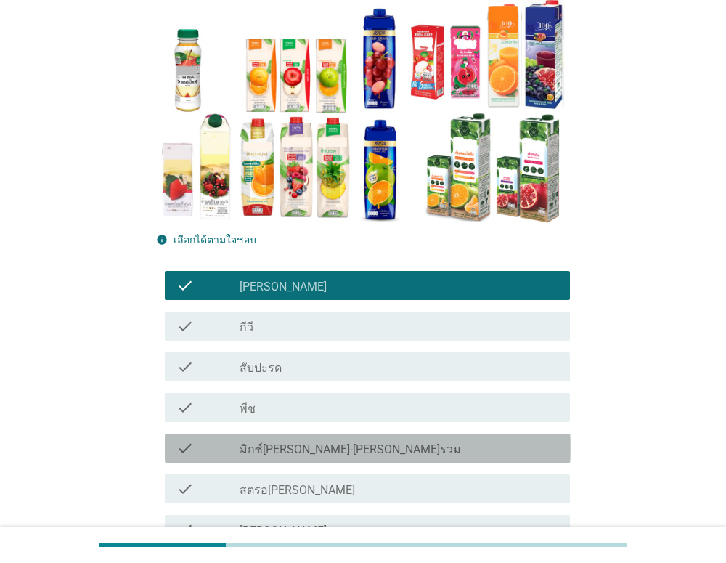
click at [375, 450] on div "check_box_outline_blank มิกซ์[PERSON_NAME]-[PERSON_NAME]รวม" at bounding box center [399, 447] width 319 height 17
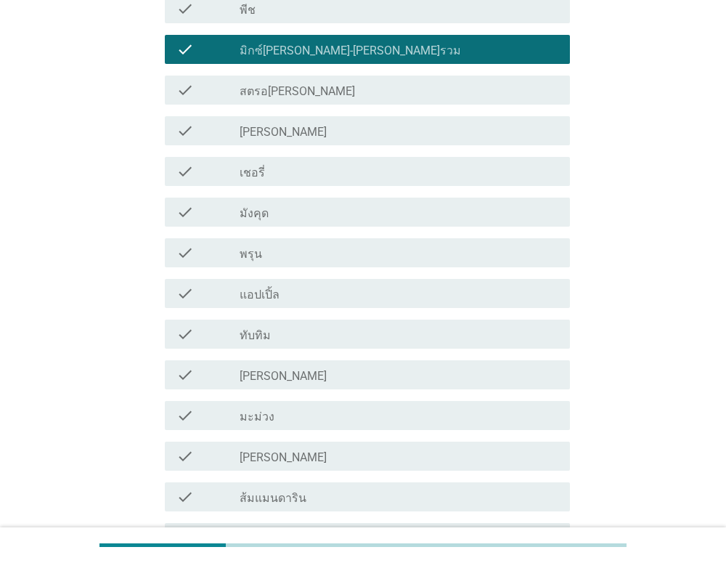
scroll to position [559, 0]
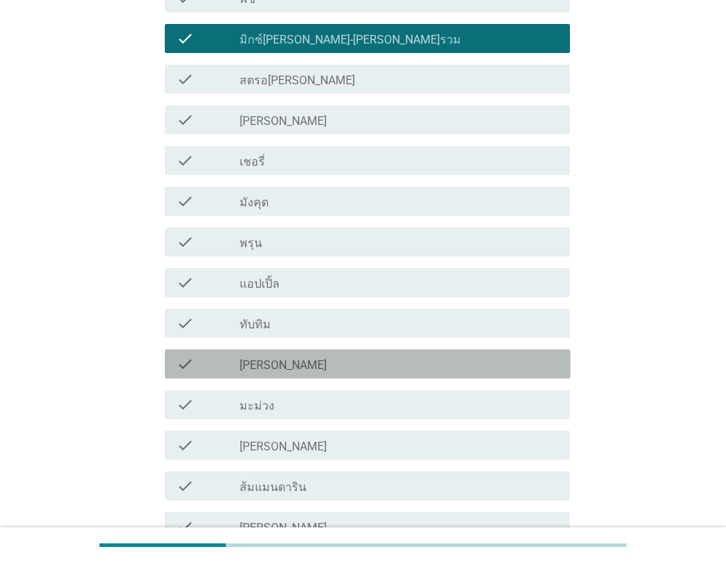
click at [402, 374] on div "check check_box_outline_blank [PERSON_NAME]" at bounding box center [368, 363] width 406 height 29
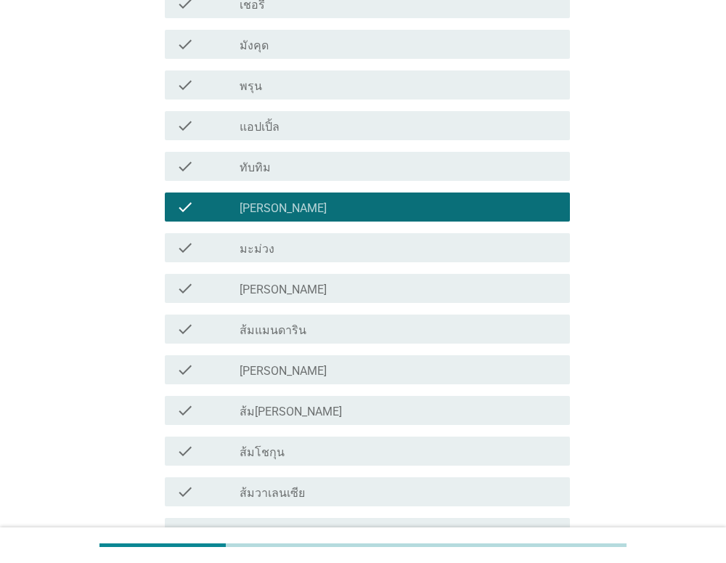
scroll to position [721, 0]
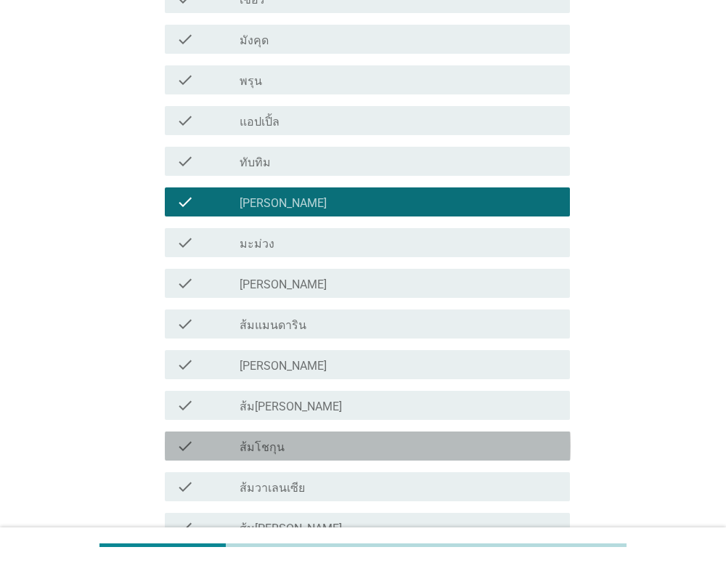
click at [368, 453] on div "check_box_outline_blank ส้มโชกุน" at bounding box center [399, 445] width 319 height 17
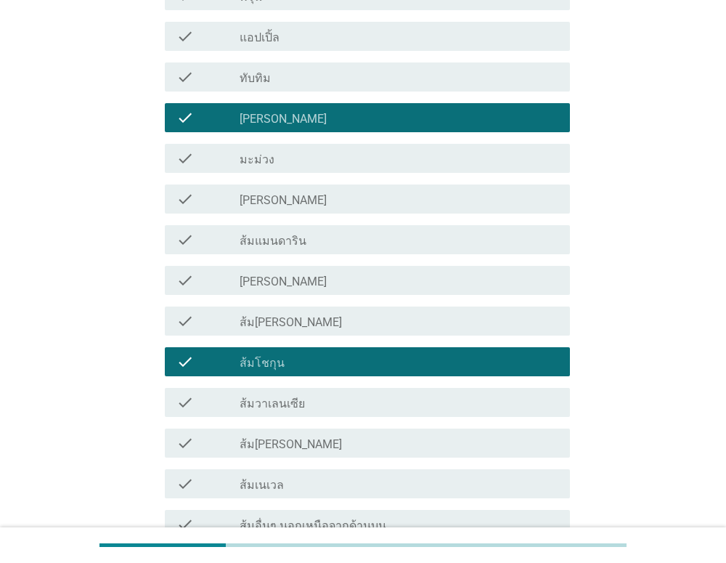
scroll to position [991, 0]
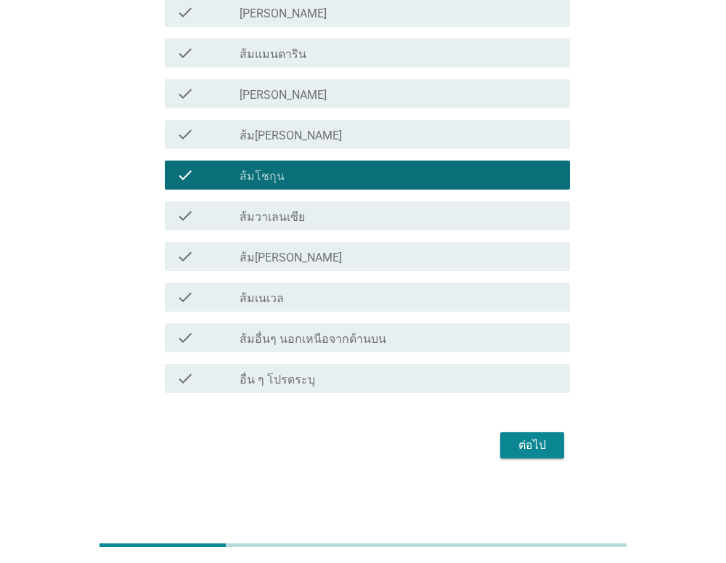
click at [543, 445] on div "ต่อไป" at bounding box center [532, 445] width 41 height 17
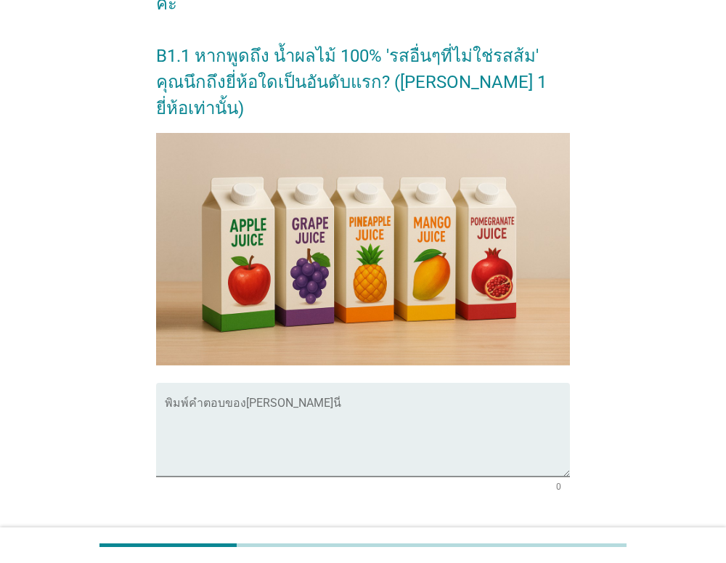
scroll to position [248, 0]
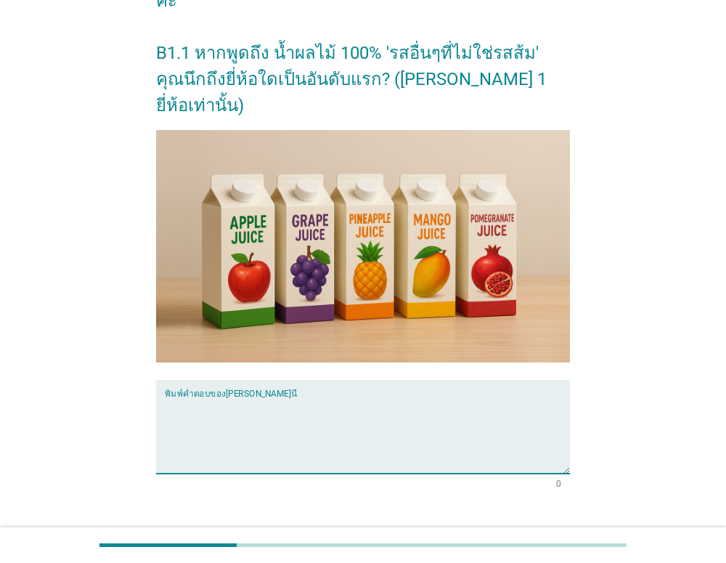
click at [402, 397] on textarea "พิมพ์คำตอบของคุณ ที่นี่" at bounding box center [368, 435] width 406 height 76
type textarea "f"
type textarea "ดอยคำ"
click at [535, 532] on div "ต่อไป" at bounding box center [532, 540] width 41 height 17
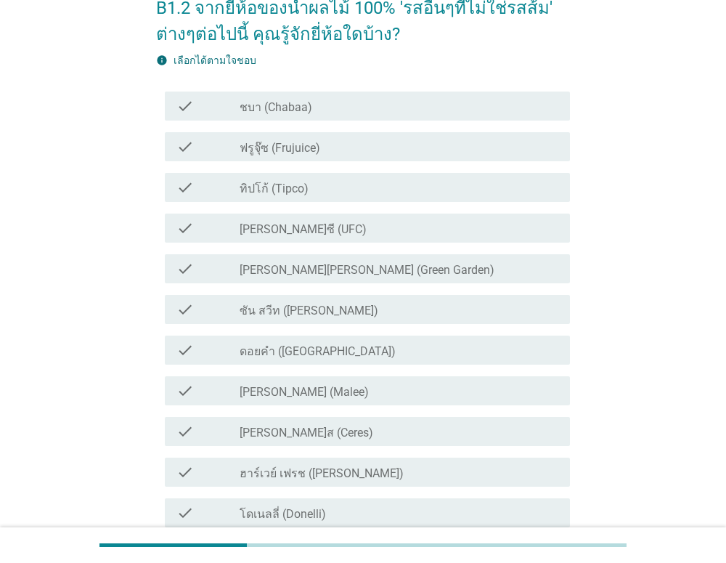
scroll to position [89, 0]
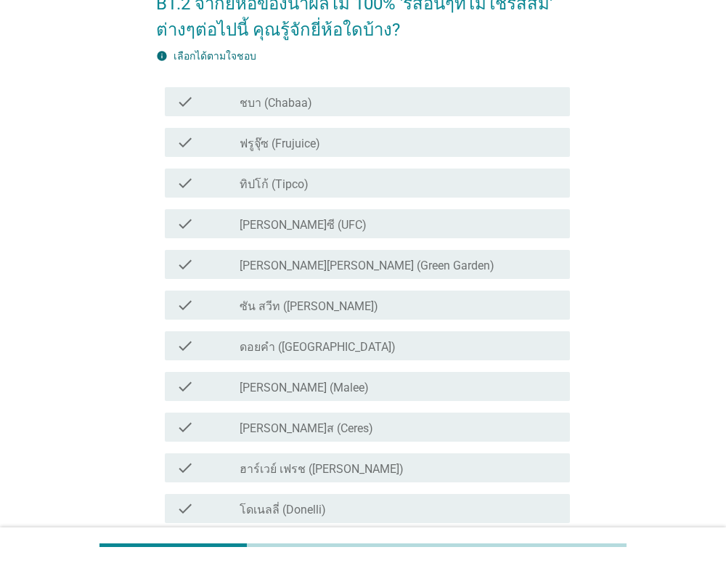
click at [434, 338] on div "check_box_outline_blank ดอยคำ (Doi-Khham)" at bounding box center [399, 345] width 319 height 17
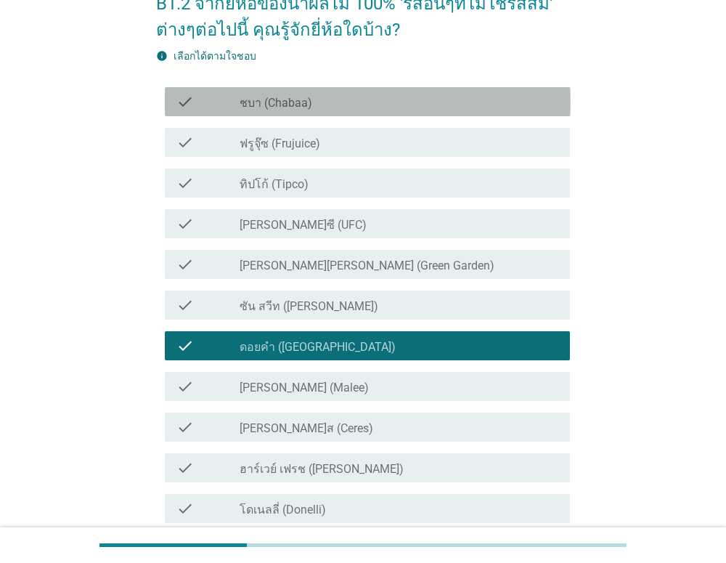
click at [458, 102] on div "check_box_outline_blank ชบา (Chabaa)" at bounding box center [399, 101] width 319 height 17
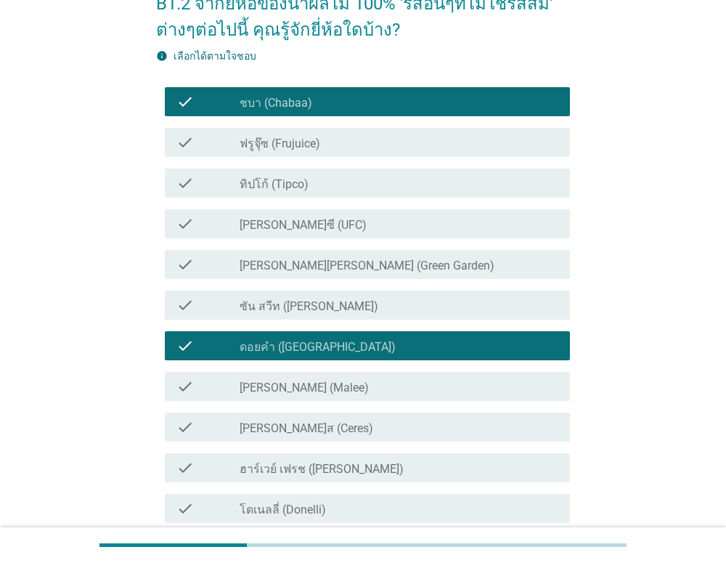
click at [430, 178] on div "check_box_outline_blank ทิปโก้ (Tipco)" at bounding box center [399, 182] width 319 height 17
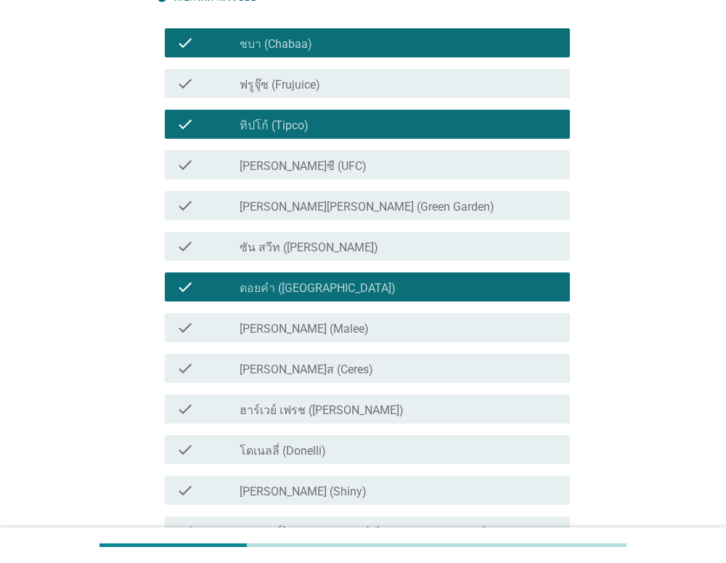
scroll to position [155, 0]
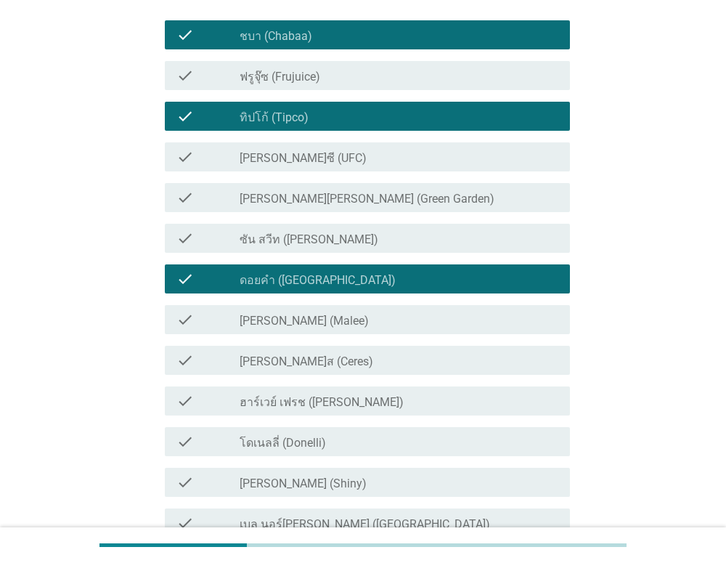
click at [404, 328] on div "check check_box_outline_blank [PERSON_NAME] (Malee)" at bounding box center [368, 319] width 406 height 29
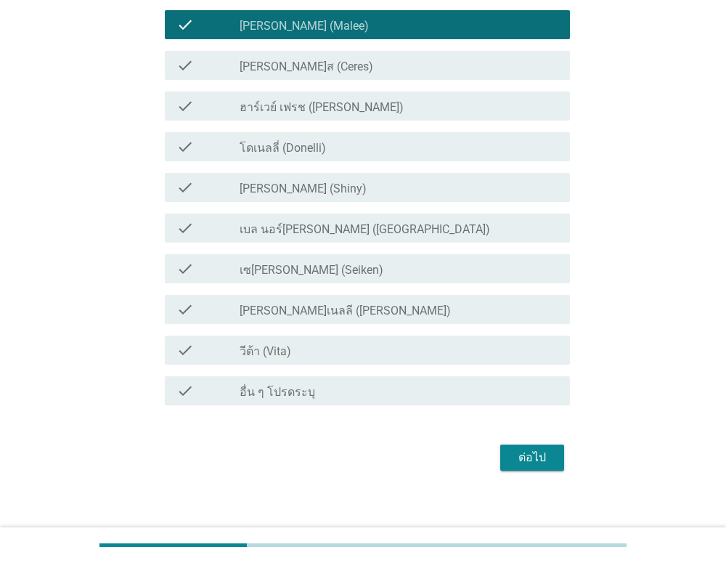
scroll to position [452, 0]
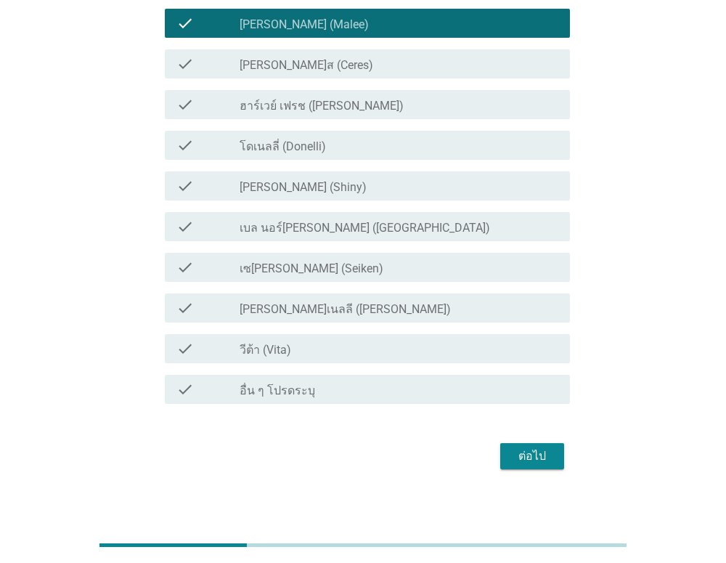
click at [529, 450] on div "ต่อไป" at bounding box center [532, 455] width 41 height 17
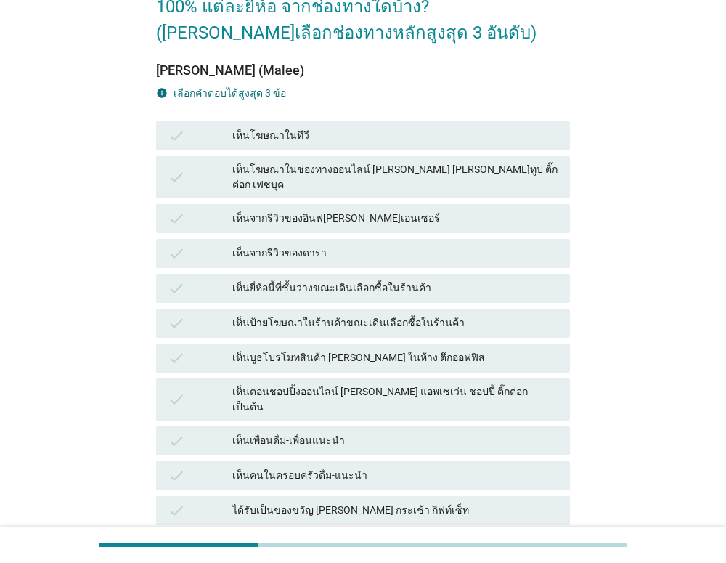
scroll to position [114, 0]
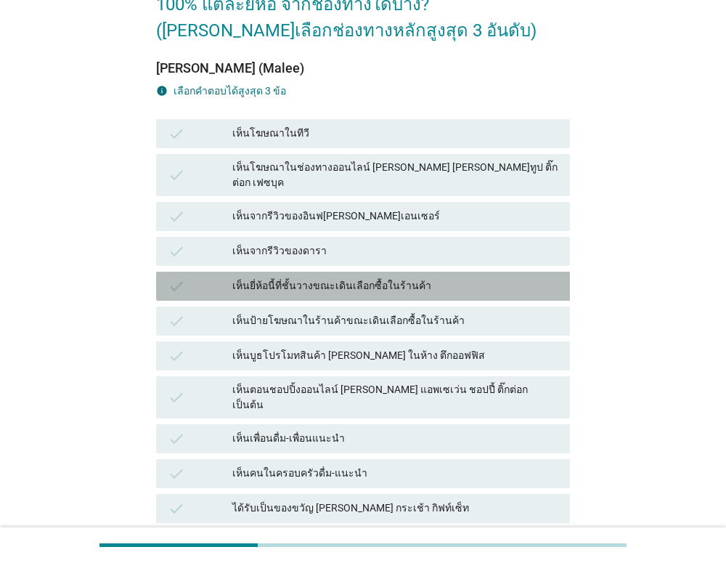
click at [436, 277] on div "เห็นยี่ห้อนี้ที่ชั้นวางขณะเดินเลือกซื้อในร้านค้า" at bounding box center [395, 285] width 326 height 17
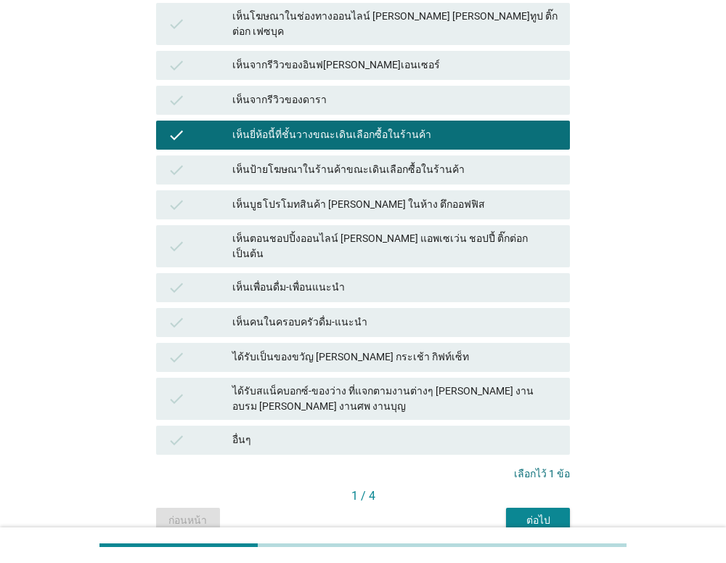
scroll to position [272, 0]
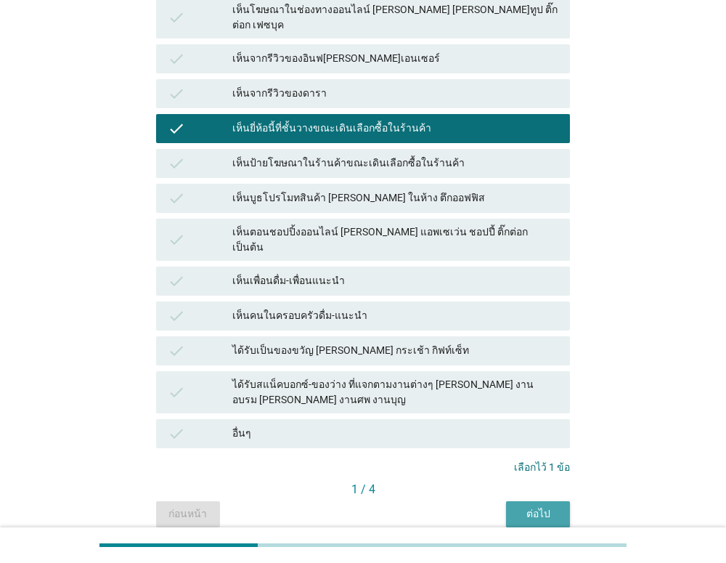
click at [532, 506] on div "ต่อไป" at bounding box center [538, 513] width 41 height 15
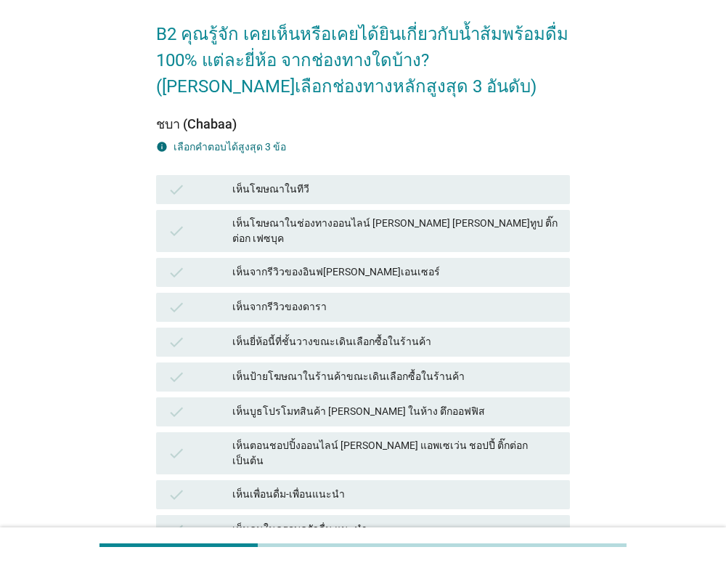
scroll to position [59, 0]
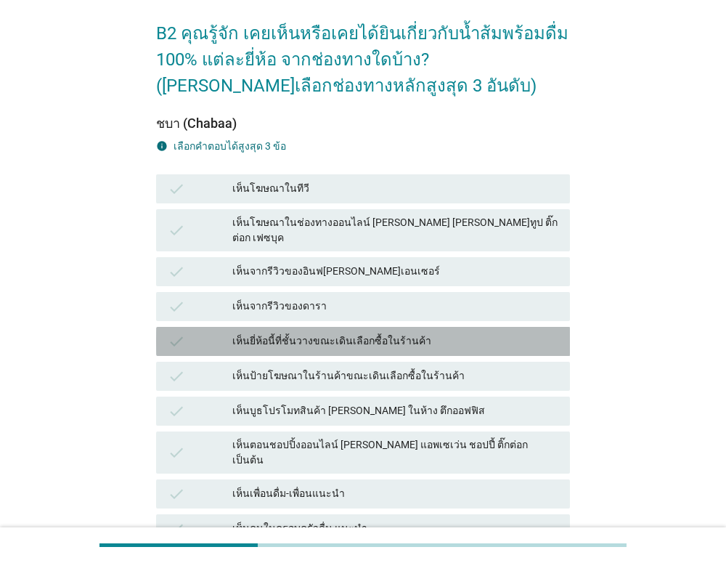
click at [446, 333] on div "เห็นยี่ห้อนี้ที่ชั้นวางขณะเดินเลือกซื้อในร้านค้า" at bounding box center [395, 341] width 326 height 17
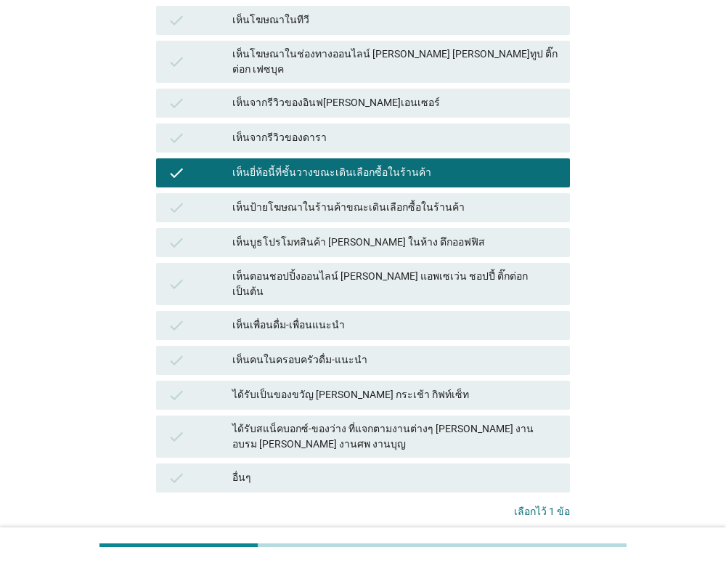
scroll to position [229, 0]
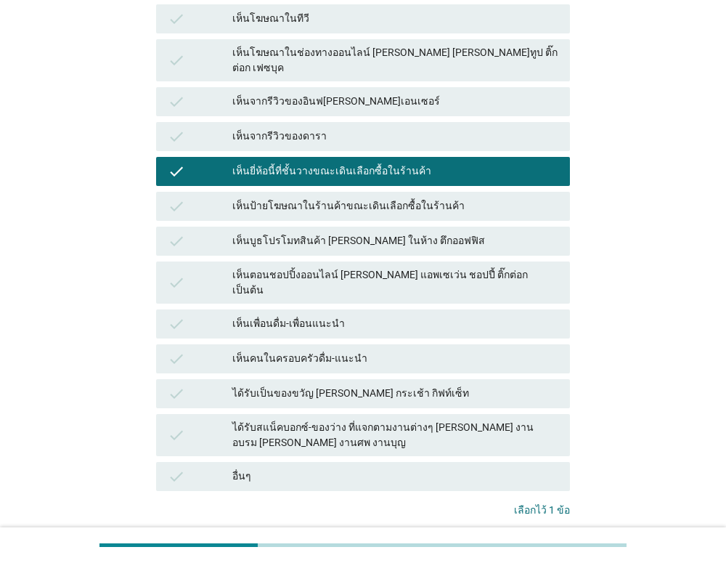
click at [481, 267] on div "เห็นตอนชอปปิ้งออนไลน์ [PERSON_NAME] แอพเซเว่น ชอปปี้ ติ๊กต่อก เป็นต้น" at bounding box center [395, 282] width 326 height 31
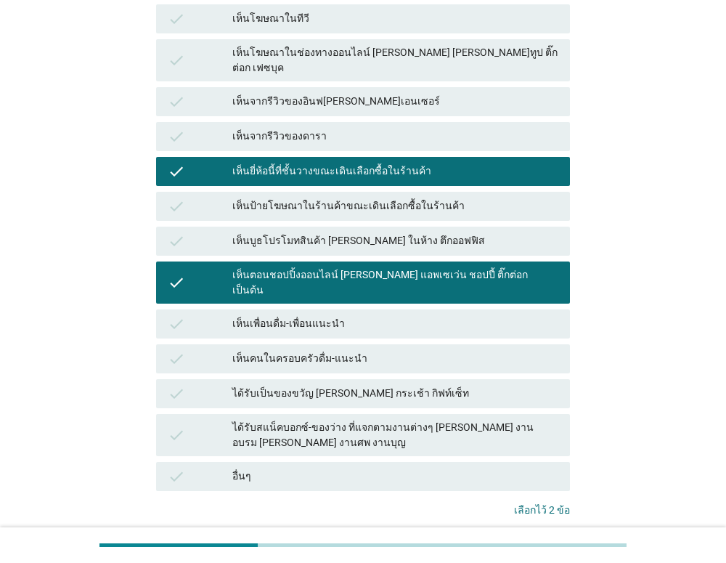
click at [461, 420] on div "ได้รับสแน็คบอกซ์-ของว่าง ที่แจกตามงานต่างๆ [PERSON_NAME] งานอบรม [PERSON_NAME] …" at bounding box center [395, 435] width 326 height 31
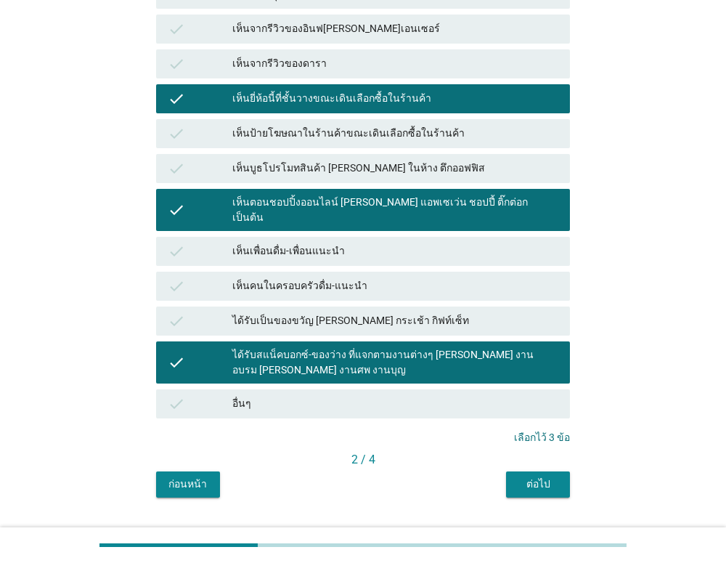
scroll to position [309, 0]
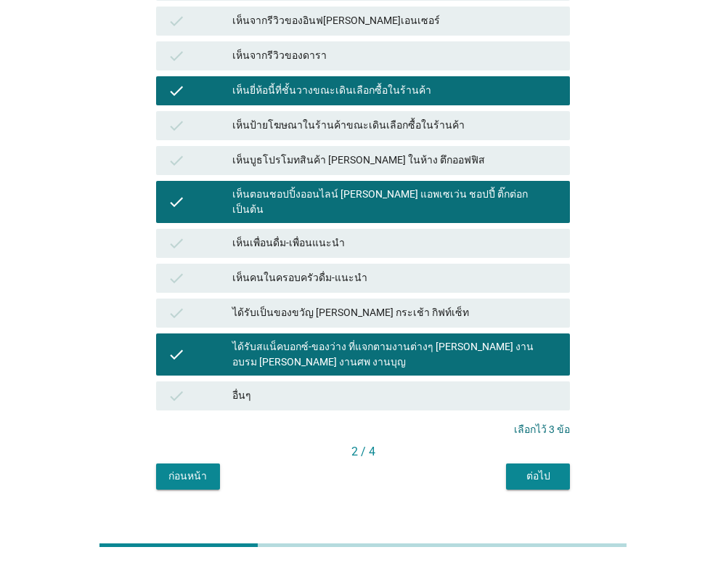
click at [524, 469] on div "ต่อไป" at bounding box center [538, 476] width 41 height 15
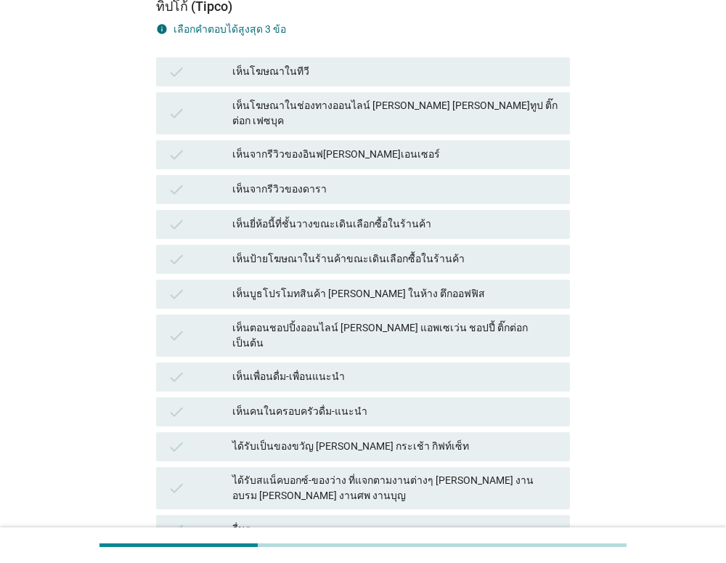
scroll to position [181, 0]
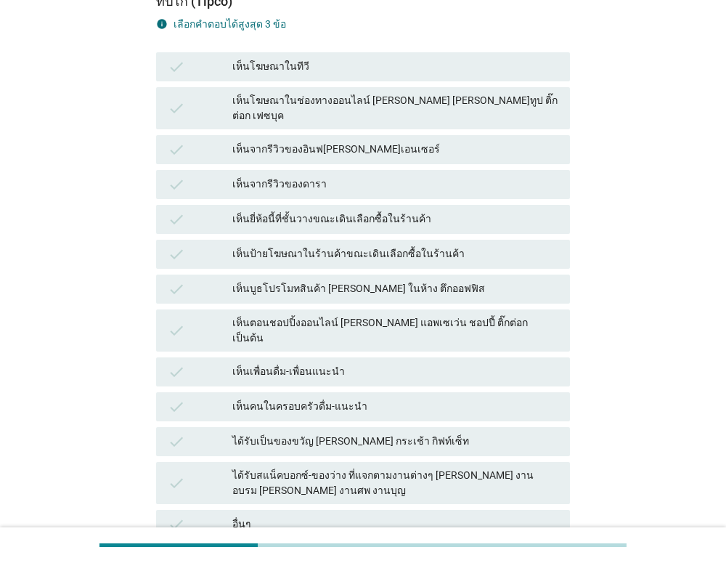
click at [482, 246] on div "เห็นป้ายโฆษณาในร้านค้าขณะเดินเลือกซื้อในร้านค้า" at bounding box center [395, 254] width 326 height 17
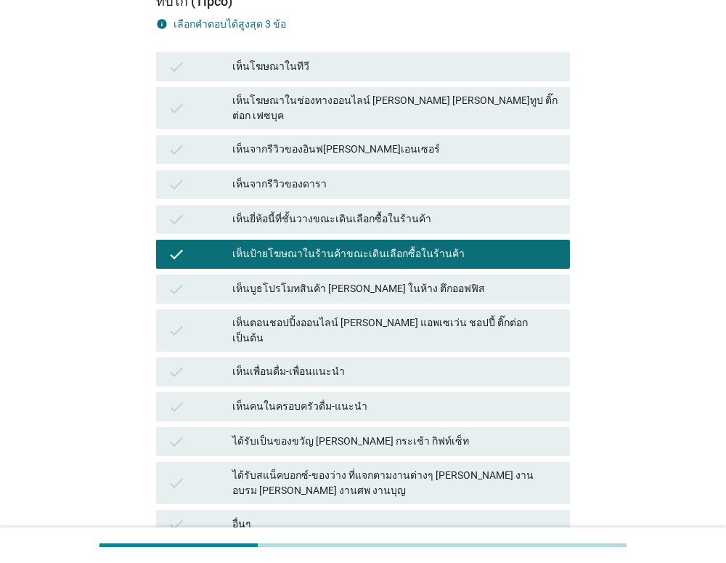
click at [482, 246] on div "เห็นป้ายโฆษณาในร้านค้าขณะเดินเลือกซื้อในร้านค้า" at bounding box center [395, 254] width 326 height 17
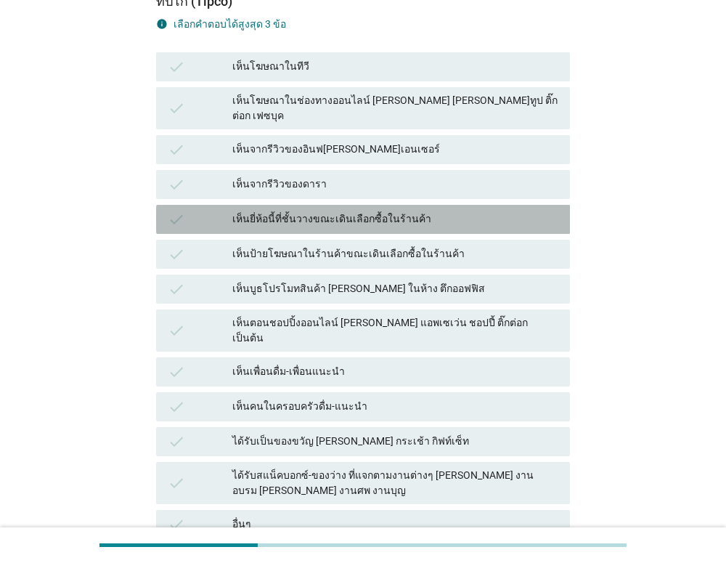
click at [487, 211] on div "เห็นยี่ห้อนี้ที่ชั้นวางขณะเดินเลือกซื้อในร้านค้า" at bounding box center [395, 219] width 326 height 17
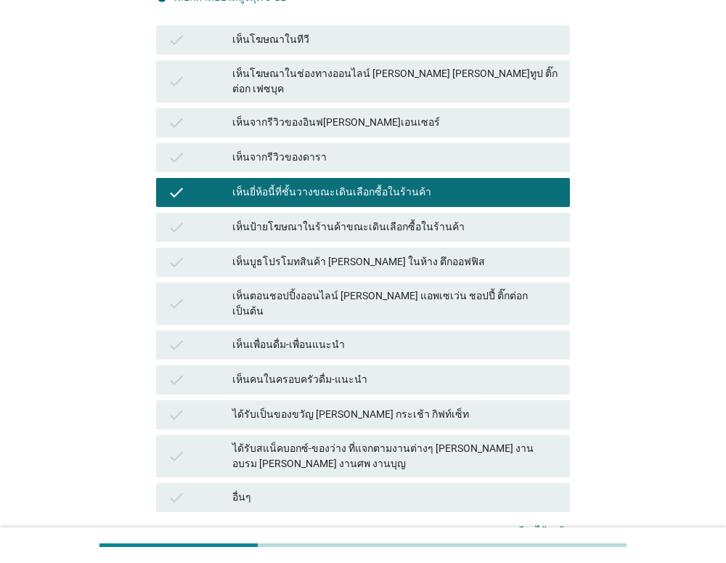
scroll to position [213, 0]
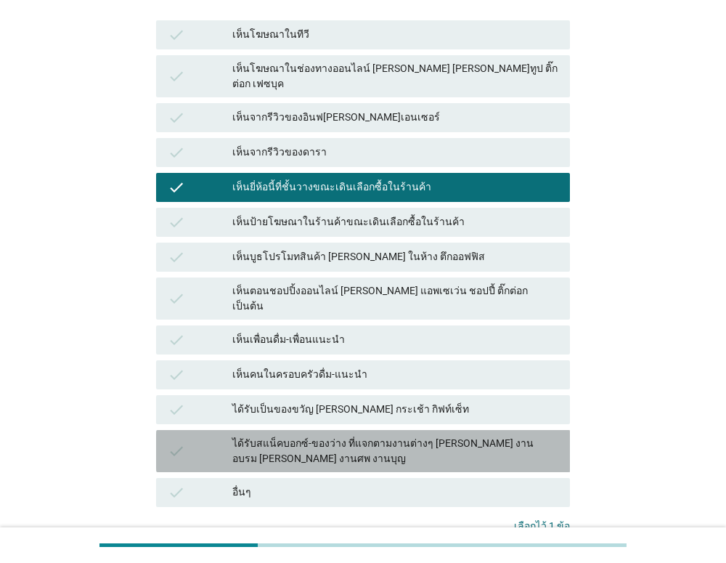
click at [475, 436] on div "ได้รับสแน็คบอกซ์-ของว่าง ที่แจกตามงานต่างๆ [PERSON_NAME] งานอบรม [PERSON_NAME] …" at bounding box center [395, 451] width 326 height 31
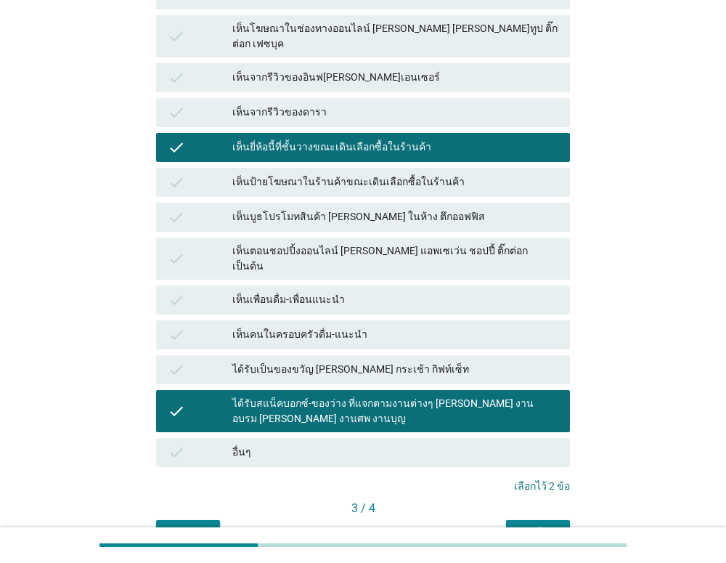
scroll to position [296, 0]
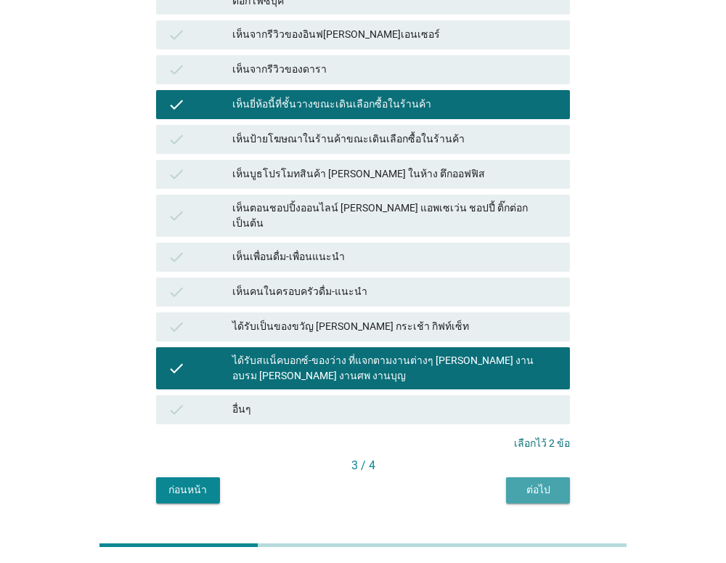
click at [531, 477] on button "ต่อไป" at bounding box center [538, 490] width 64 height 26
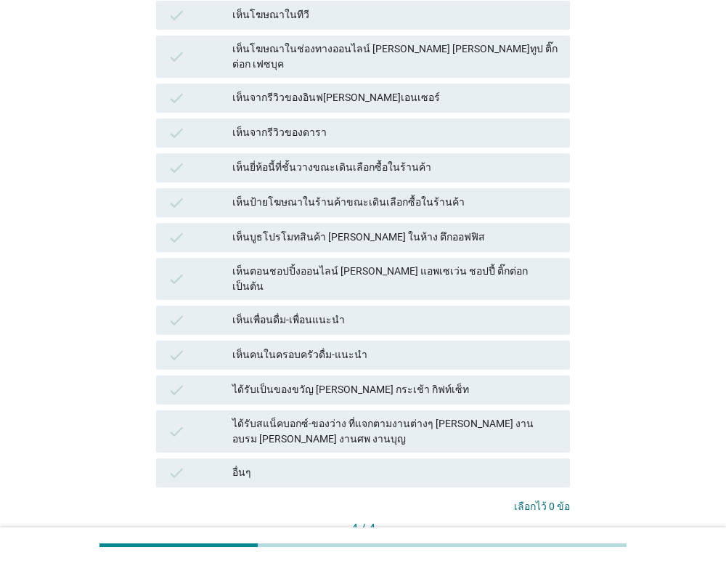
scroll to position [263, 0]
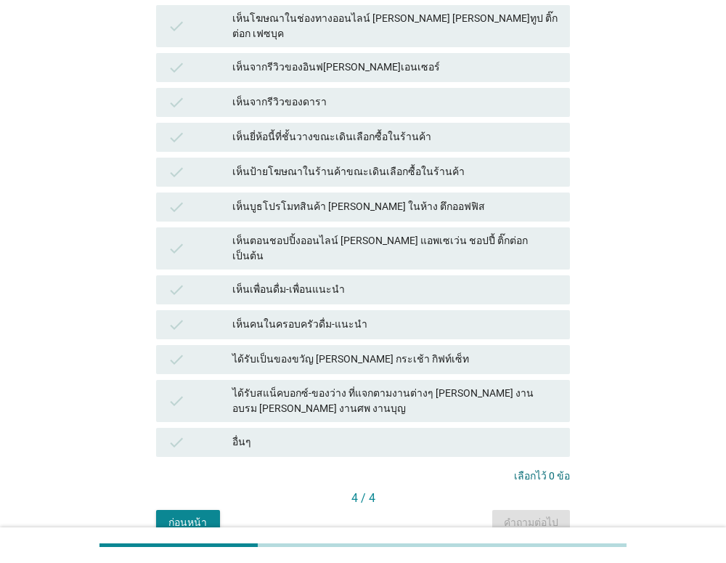
click at [200, 515] on div "ก่อนหน้า" at bounding box center [188, 522] width 41 height 15
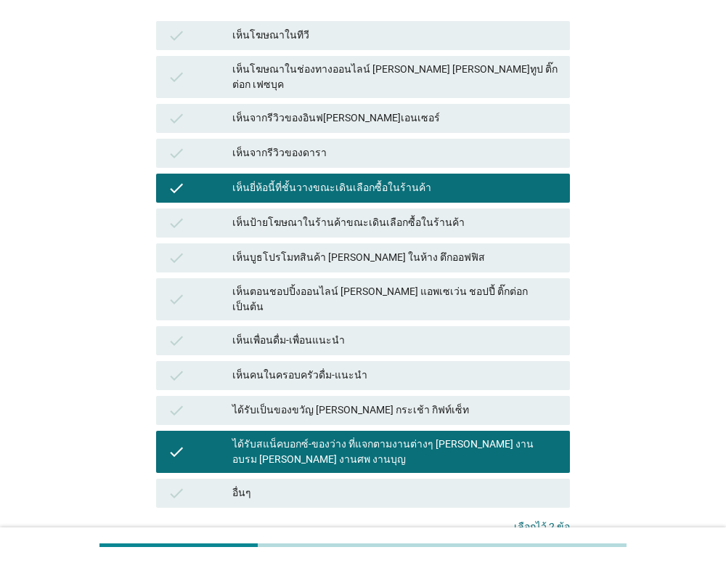
scroll to position [309, 0]
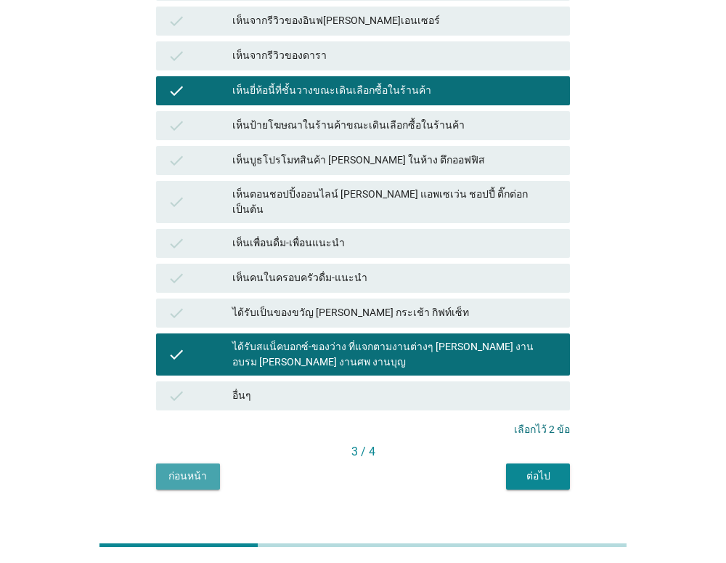
click at [180, 469] on div "ก่อนหน้า" at bounding box center [188, 476] width 41 height 15
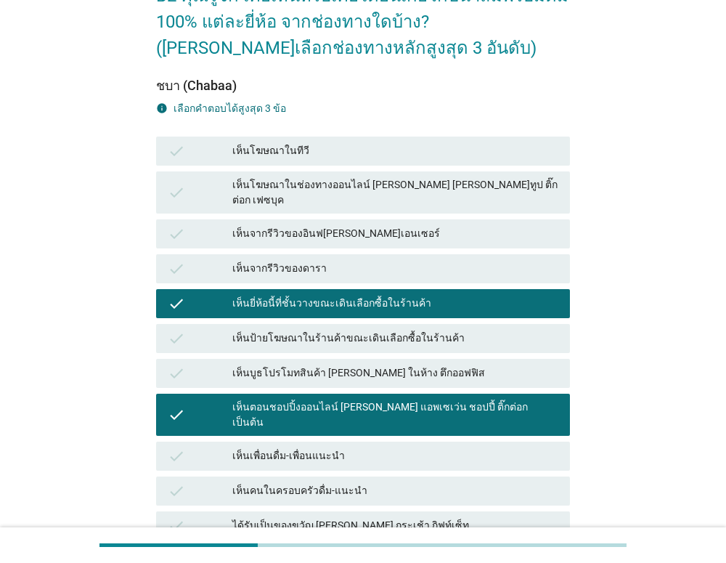
scroll to position [141, 0]
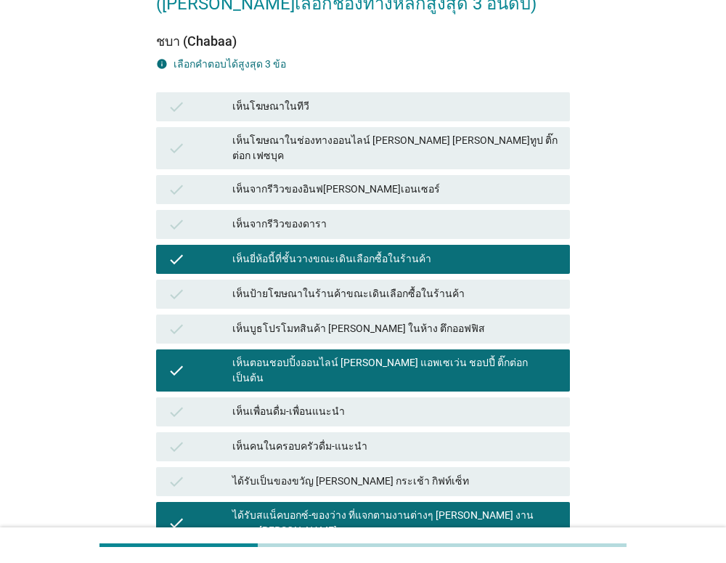
click at [296, 355] on div "เห็นตอนชอปปิ้งออนไลน์ [PERSON_NAME] แอพเซเว่น ชอปปี้ ติ๊กต่อก เป็นต้น" at bounding box center [395, 370] width 326 height 31
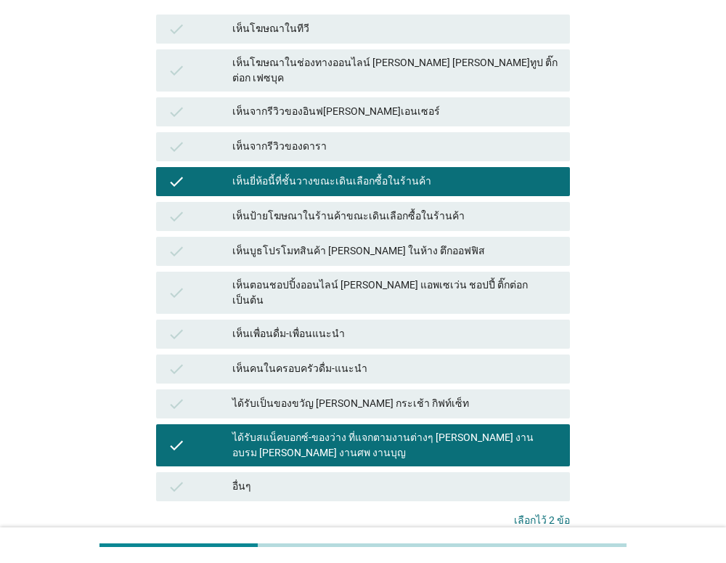
scroll to position [309, 0]
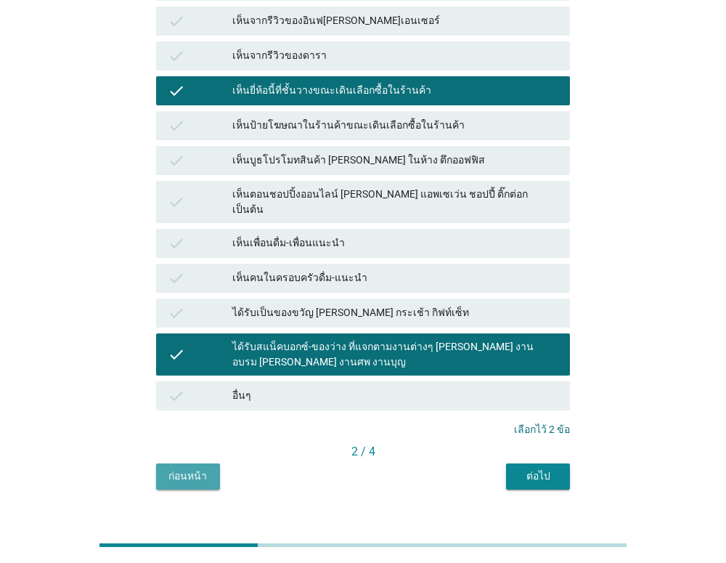
click at [203, 469] on div "ก่อนหน้า" at bounding box center [188, 476] width 41 height 15
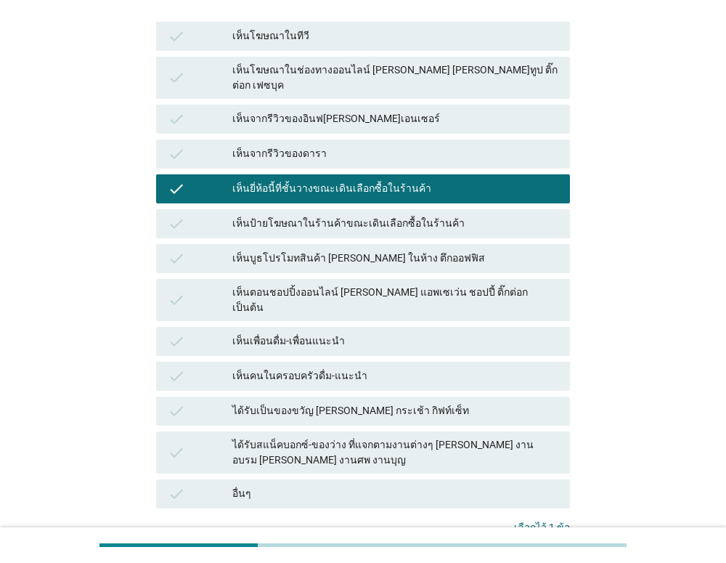
scroll to position [205, 0]
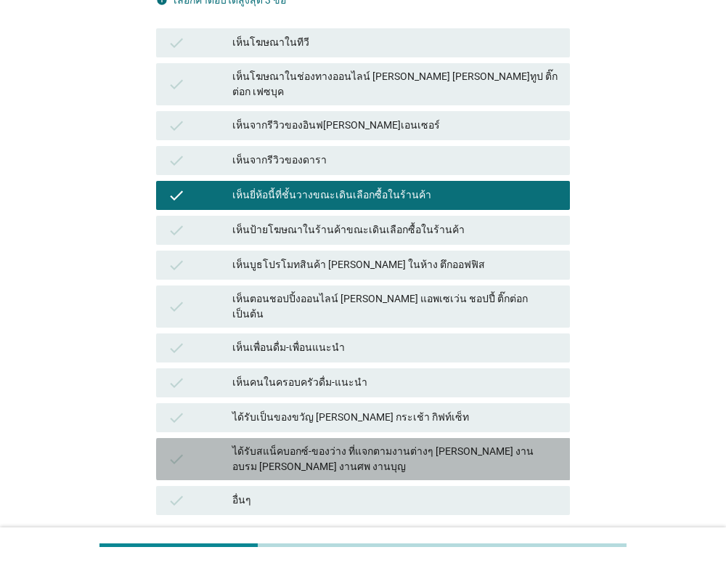
click at [407, 444] on div "ได้รับสแน็คบอกซ์-ของว่าง ที่แจกตามงานต่างๆ [PERSON_NAME] งานอบรม [PERSON_NAME] …" at bounding box center [395, 459] width 326 height 31
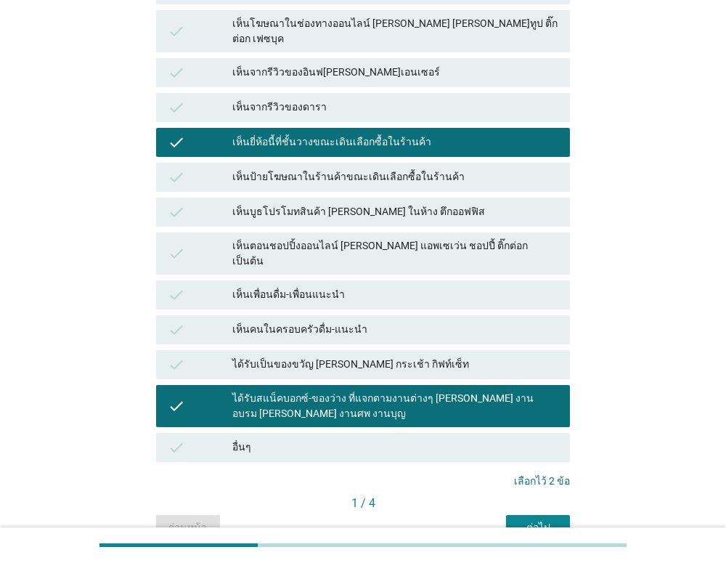
scroll to position [268, 0]
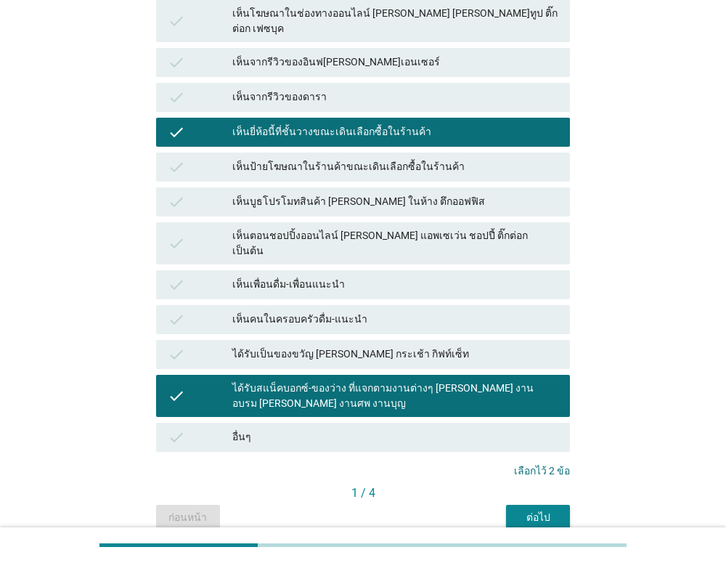
click at [524, 510] on div "ต่อไป" at bounding box center [538, 517] width 41 height 15
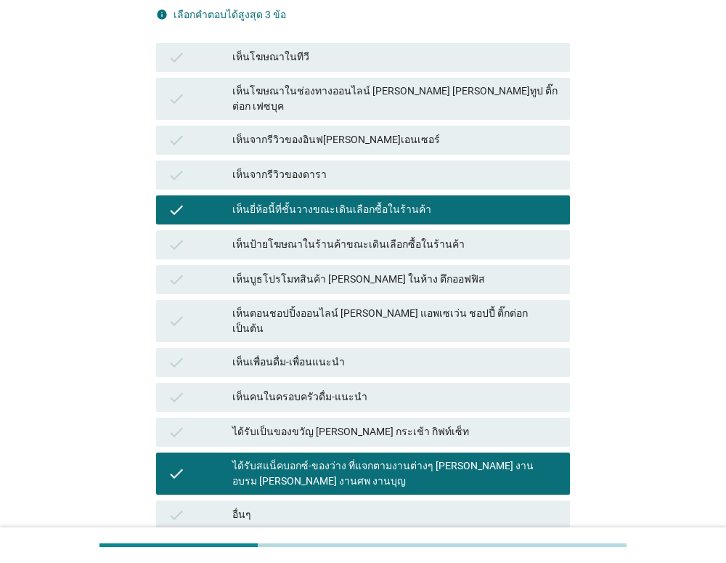
scroll to position [301, 0]
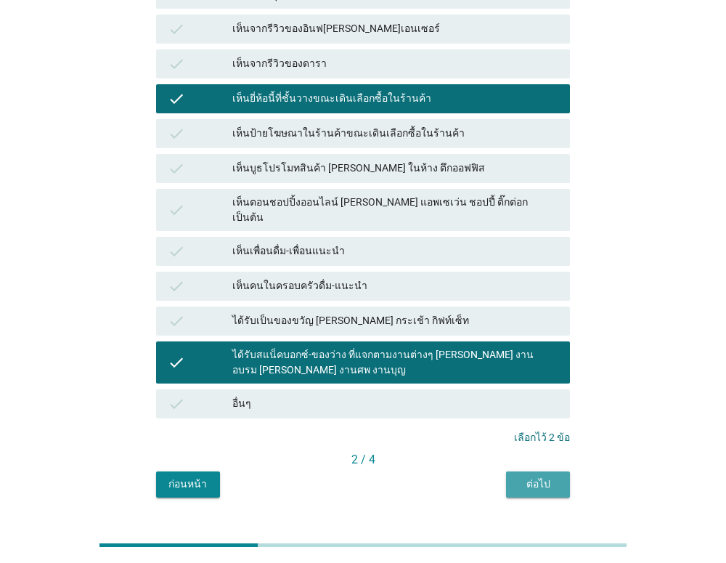
click at [536, 476] on div "ต่อไป" at bounding box center [538, 483] width 41 height 15
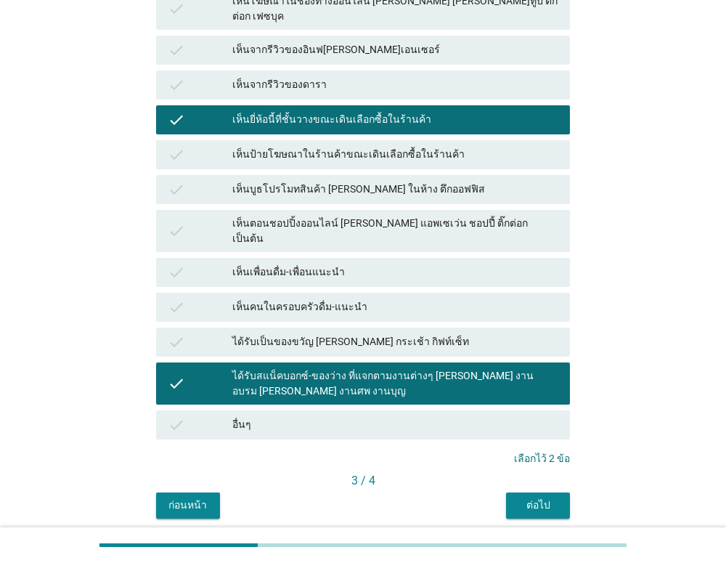
scroll to position [309, 0]
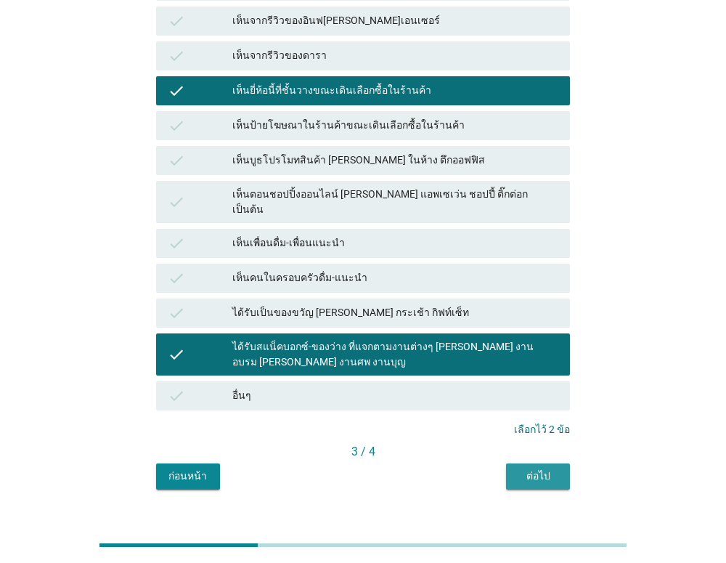
click at [536, 469] on div "ต่อไป" at bounding box center [538, 476] width 41 height 15
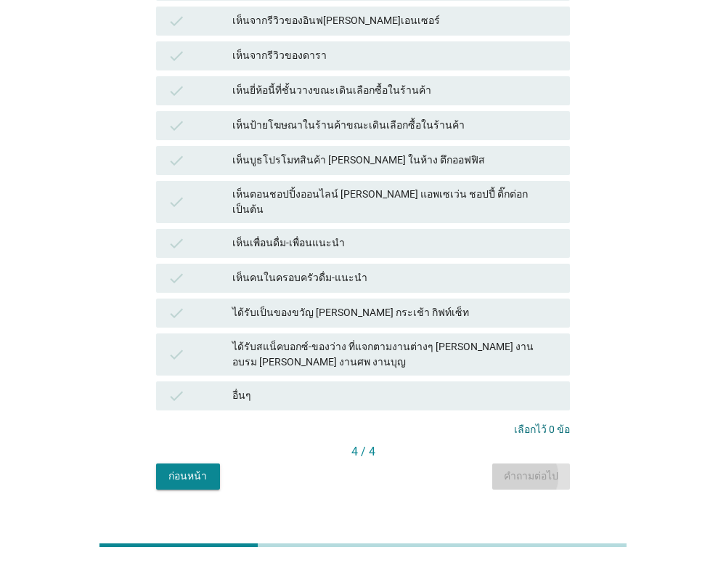
scroll to position [0, 0]
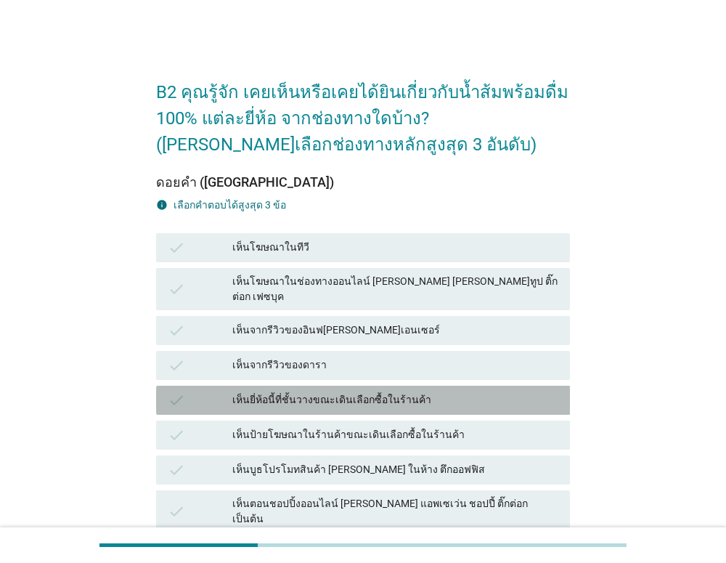
click at [462, 392] on div "เห็นยี่ห้อนี้ที่ชั้นวางขณะเดินเลือกซื้อในร้านค้า" at bounding box center [395, 400] width 326 height 17
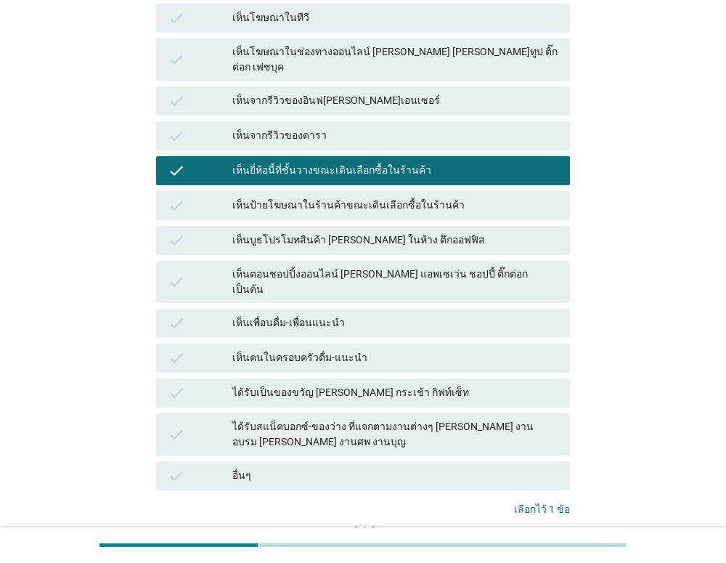
scroll to position [271, 0]
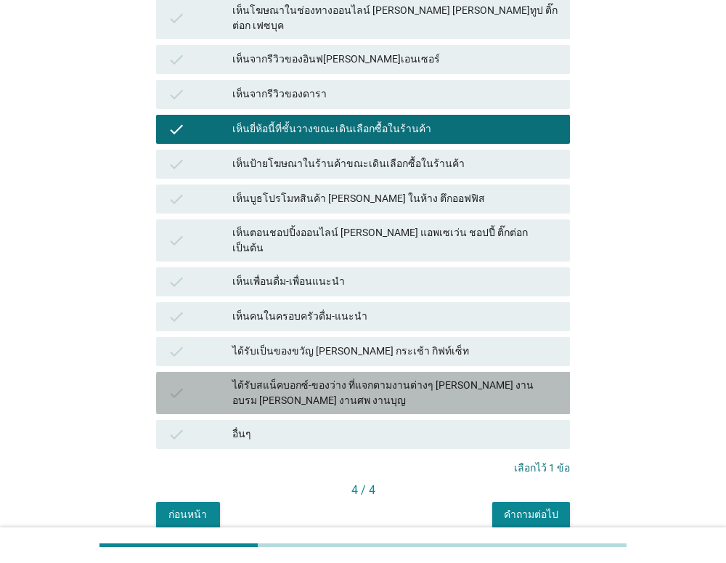
click at [471, 378] on div "ได้รับสแน็คบอกซ์-ของว่าง ที่แจกตามงานต่างๆ [PERSON_NAME] งานอบรม [PERSON_NAME] …" at bounding box center [395, 393] width 326 height 31
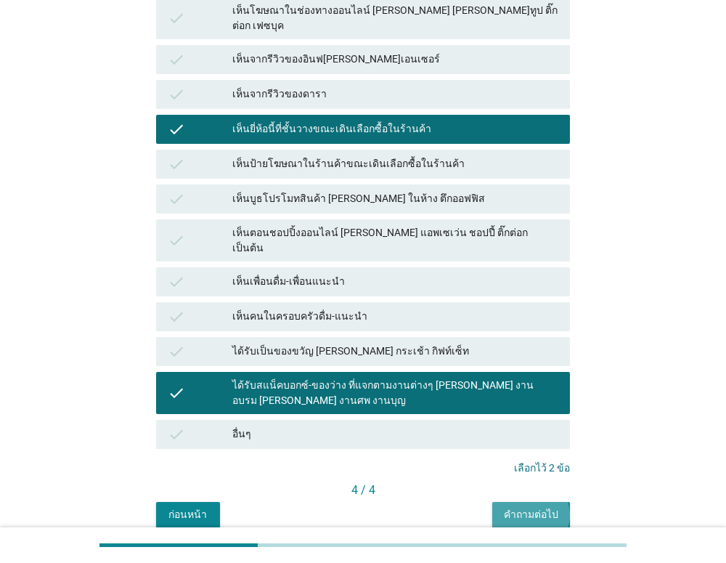
click at [524, 507] on div "คำถามต่อไป" at bounding box center [531, 514] width 54 height 15
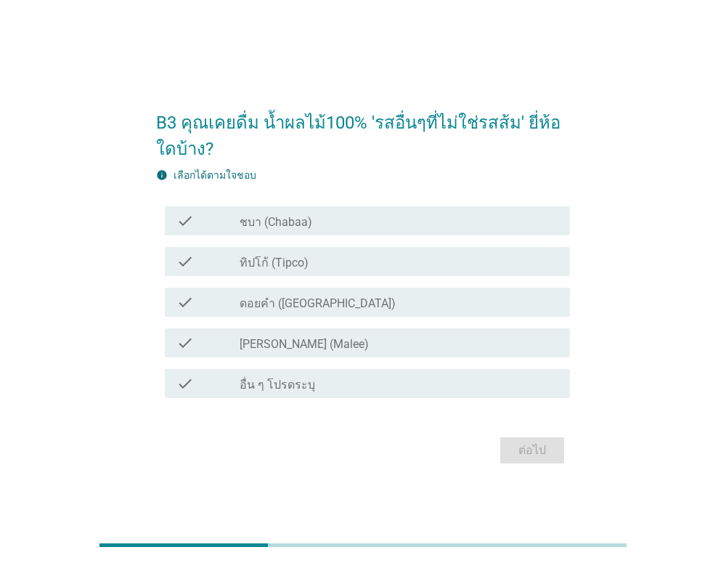
click at [410, 300] on div "check_box_outline_blank ดอยคำ (Doi-Khham)" at bounding box center [399, 301] width 319 height 17
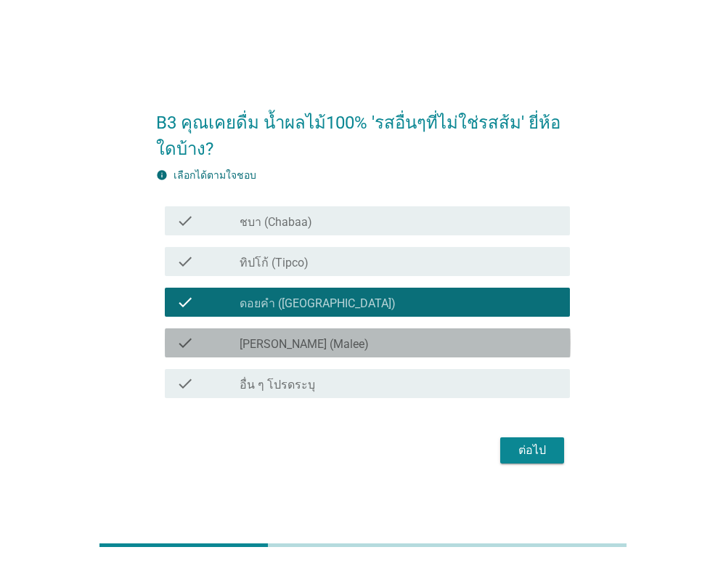
click at [407, 336] on div "check_box_outline_blank [PERSON_NAME] (Malee)" at bounding box center [399, 342] width 319 height 17
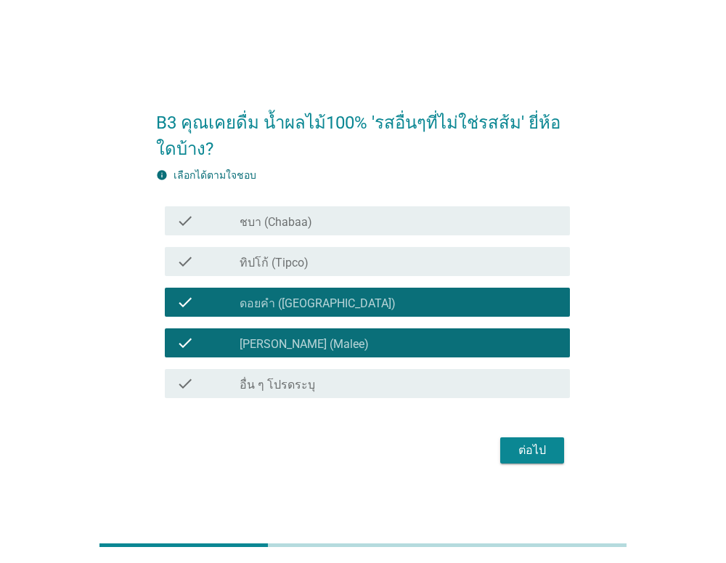
click at [399, 260] on div "check_box_outline_blank ทิปโก้ (Tipco)" at bounding box center [399, 261] width 319 height 17
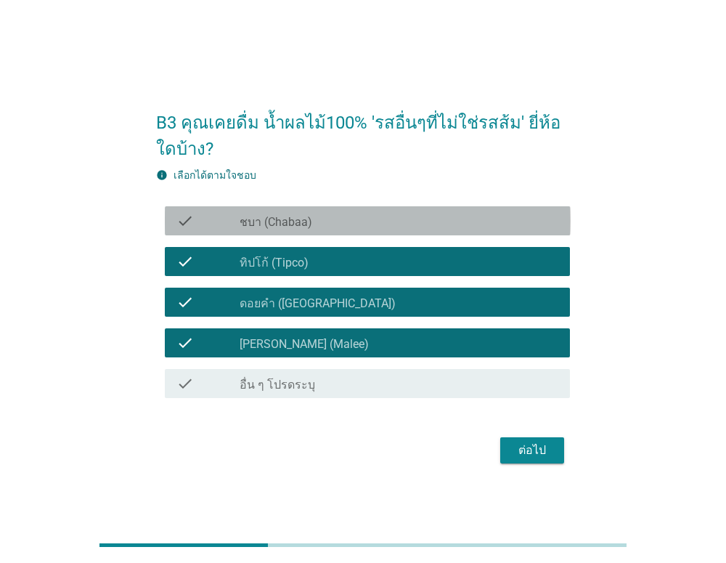
click at [405, 222] on div "check_box_outline_blank ชบา (Chabaa)" at bounding box center [399, 220] width 319 height 17
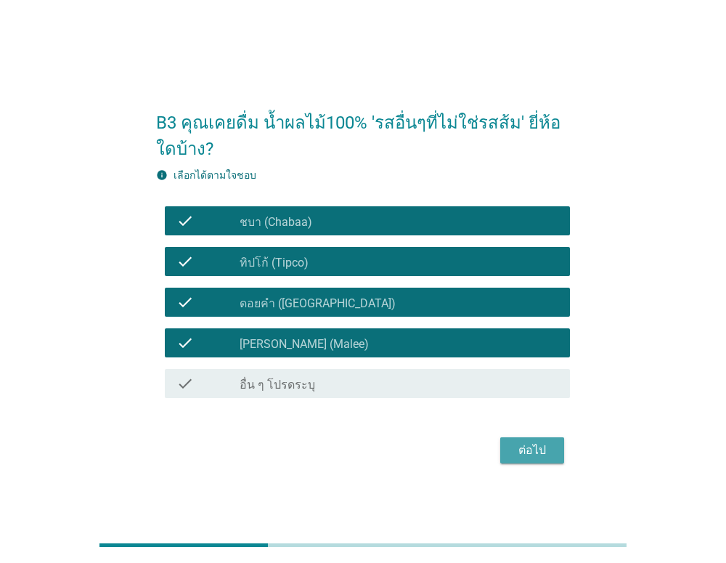
click at [538, 446] on div "ต่อไป" at bounding box center [532, 450] width 41 height 17
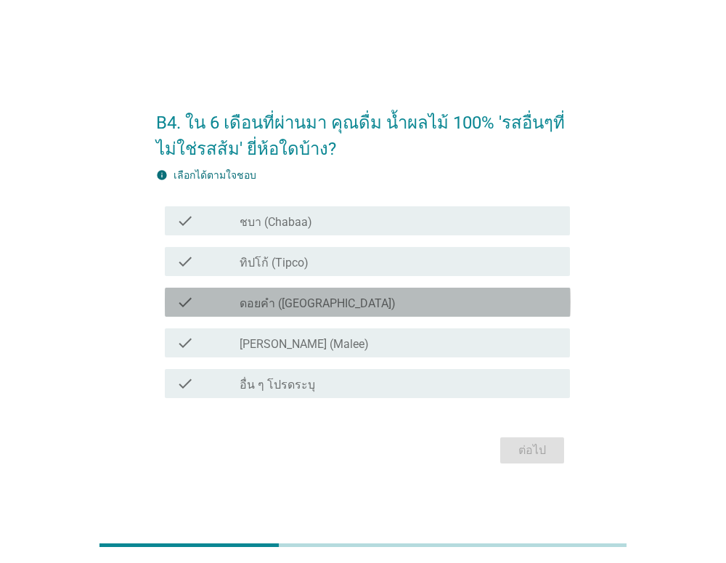
click at [392, 298] on div "check_box_outline_blank ดอยคำ (Doi-Khham)" at bounding box center [399, 301] width 319 height 17
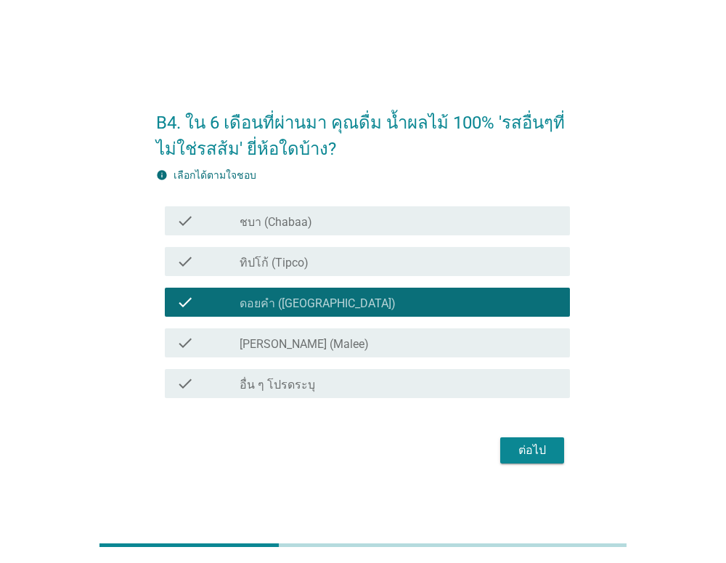
click at [385, 345] on div "check_box_outline_blank [PERSON_NAME] (Malee)" at bounding box center [399, 342] width 319 height 17
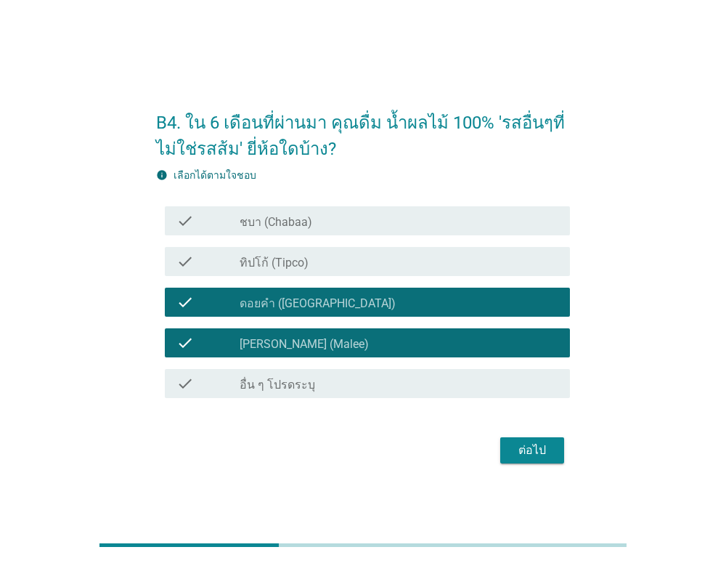
click at [396, 272] on div "check check_box_outline_blank ทิปโก้ (Tipco)" at bounding box center [368, 261] width 406 height 29
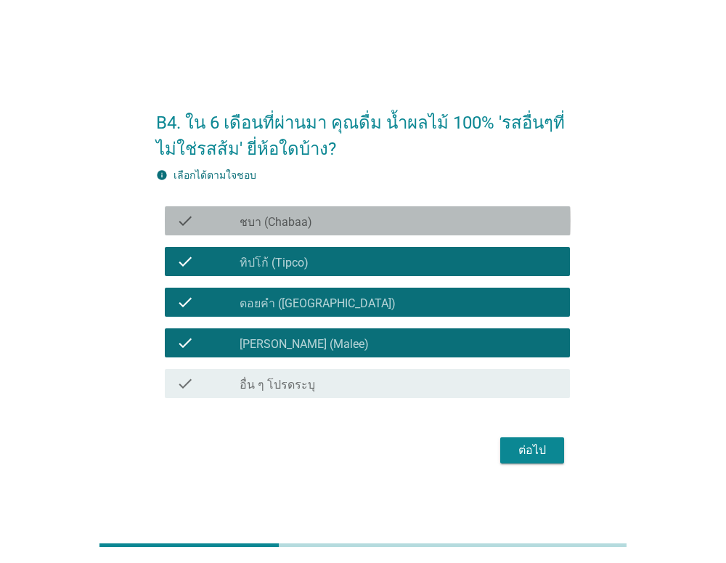
click at [407, 225] on div "check_box_outline_blank ชบา (Chabaa)" at bounding box center [399, 220] width 319 height 17
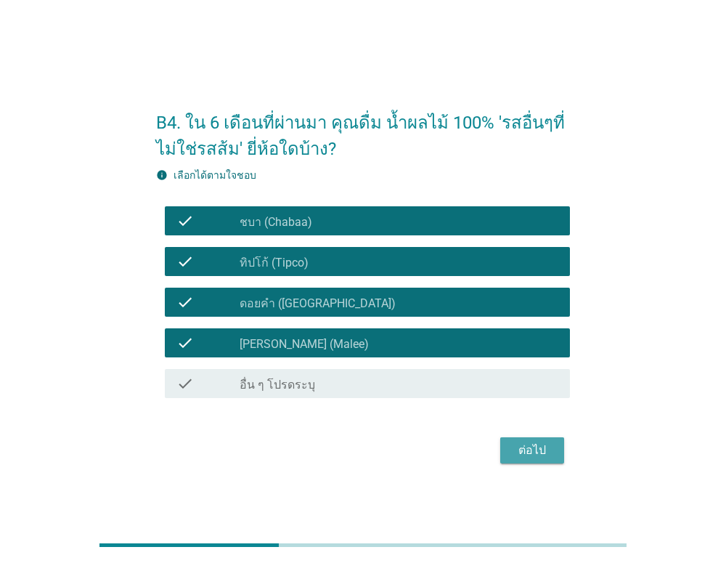
click at [527, 455] on div "ต่อไป" at bounding box center [532, 450] width 41 height 17
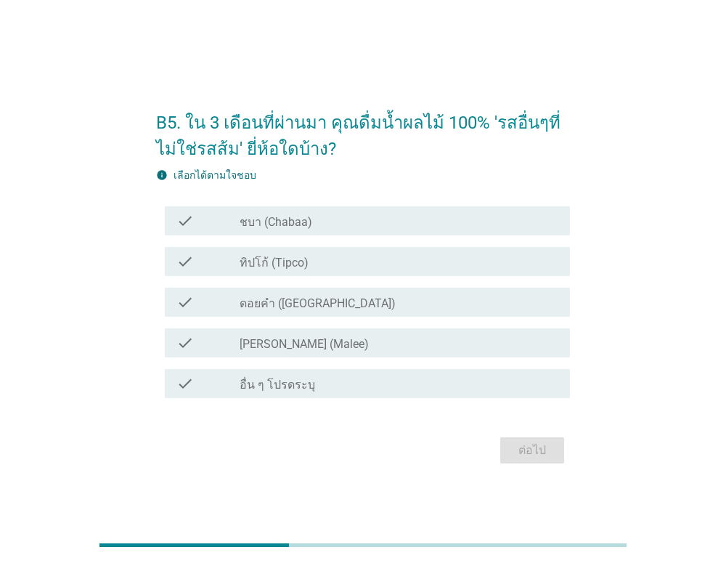
click at [374, 264] on div "check_box_outline_blank ทิปโก้ (Tipco)" at bounding box center [399, 261] width 319 height 17
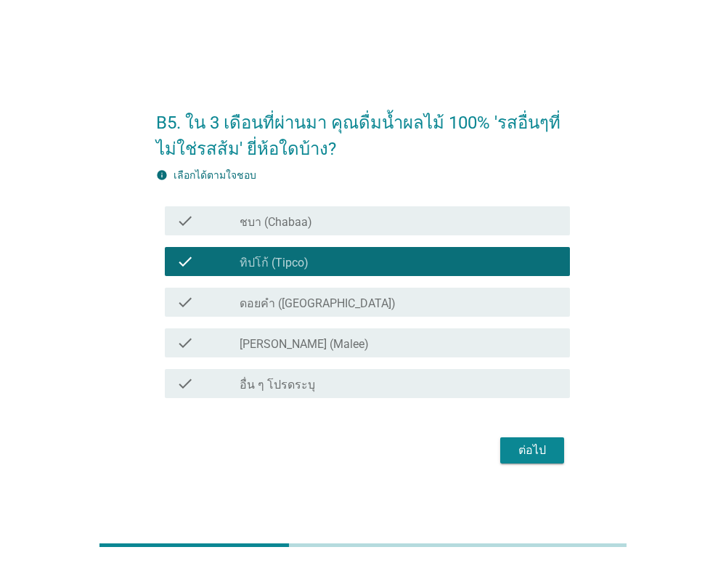
click at [374, 295] on div "check_box_outline_blank ดอยคำ (Doi-Khham)" at bounding box center [399, 301] width 319 height 17
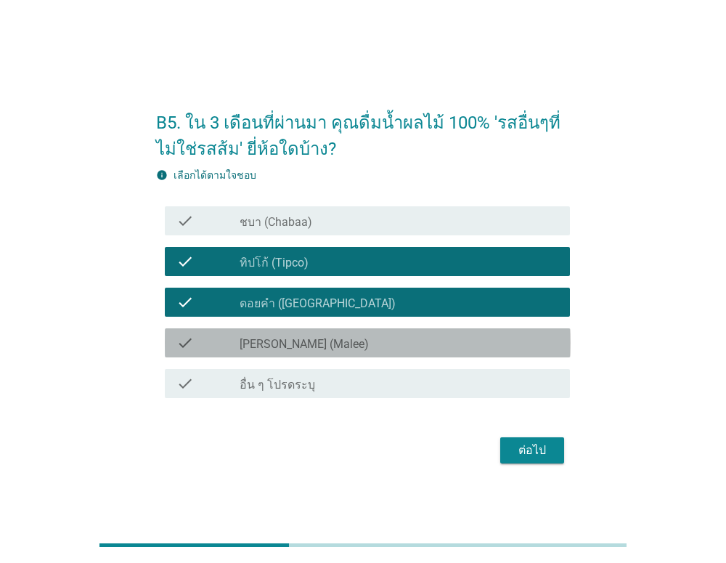
click at [367, 332] on div "check check_box_outline_blank [PERSON_NAME] (Malee)" at bounding box center [368, 342] width 406 height 29
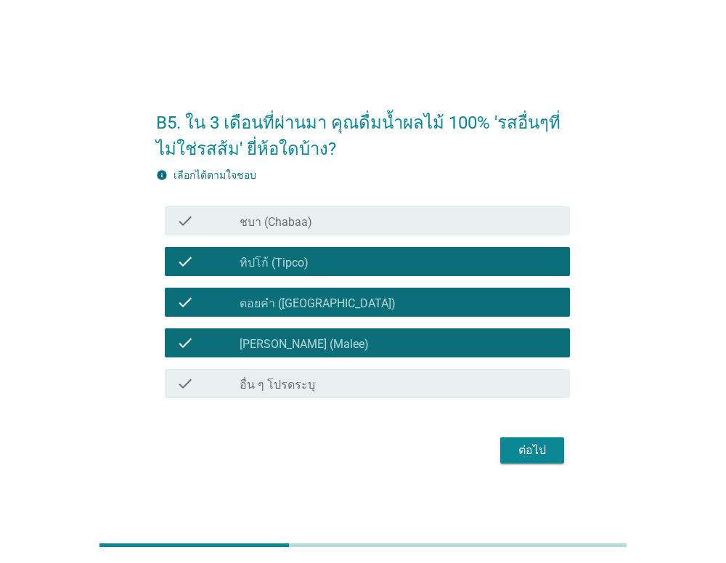
click at [535, 453] on div "ต่อไป" at bounding box center [532, 450] width 41 height 17
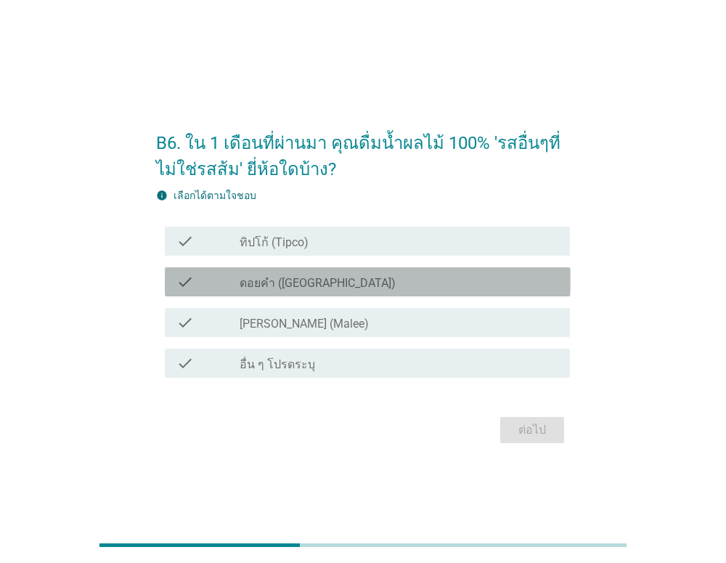
click at [398, 284] on div "check_box ดอยคำ ([GEOGRAPHIC_DATA])" at bounding box center [399, 281] width 319 height 17
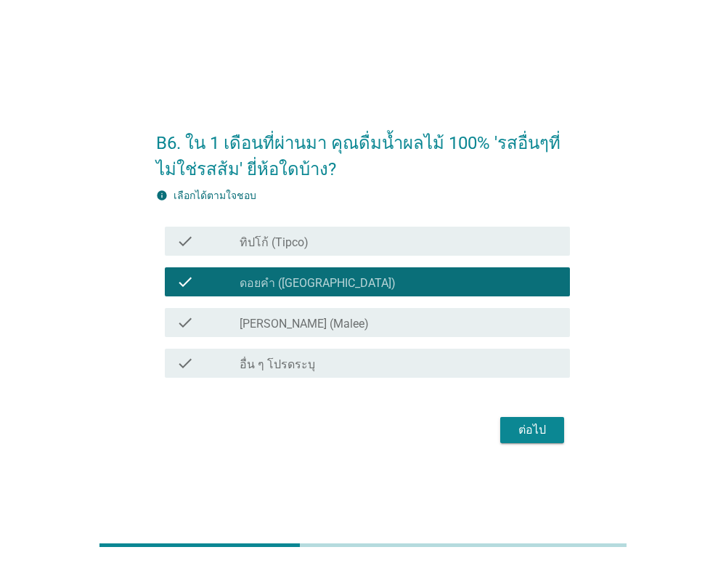
click at [406, 325] on div "check_box [PERSON_NAME] (Malee)" at bounding box center [399, 322] width 319 height 17
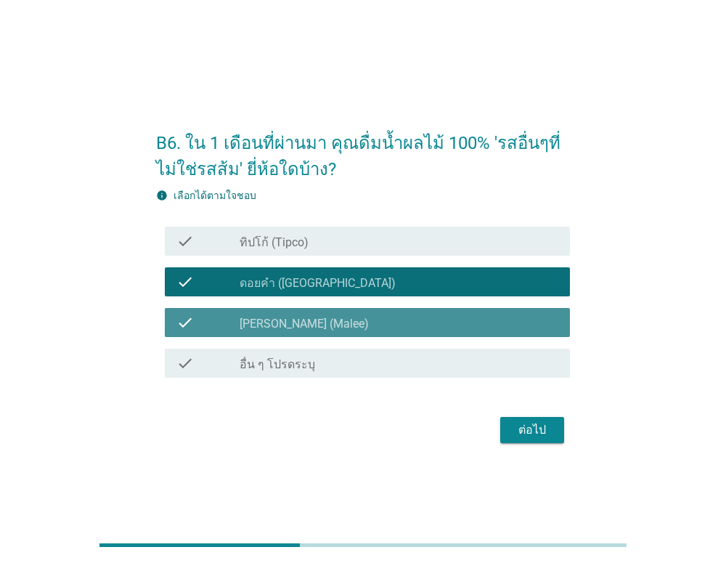
click at [410, 328] on div "check_box [PERSON_NAME] (Malee)" at bounding box center [399, 322] width 319 height 17
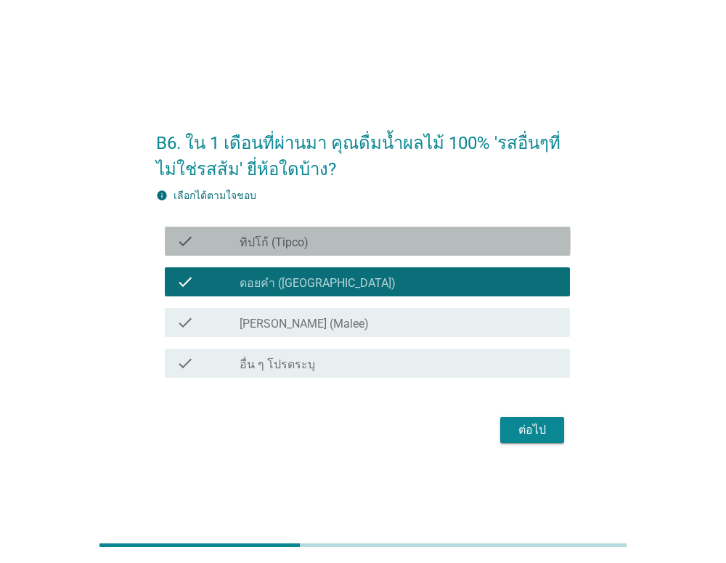
click at [410, 241] on div "check_box ทิปโก้ (Tipco)" at bounding box center [399, 240] width 319 height 17
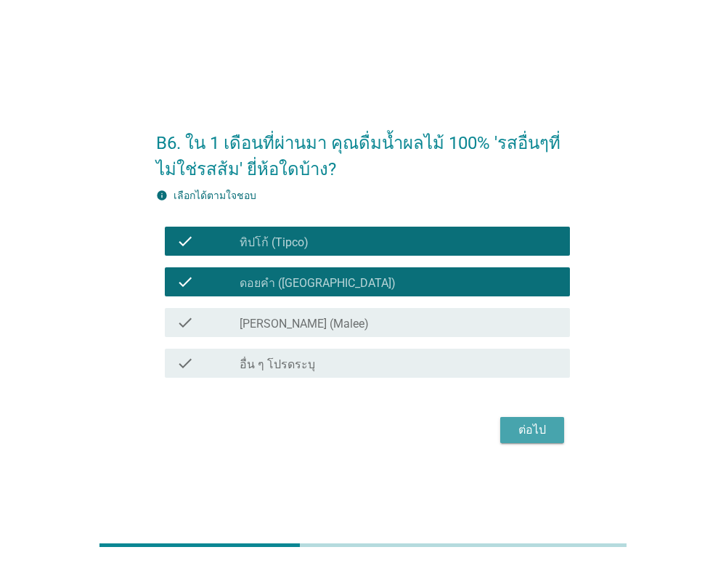
click at [539, 433] on div "ต่อไป" at bounding box center [532, 429] width 41 height 17
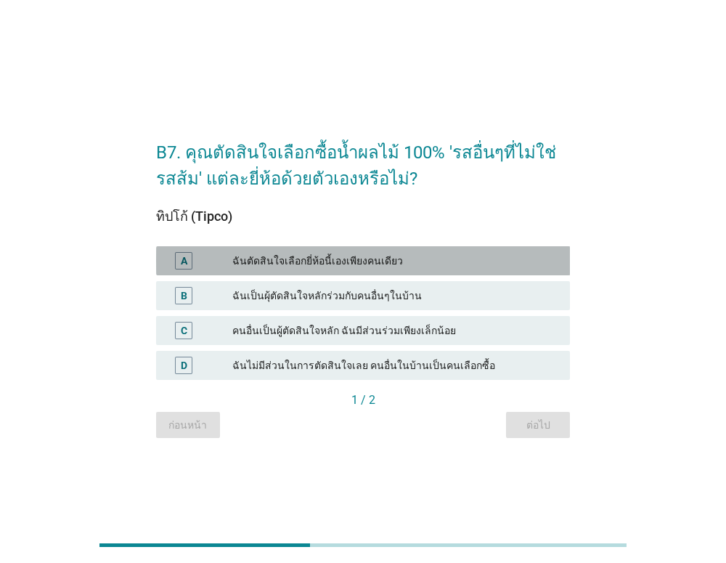
click at [443, 253] on div "ฉันตัดสินใจเลือกยี่ห้อนี้เองเพียงคนเดียว" at bounding box center [395, 260] width 326 height 17
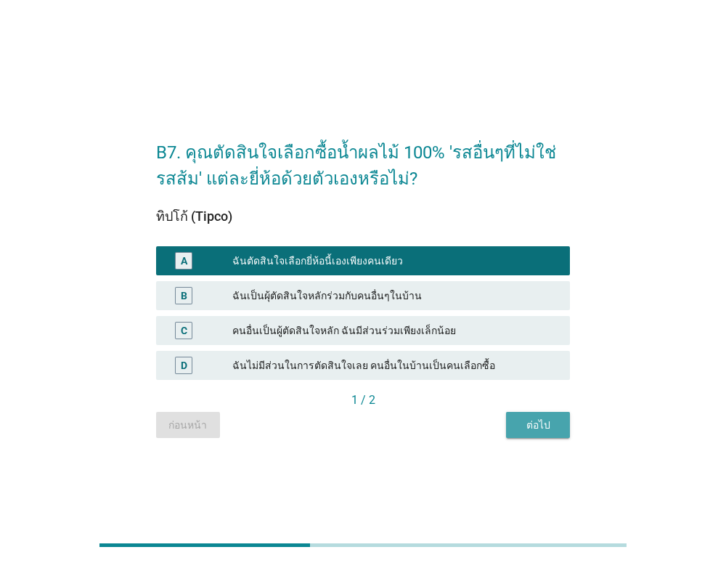
click at [549, 427] on div "ต่อไป" at bounding box center [538, 425] width 41 height 15
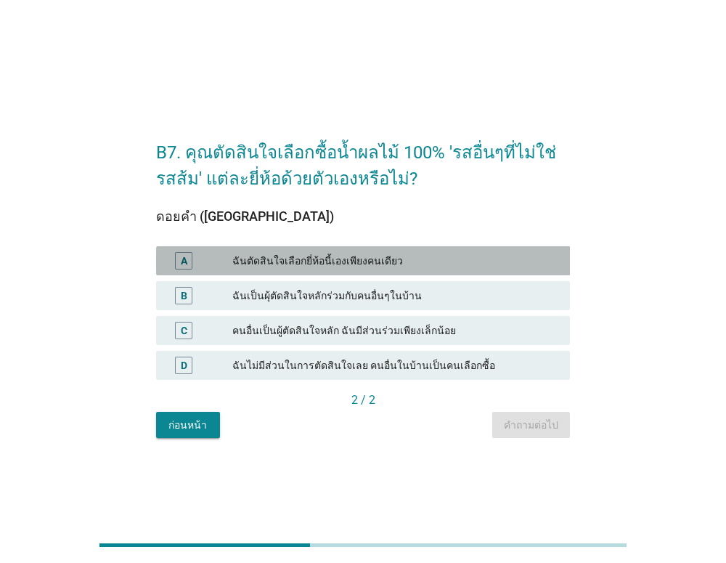
click at [450, 254] on div "ฉันตัดสินใจเลือกยี่ห้อนี้เองเพียงคนเดียว" at bounding box center [395, 260] width 326 height 17
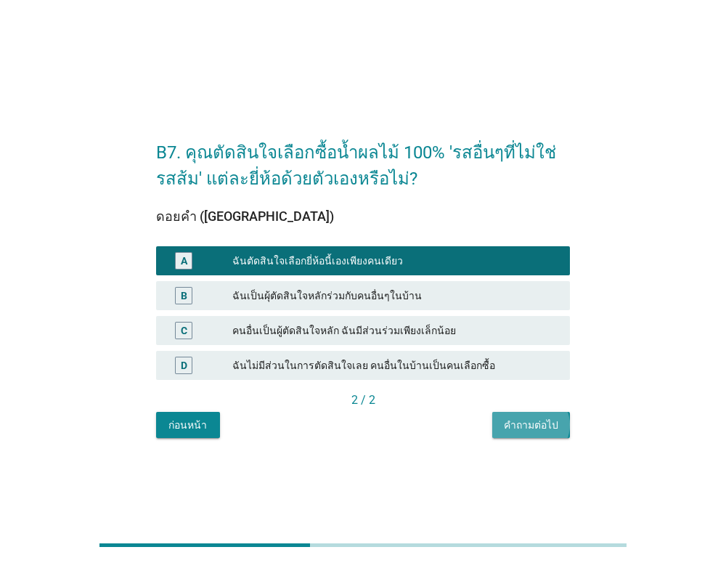
click at [549, 423] on div "คำถามต่อไป" at bounding box center [531, 425] width 54 height 15
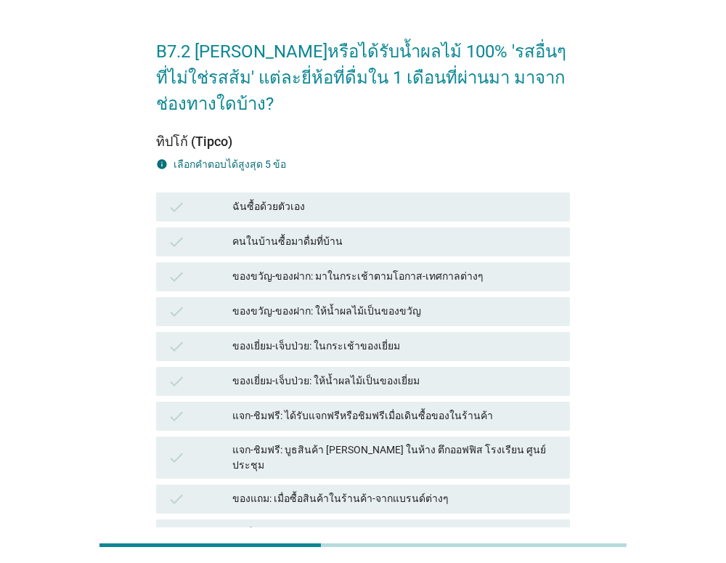
scroll to position [44, 0]
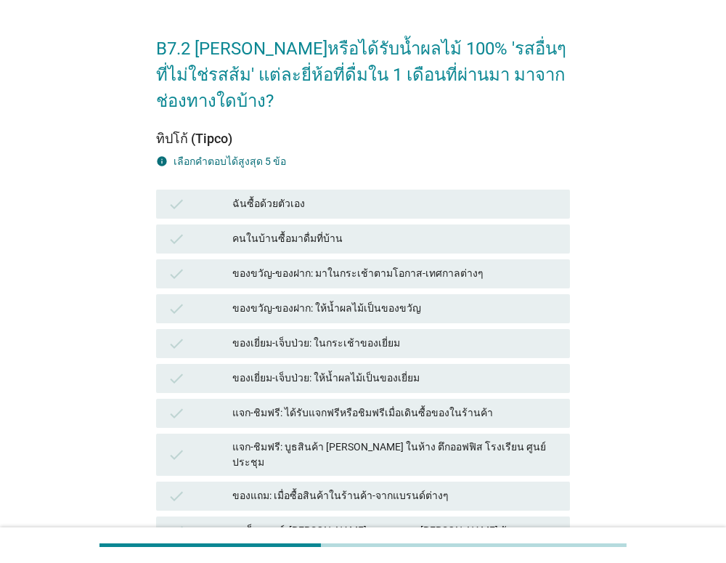
click at [464, 195] on div "ฉันซื้อด้วยตัวเอง" at bounding box center [395, 203] width 326 height 17
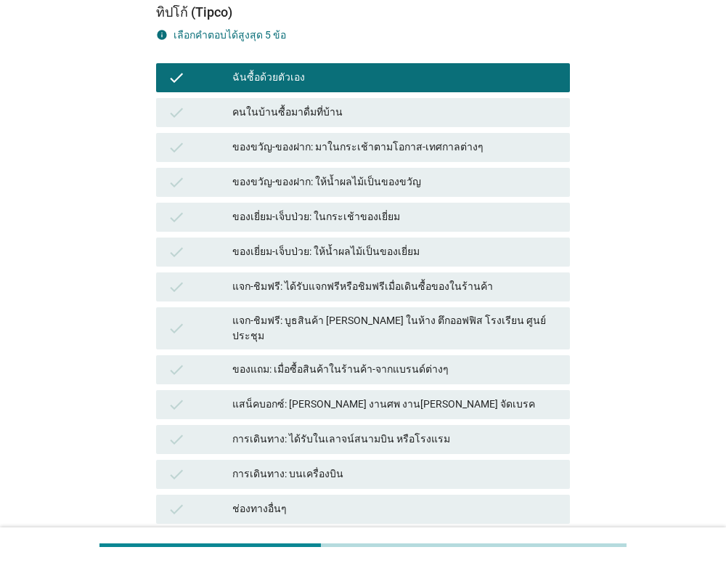
scroll to position [176, 0]
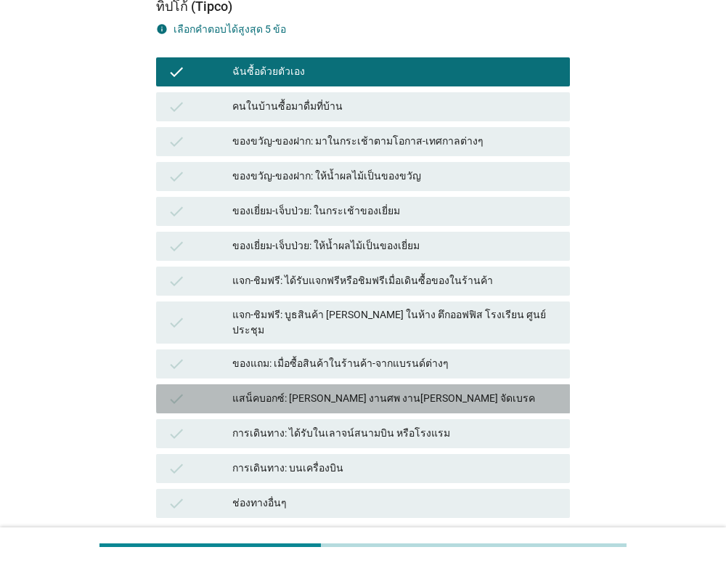
click at [442, 390] on div "แสน็คบอกซ์: [PERSON_NAME] งานศพ งาน[PERSON_NAME] จัดเบรค" at bounding box center [395, 398] width 326 height 17
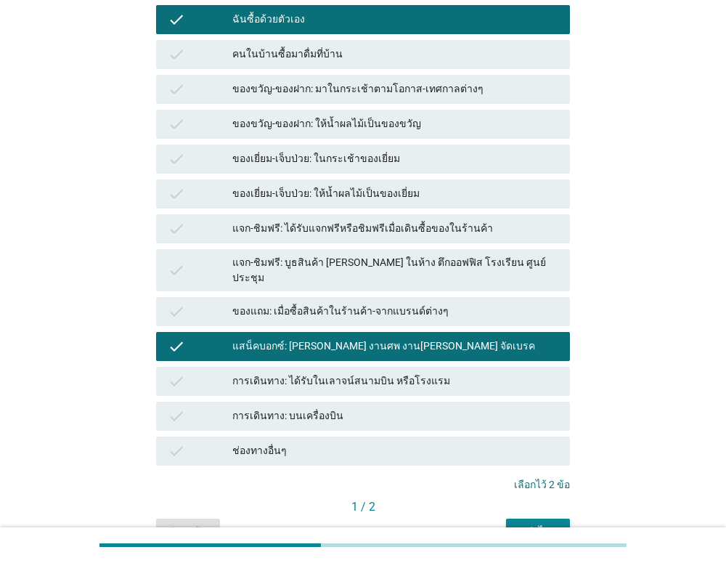
scroll to position [270, 0]
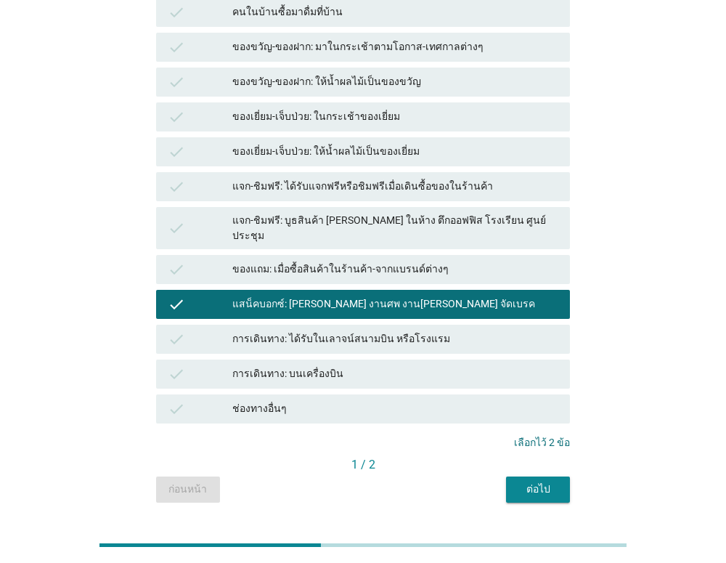
click at [543, 482] on div "ต่อไป" at bounding box center [538, 489] width 41 height 15
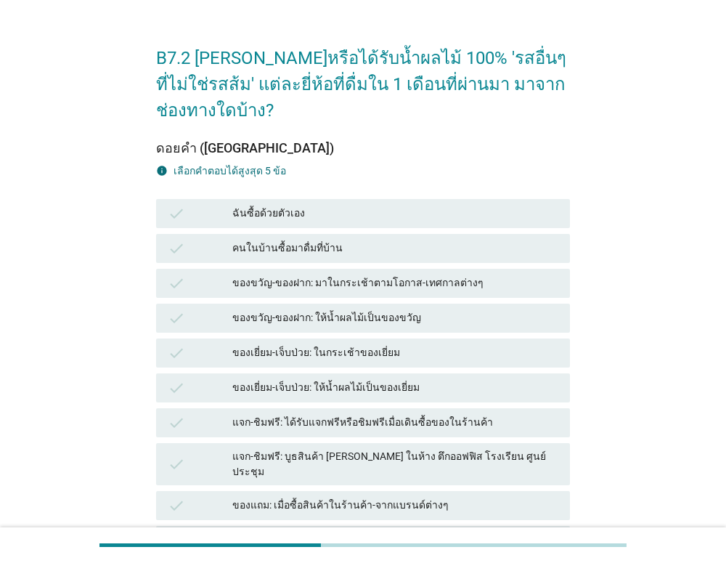
scroll to position [103, 0]
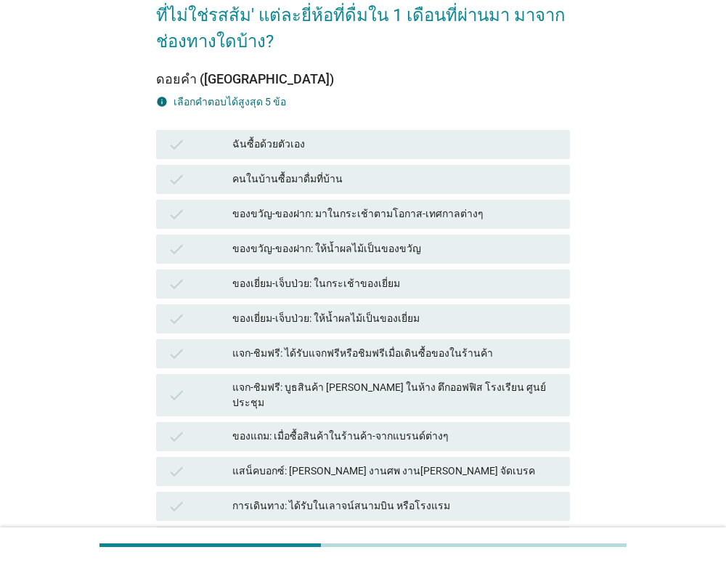
click at [477, 136] on div "ฉันซื้อด้วยตัวเอง" at bounding box center [395, 144] width 326 height 17
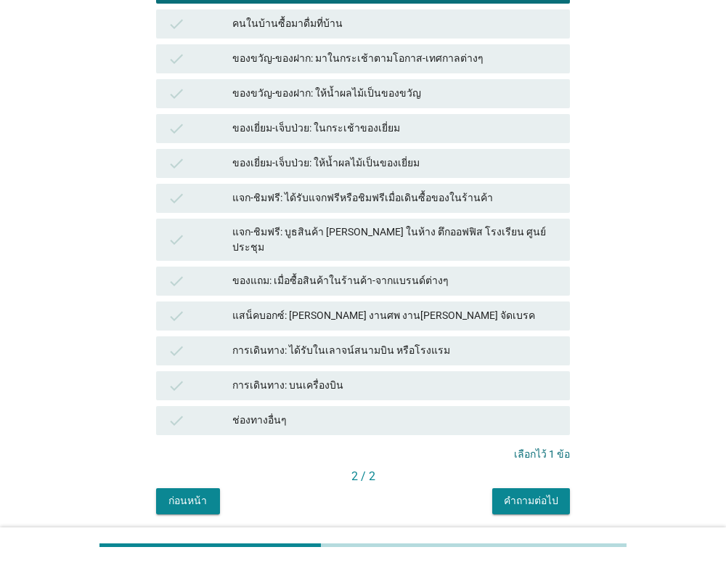
scroll to position [270, 0]
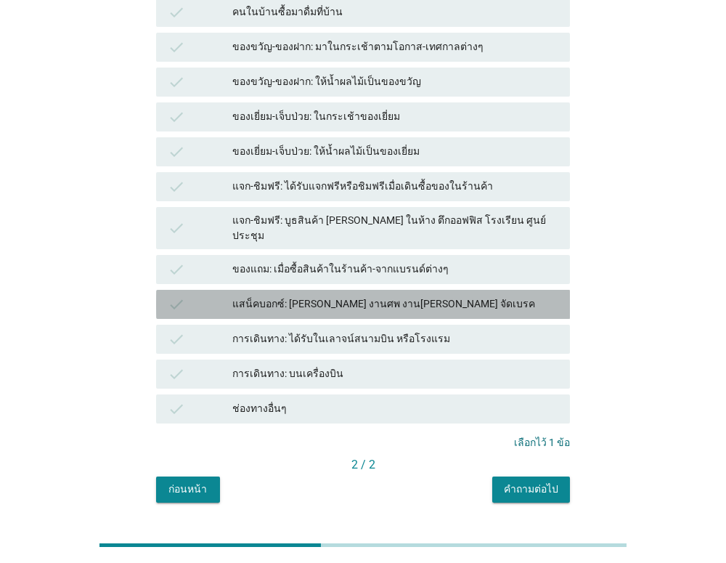
click at [460, 296] on div "แสน็คบอกซ์: [PERSON_NAME] งานศพ งาน[PERSON_NAME] จัดเบรค" at bounding box center [395, 304] width 326 height 17
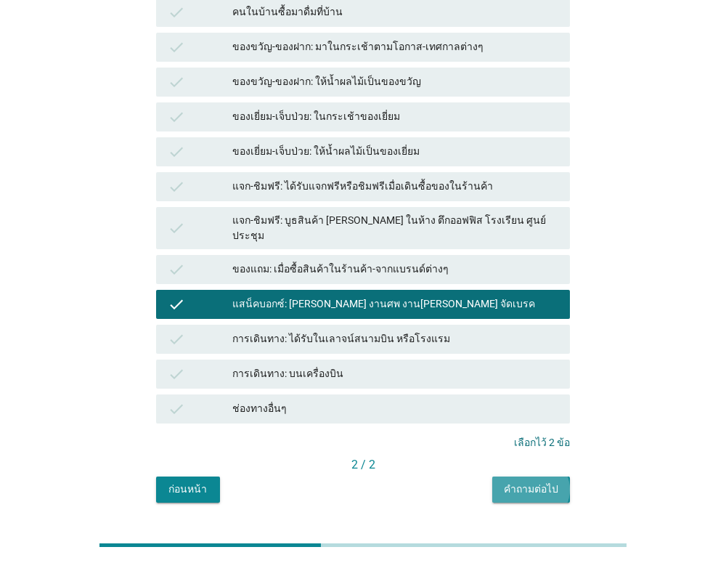
click at [506, 482] on div "คำถามต่อไป" at bounding box center [531, 489] width 54 height 15
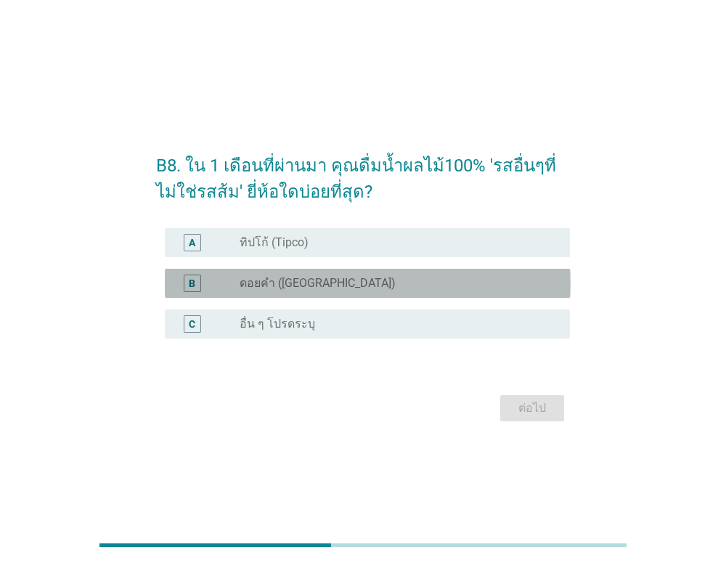
click at [442, 291] on div "radio_button_unchecked ดอยคำ (Doi-Khham)" at bounding box center [399, 283] width 319 height 17
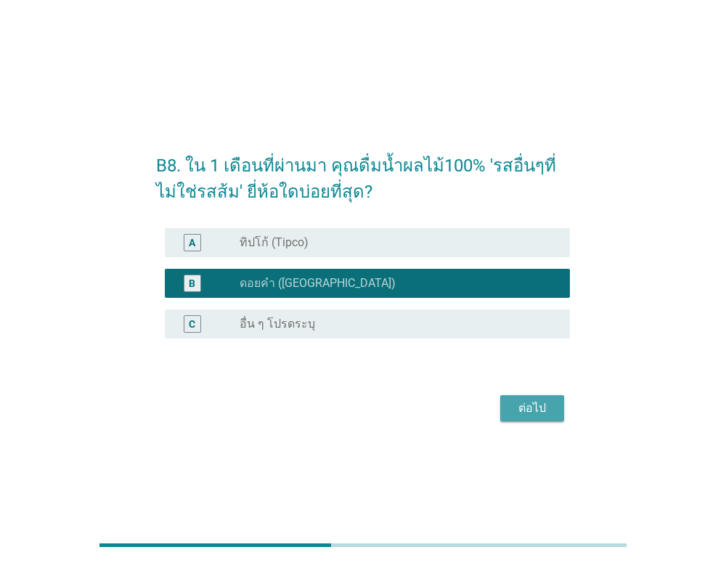
click at [529, 406] on div "ต่อไป" at bounding box center [532, 407] width 41 height 17
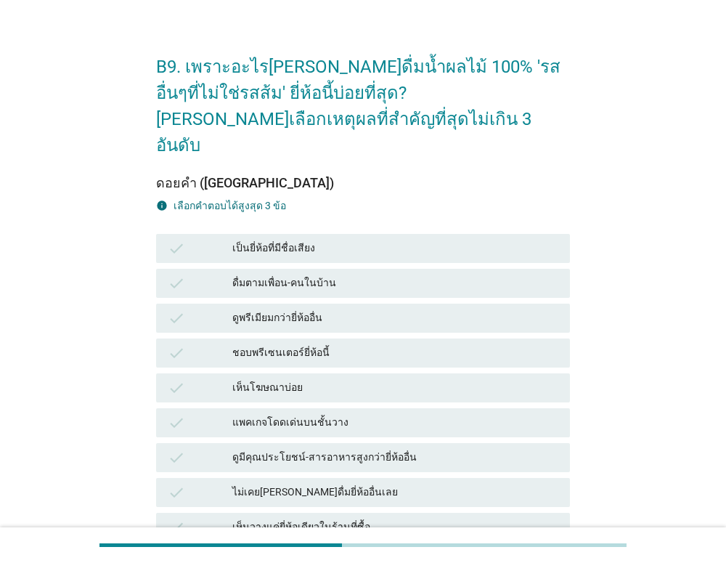
scroll to position [28, 0]
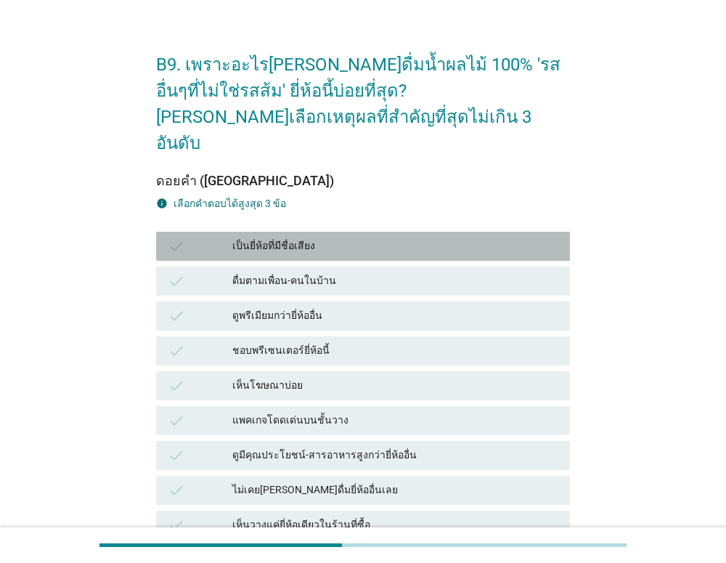
click at [429, 238] on div "เป็นยี่ห้อที่มีชื่อเสียง" at bounding box center [395, 246] width 326 height 17
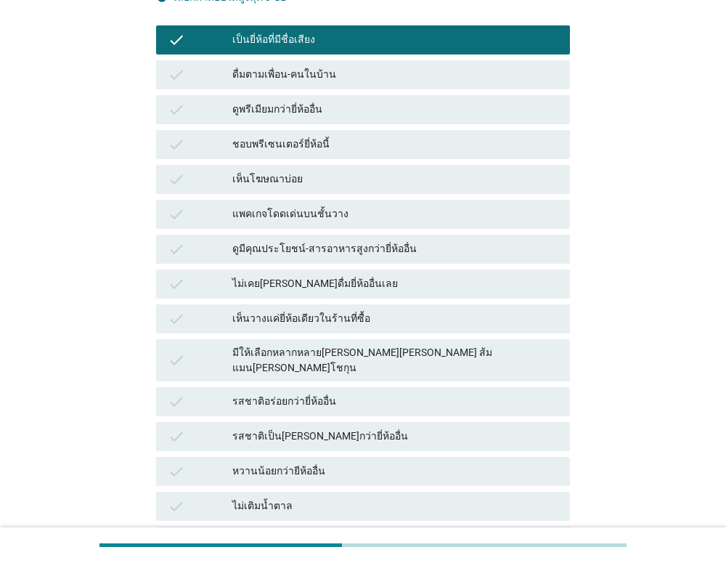
scroll to position [242, 0]
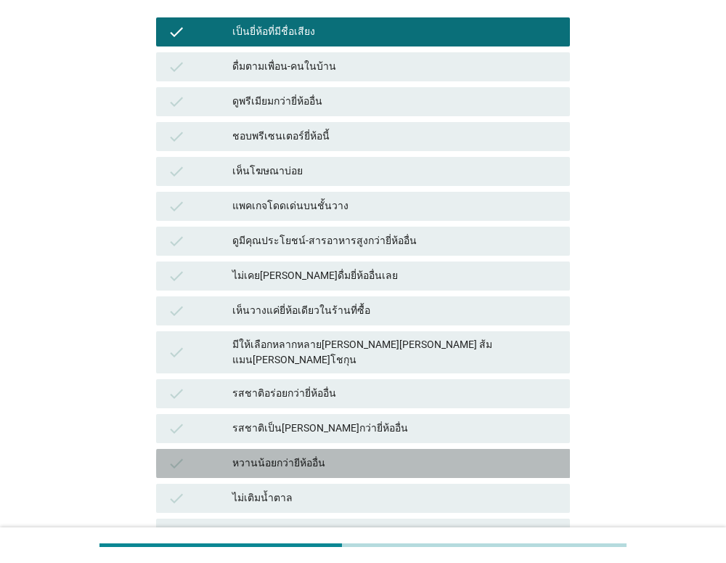
click at [384, 455] on div "หวานน้อยกว่ายีห้ออื่น" at bounding box center [395, 463] width 326 height 17
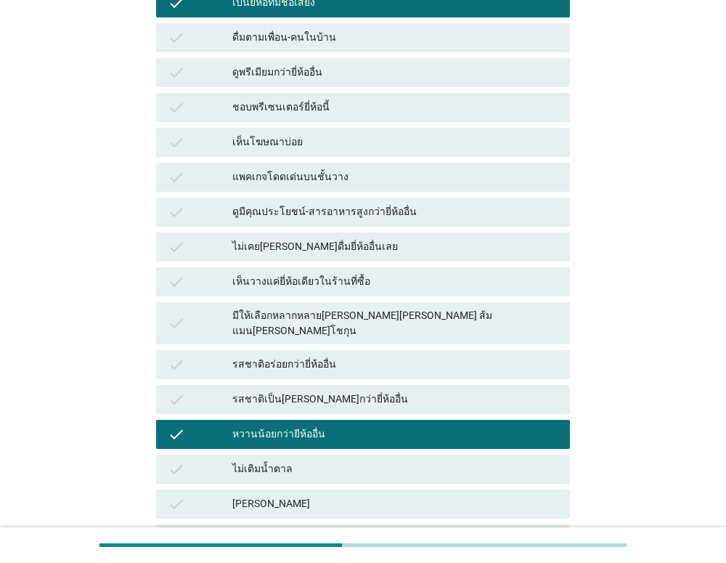
scroll to position [283, 0]
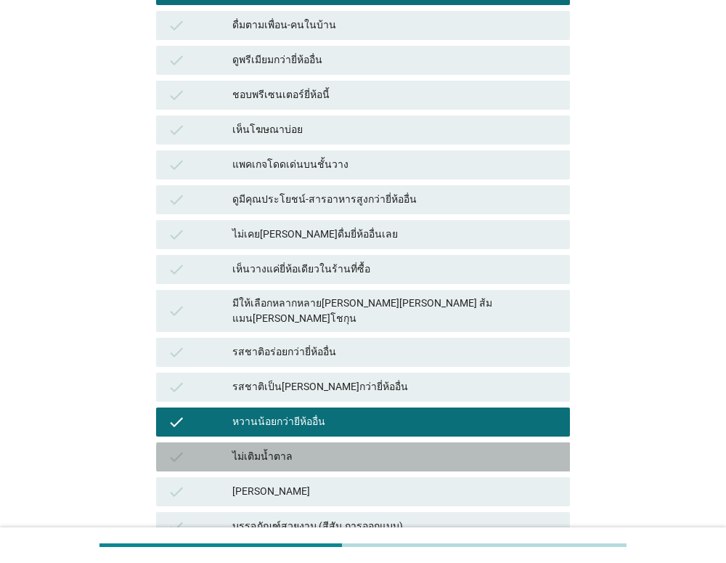
click at [384, 448] on div "ไม่เติมน้ำตาล" at bounding box center [395, 456] width 326 height 17
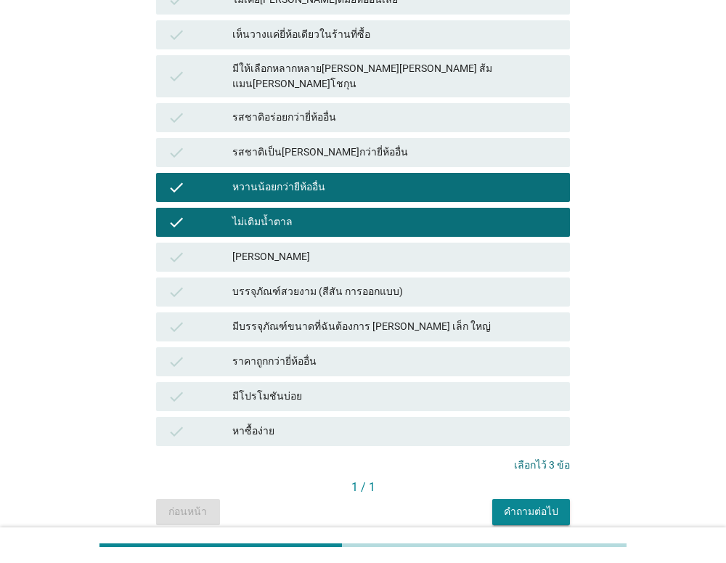
scroll to position [540, 0]
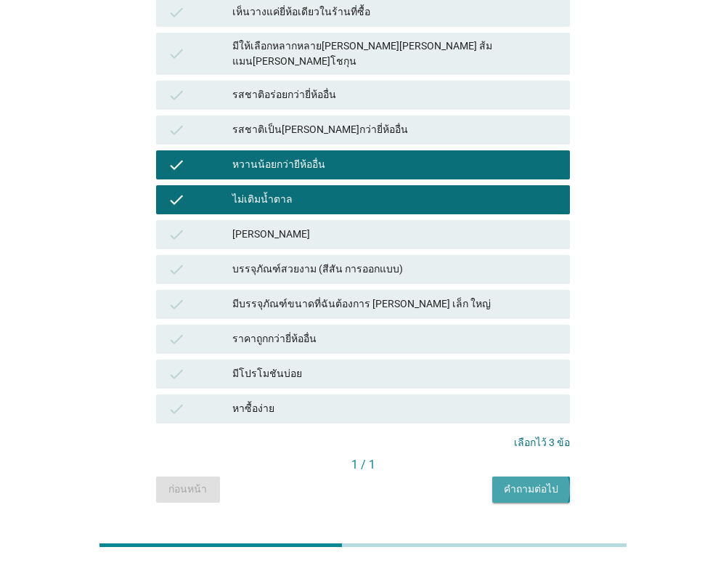
click at [517, 482] on div "คำถามต่อไป" at bounding box center [531, 489] width 54 height 15
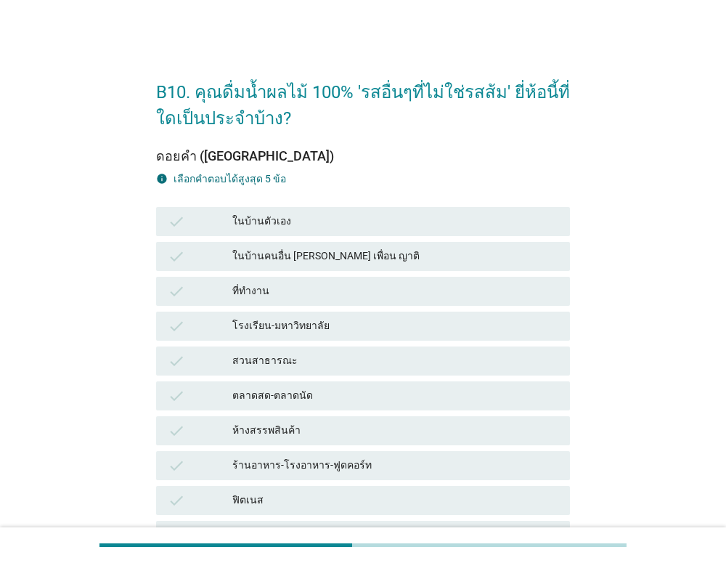
click at [426, 226] on div "ในบ้านตัวเอง" at bounding box center [395, 221] width 326 height 17
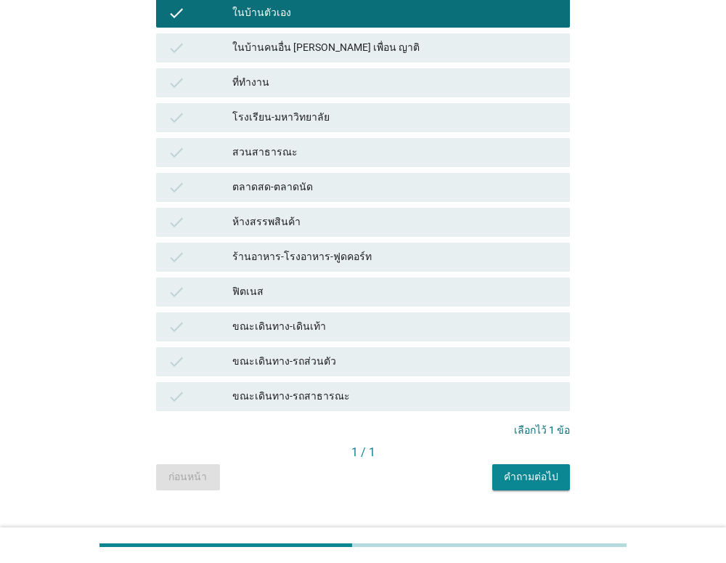
scroll to position [225, 0]
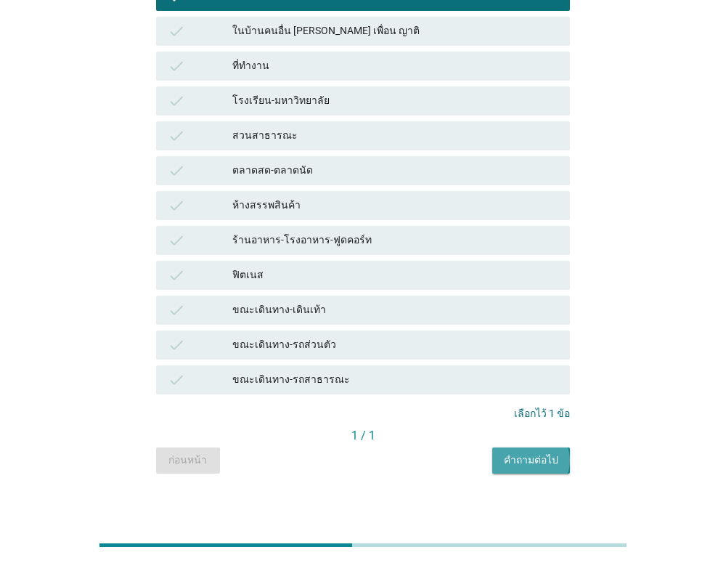
click at [519, 460] on div "คำถามต่อไป" at bounding box center [531, 460] width 54 height 15
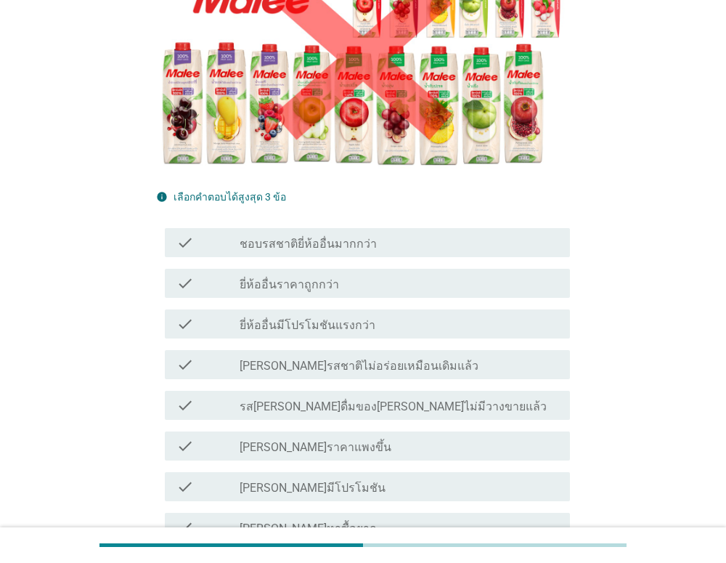
scroll to position [232, 0]
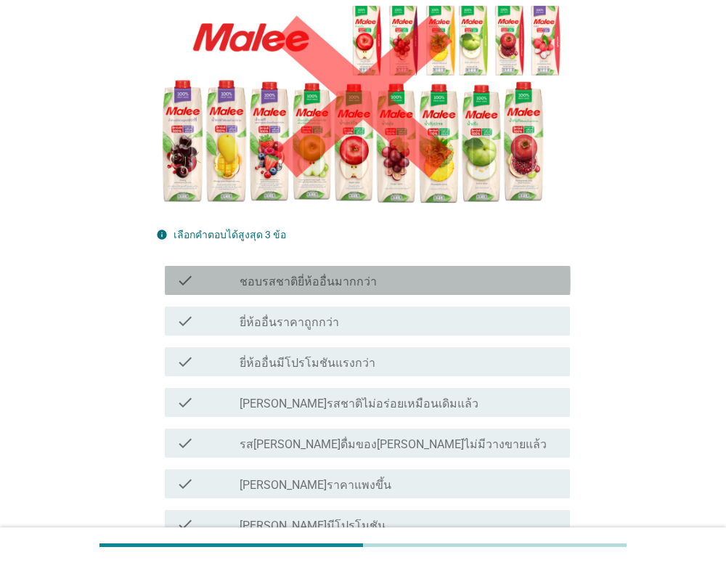
click at [466, 272] on div "check_box_outline_blank ชอบรสชาติยี่ห้ออื่นมากกว่า" at bounding box center [399, 280] width 319 height 17
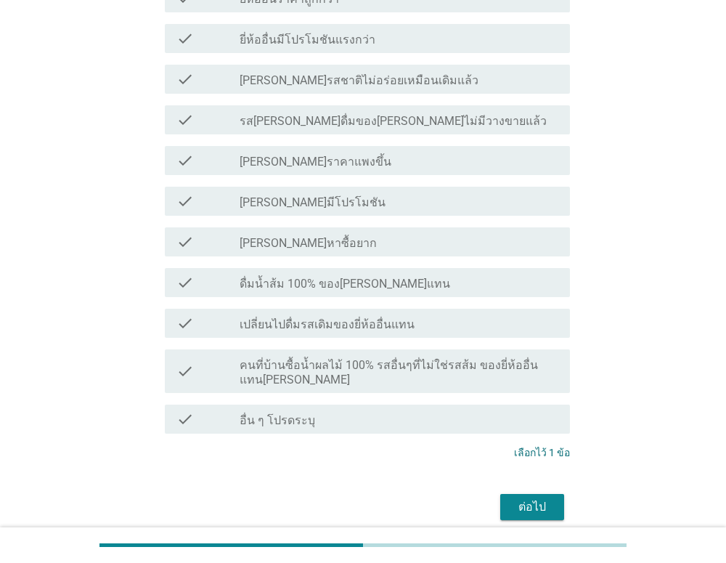
scroll to position [565, 0]
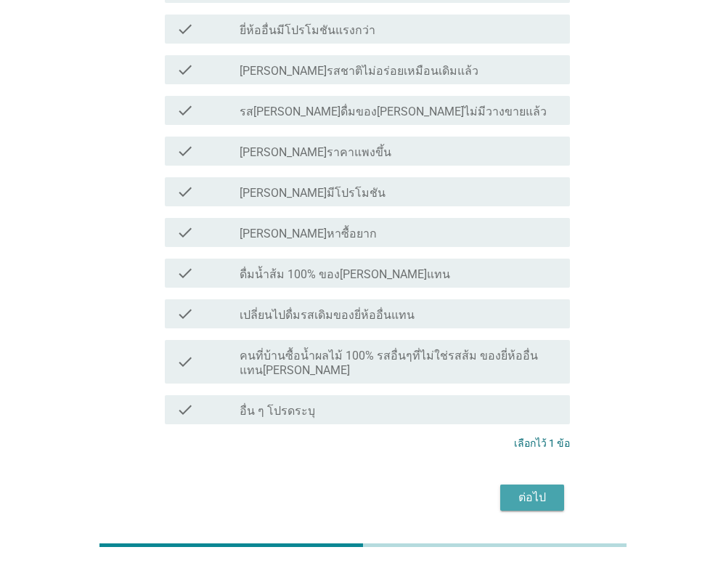
click at [545, 489] on div "ต่อไป" at bounding box center [532, 497] width 41 height 17
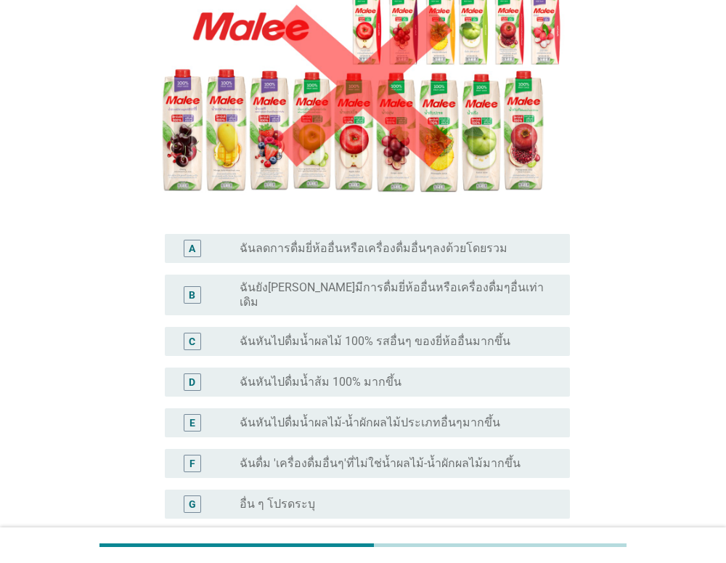
scroll to position [193, 0]
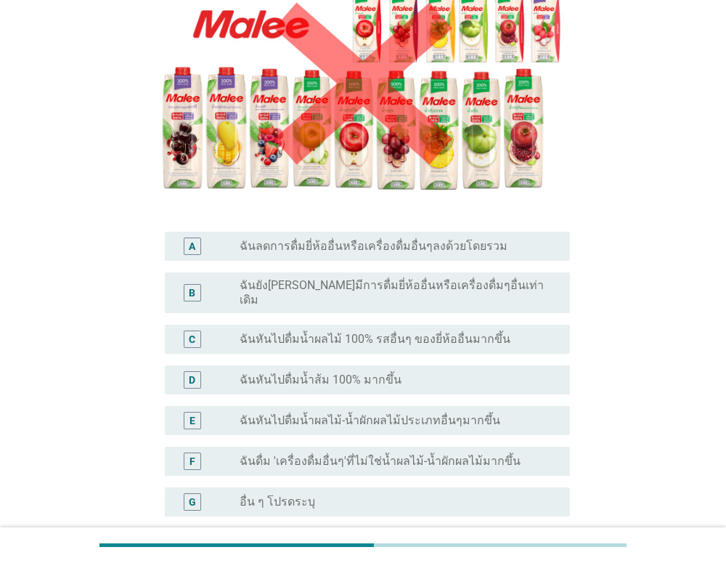
click at [422, 495] on div "radio_button_unchecked อื่น ๆ โปรดระบุ" at bounding box center [393, 502] width 307 height 15
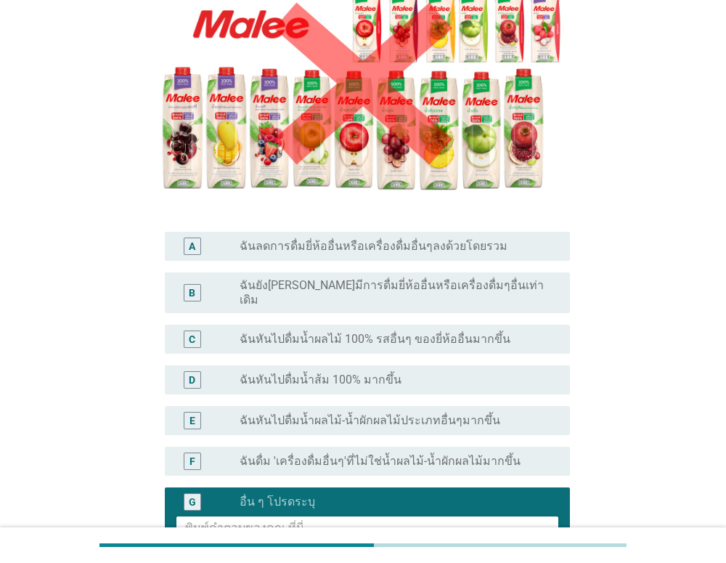
click at [407, 518] on textarea at bounding box center [372, 534] width 374 height 37
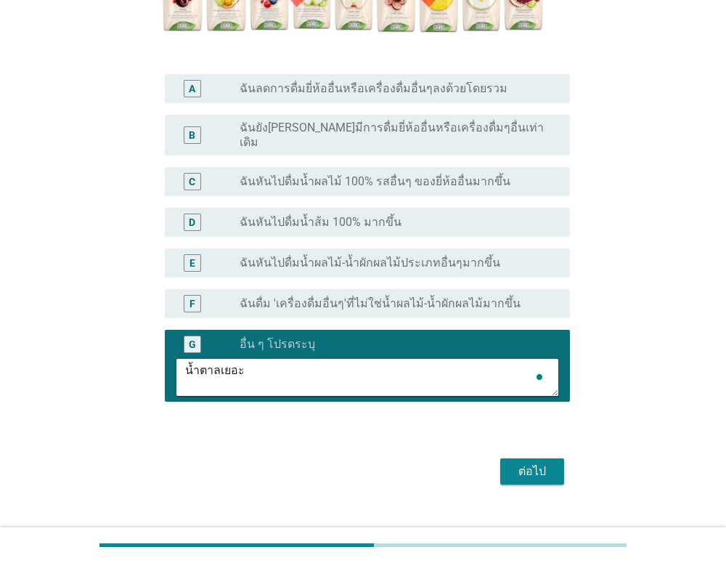
scroll to position [365, 0]
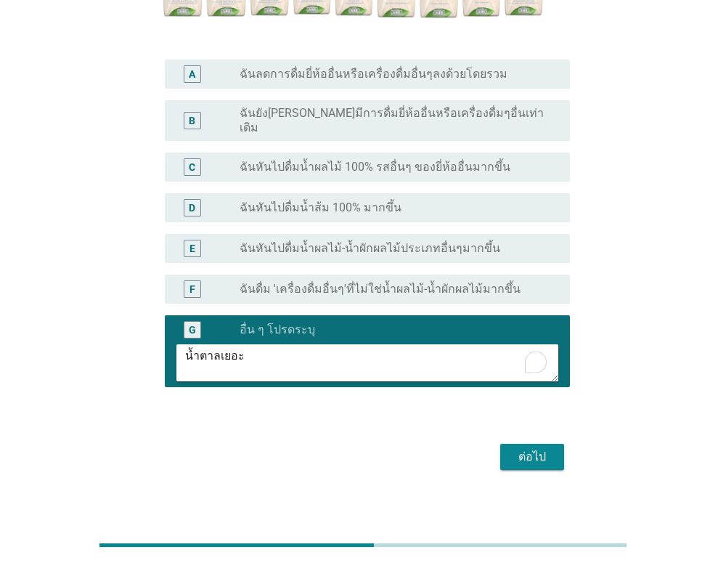
type textarea "น้ำตาลเยอะ"
click at [535, 448] on div "ต่อไป" at bounding box center [532, 456] width 41 height 17
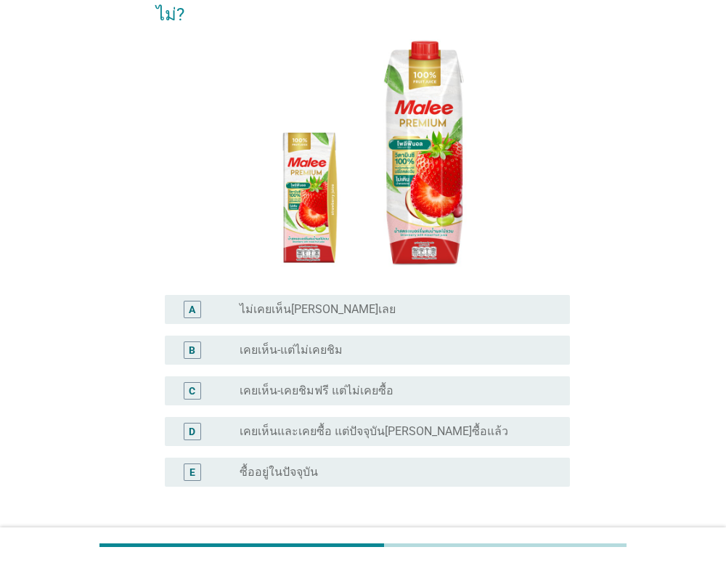
scroll to position [148, 0]
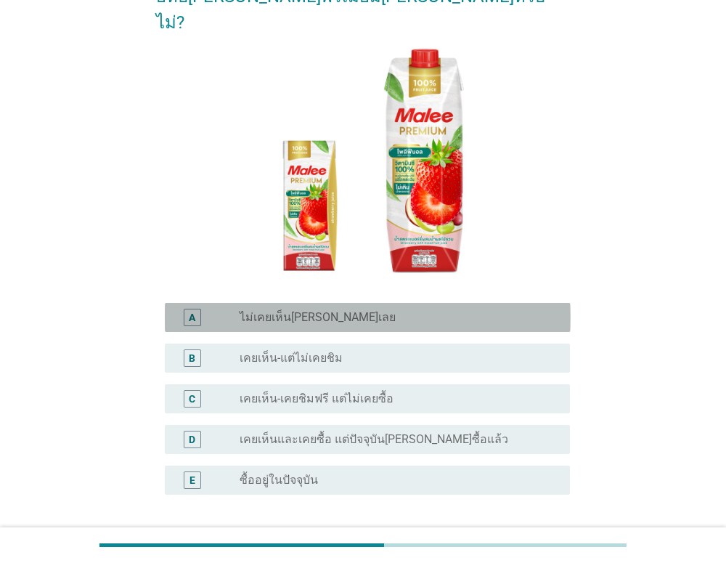
click at [464, 310] on div "radio_button_unchecked ไม่เคยเห็น[PERSON_NAME]เลย" at bounding box center [393, 317] width 307 height 15
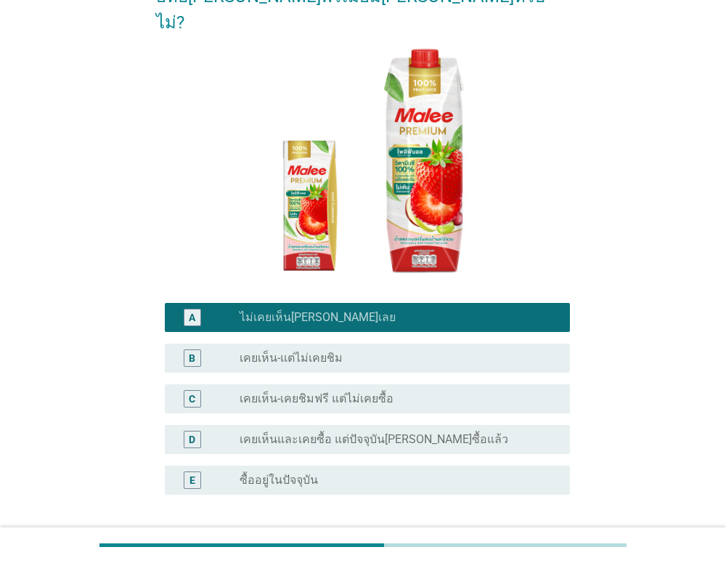
click at [526, 556] on div "ต่อไป" at bounding box center [532, 564] width 41 height 17
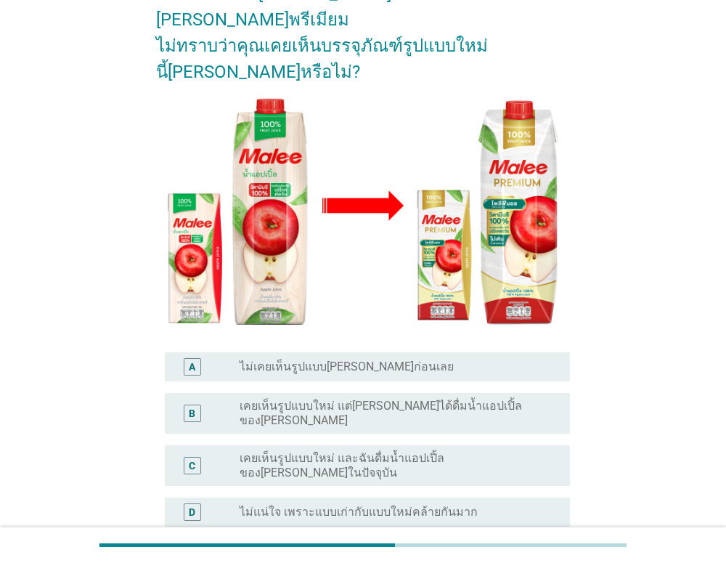
scroll to position [162, 0]
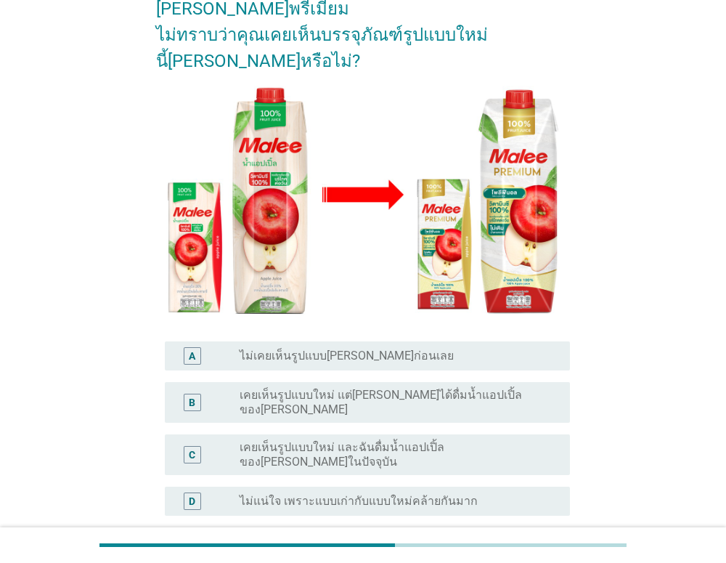
click at [400, 349] on div "radio_button_unchecked ไม่เคยเห็นรูปแบบ[PERSON_NAME]ก่อนเลย" at bounding box center [393, 356] width 307 height 15
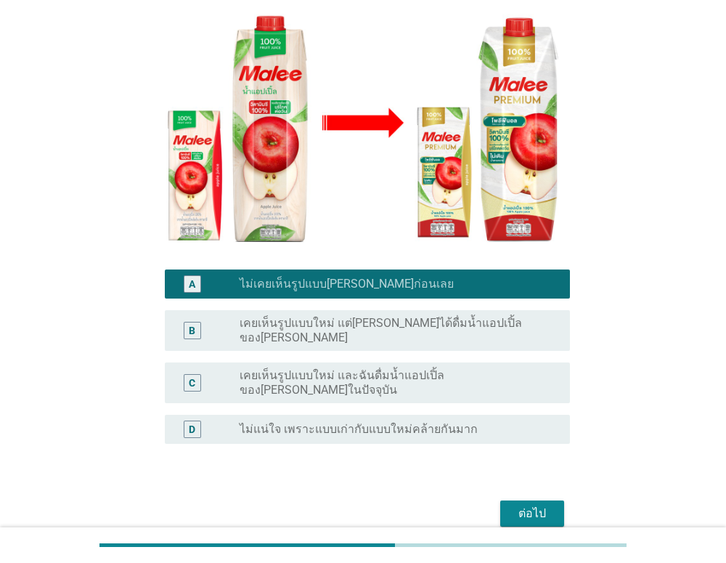
scroll to position [253, 0]
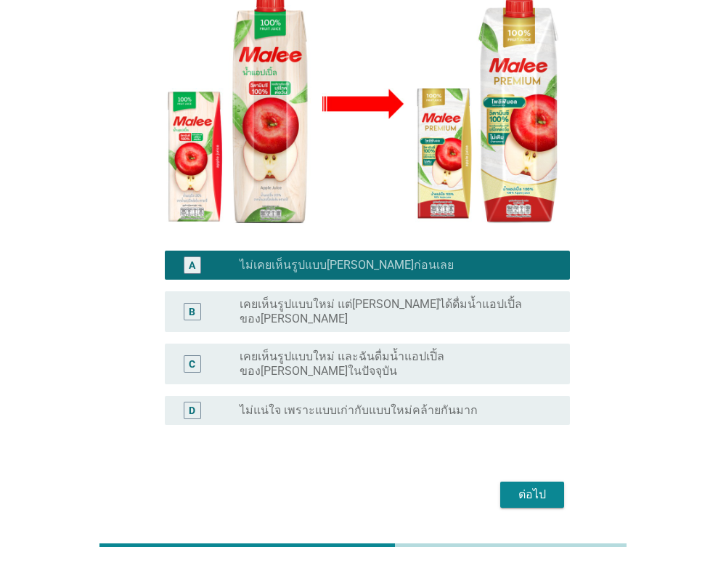
click at [534, 477] on div "ต่อไป" at bounding box center [363, 494] width 415 height 35
click at [527, 486] on div "ต่อไป" at bounding box center [532, 494] width 41 height 17
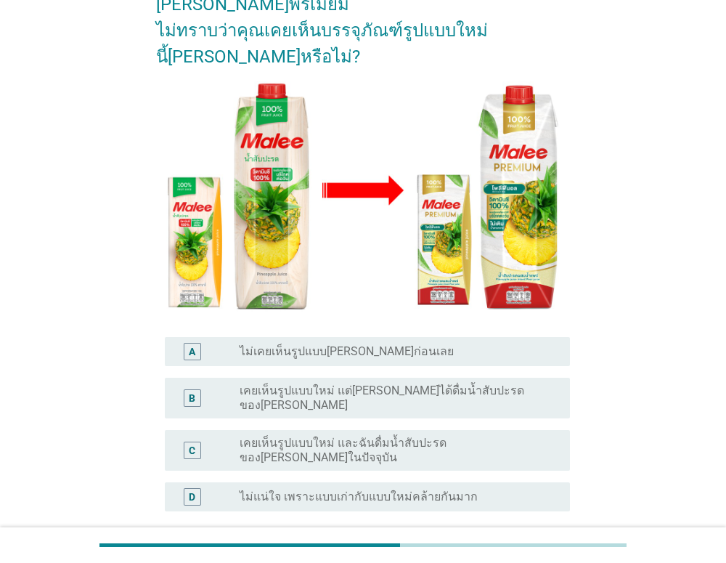
scroll to position [187, 0]
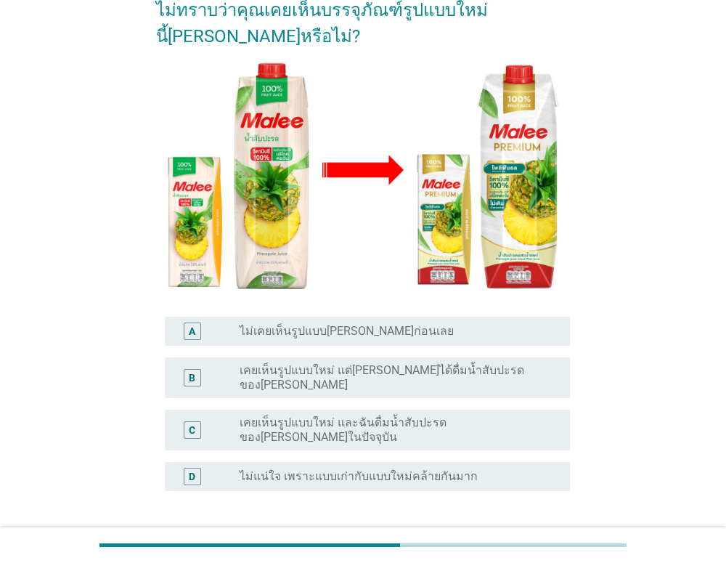
click at [458, 324] on div "radio_button_unchecked ไม่เคยเห็นรูปแบบ[PERSON_NAME]ก่อนเลย" at bounding box center [393, 331] width 307 height 15
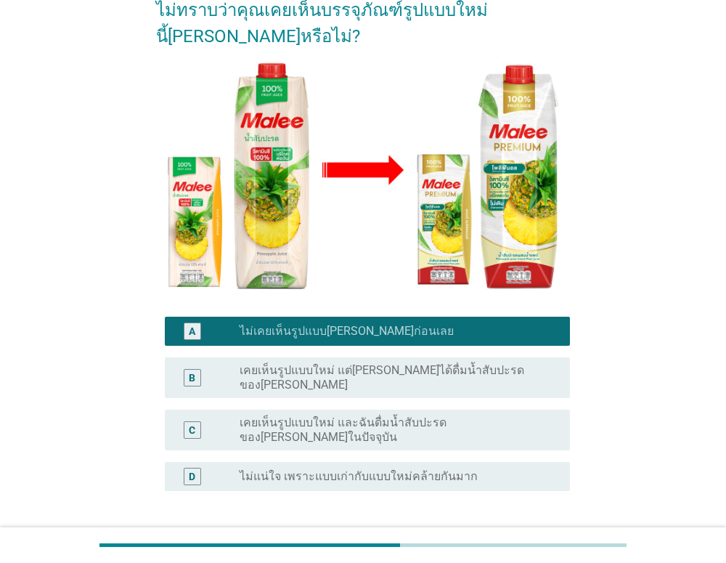
scroll to position [253, 0]
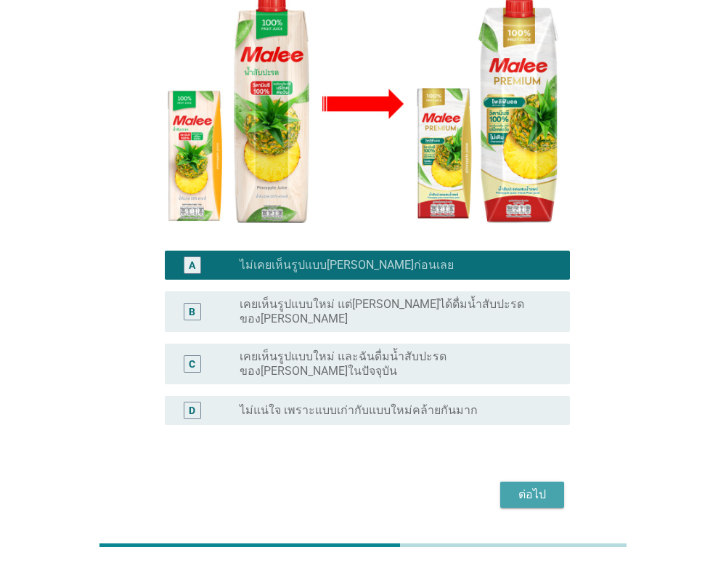
click at [531, 486] on div "ต่อไป" at bounding box center [532, 494] width 41 height 17
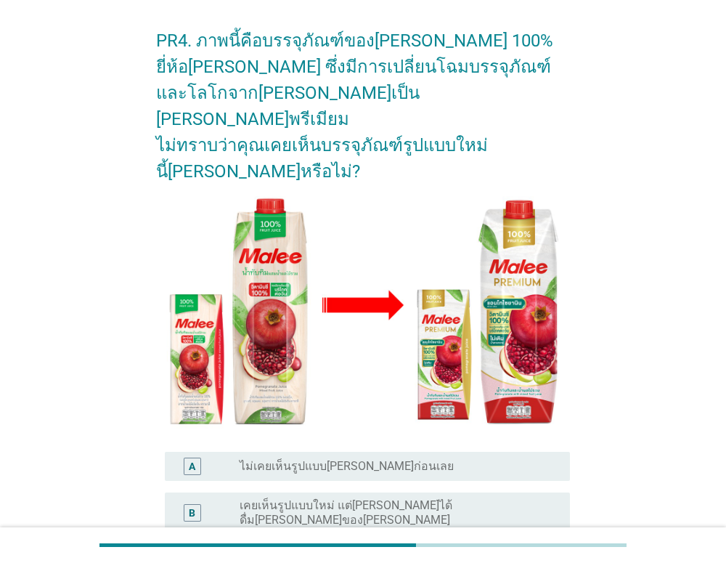
scroll to position [128, 0]
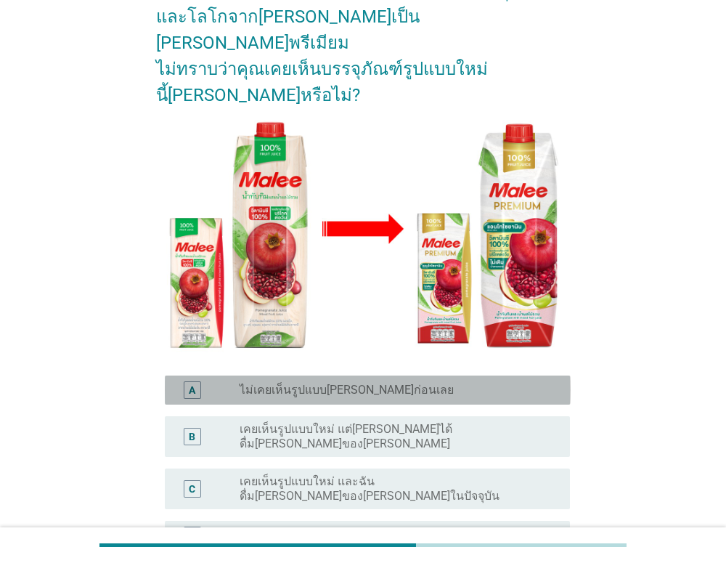
click at [430, 383] on div "radio_button_unchecked ไม่เคยเห็นรูปแบบ[PERSON_NAME]ก่อนเลย" at bounding box center [393, 390] width 307 height 15
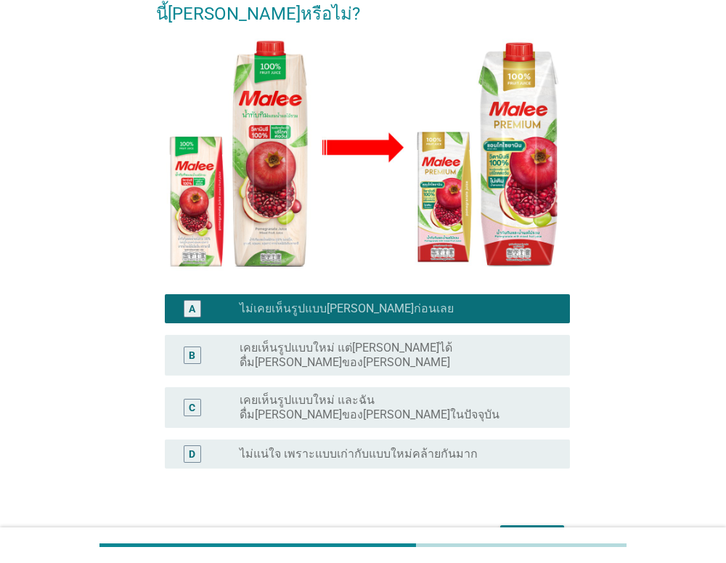
scroll to position [253, 0]
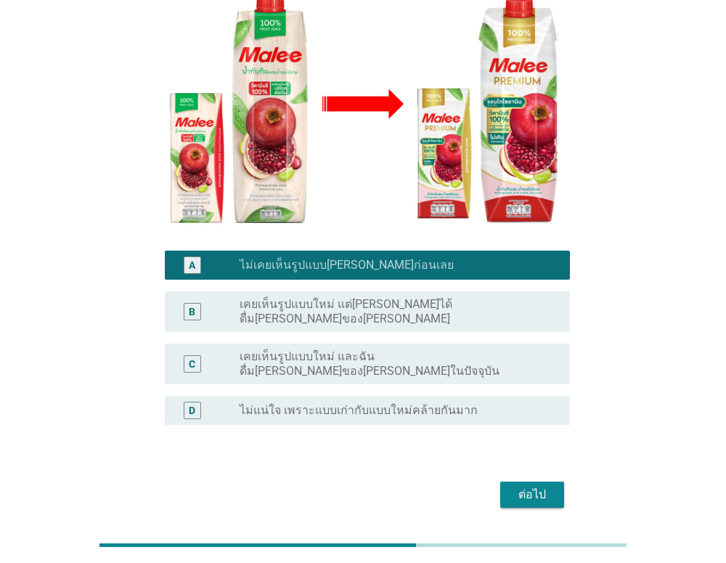
click at [517, 486] on div "ต่อไป" at bounding box center [532, 494] width 41 height 17
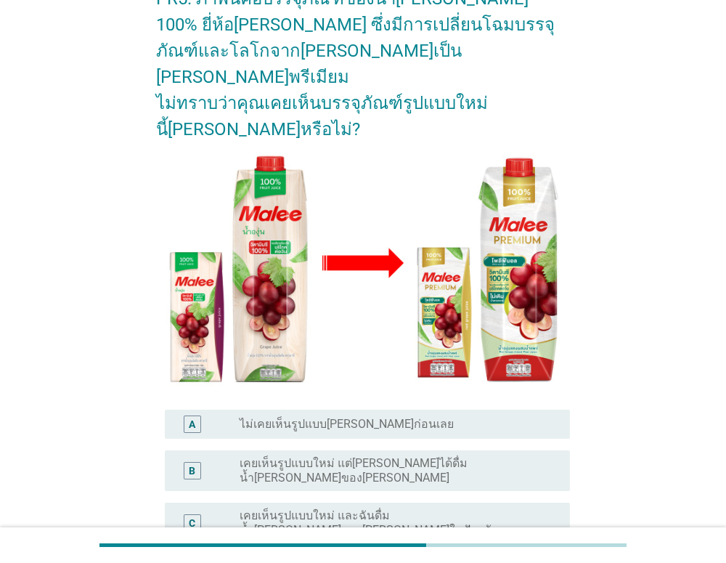
scroll to position [155, 0]
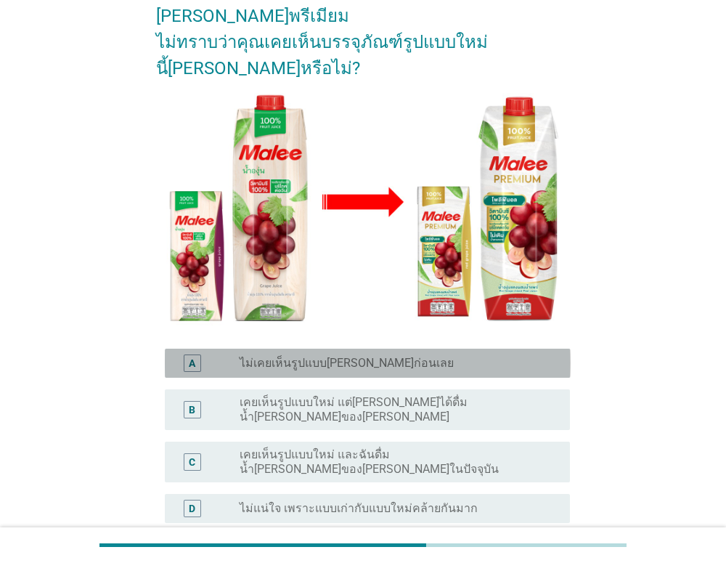
click at [437, 356] on div "radio_button_unchecked ไม่เคยเห็นรูปแบบ[PERSON_NAME]ก่อนเลย" at bounding box center [393, 363] width 307 height 15
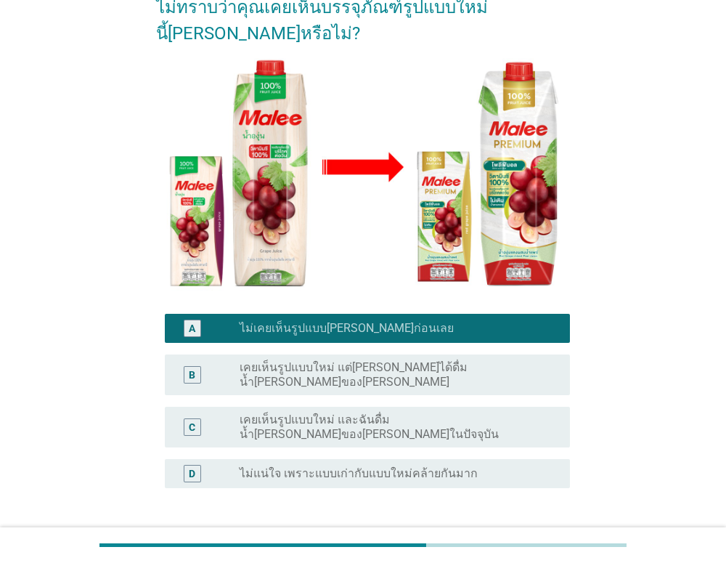
scroll to position [253, 0]
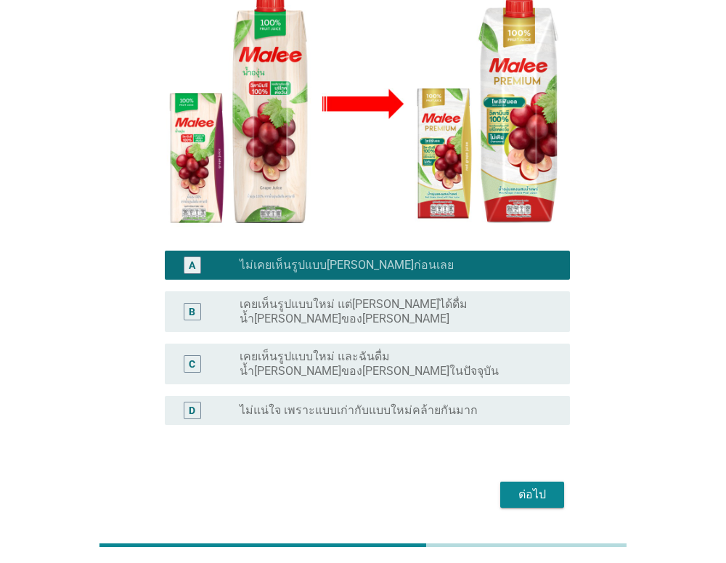
click at [532, 486] on div "ต่อไป" at bounding box center [532, 494] width 41 height 17
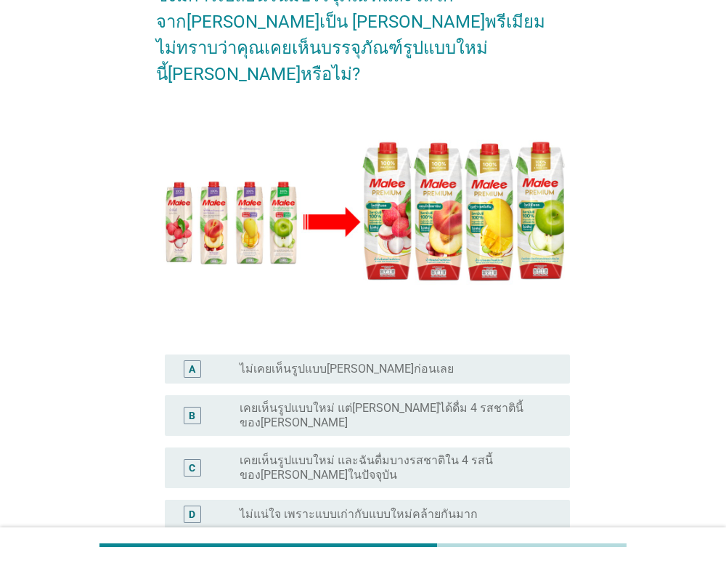
scroll to position [163, 0]
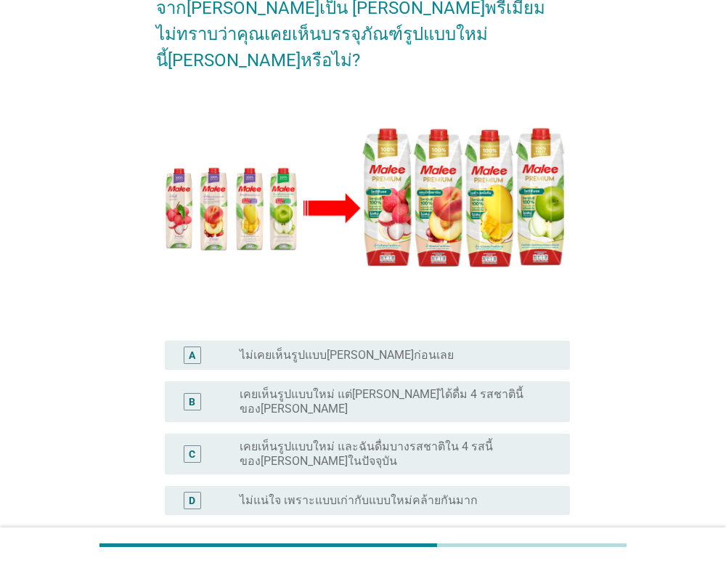
click at [432, 348] on div "radio_button_unchecked ไม่เคยเห็นรูปแบบ[PERSON_NAME]ก่อนเลย" at bounding box center [393, 355] width 307 height 15
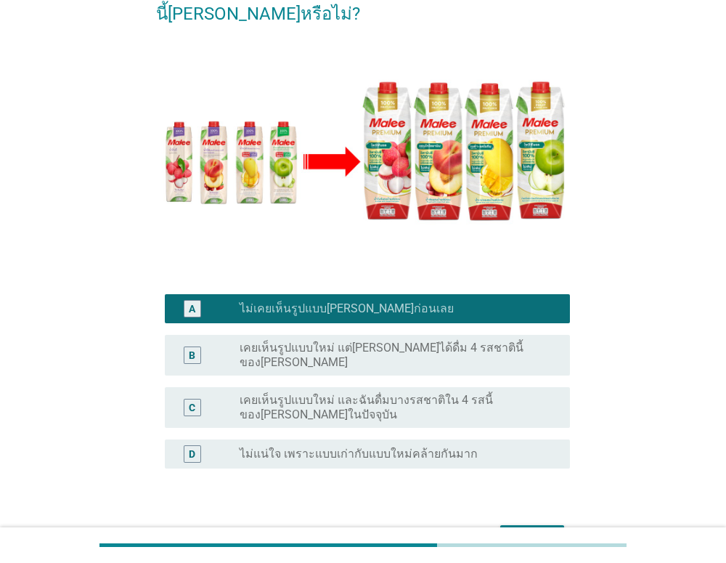
scroll to position [264, 0]
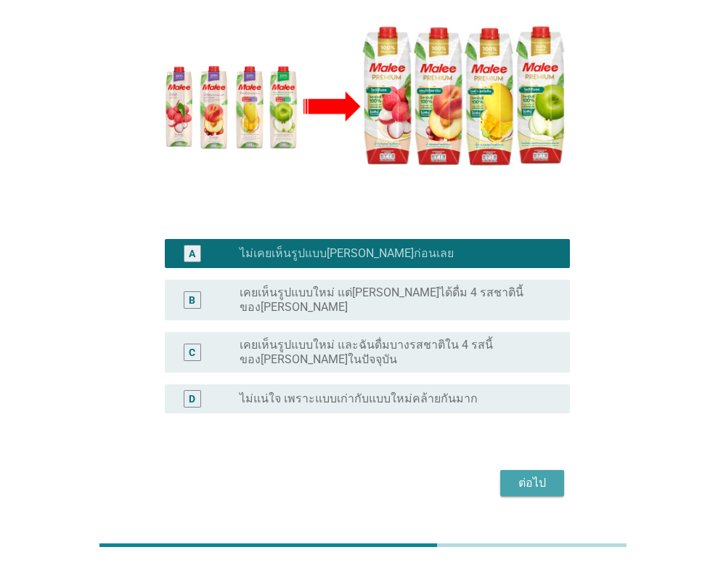
click at [543, 474] on div "ต่อไป" at bounding box center [532, 482] width 41 height 17
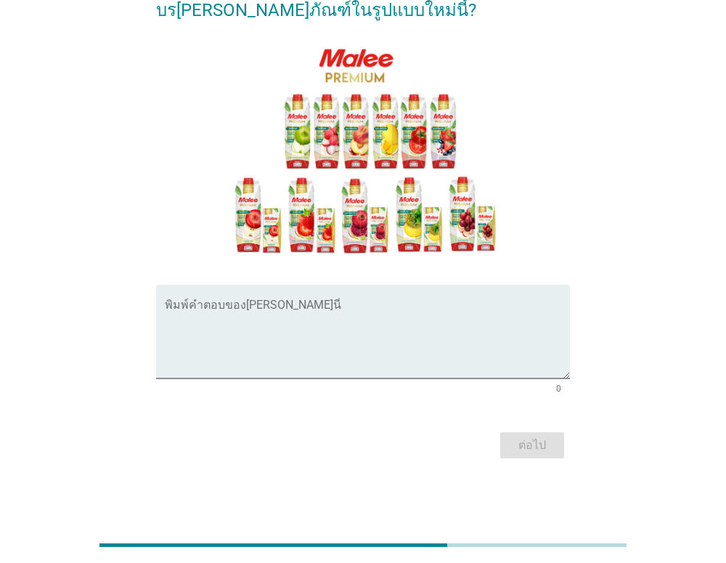
scroll to position [0, 0]
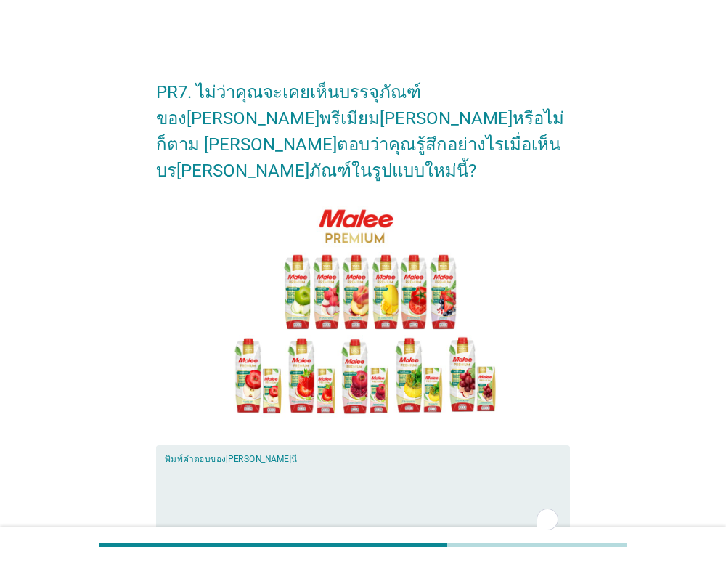
click at [492, 463] on textarea "To enrich screen reader interactions, please activate Accessibility in Grammarl…" at bounding box center [368, 501] width 406 height 76
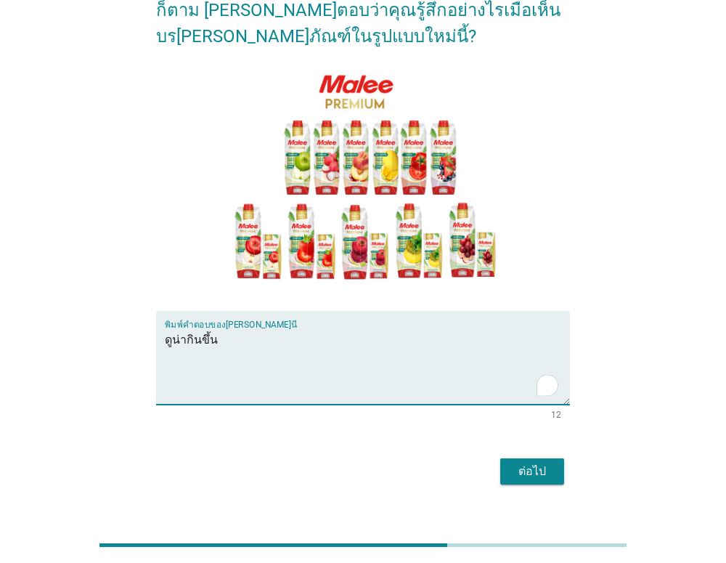
type textarea "ดูน่ากินขึ้น"
click at [522, 463] on div "ต่อไป" at bounding box center [532, 471] width 41 height 17
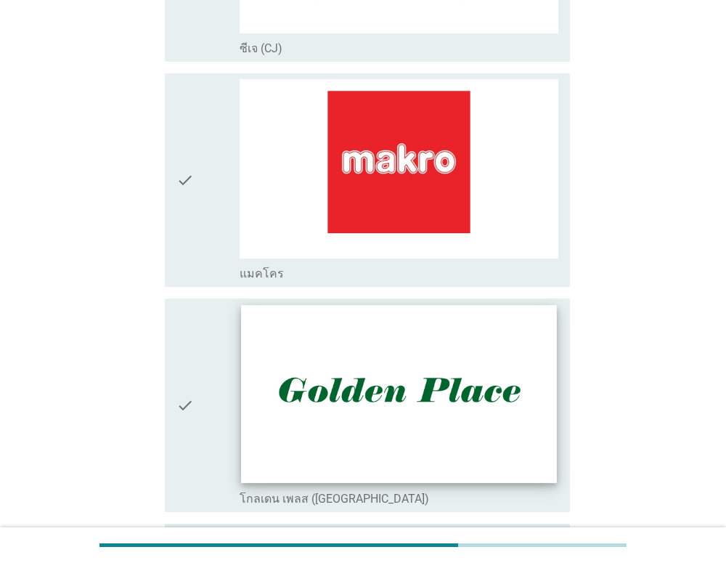
scroll to position [868, 0]
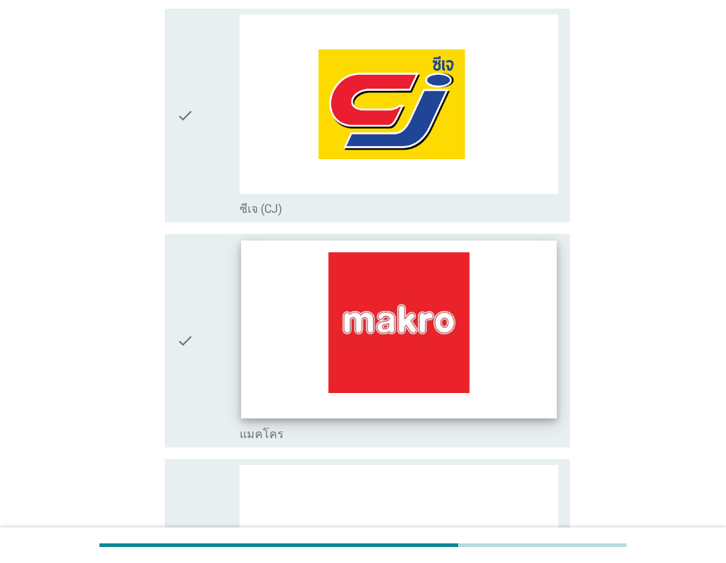
click at [476, 333] on img at bounding box center [399, 328] width 315 height 177
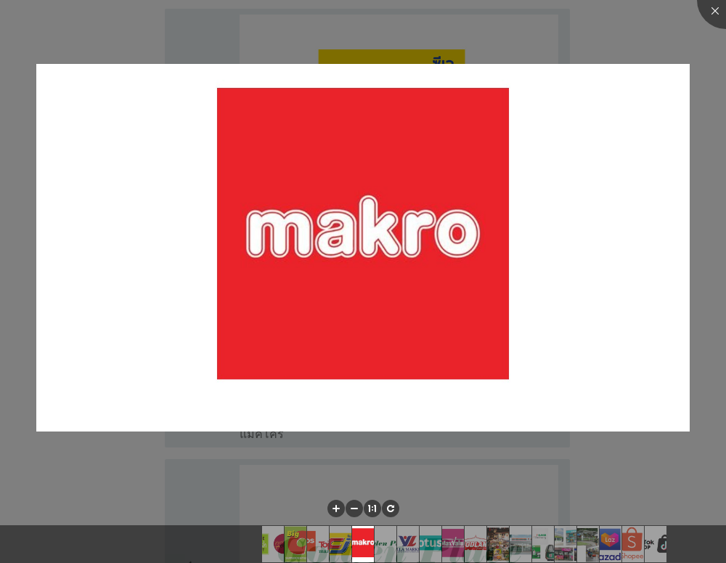
click at [709, 140] on div at bounding box center [363, 281] width 726 height 563
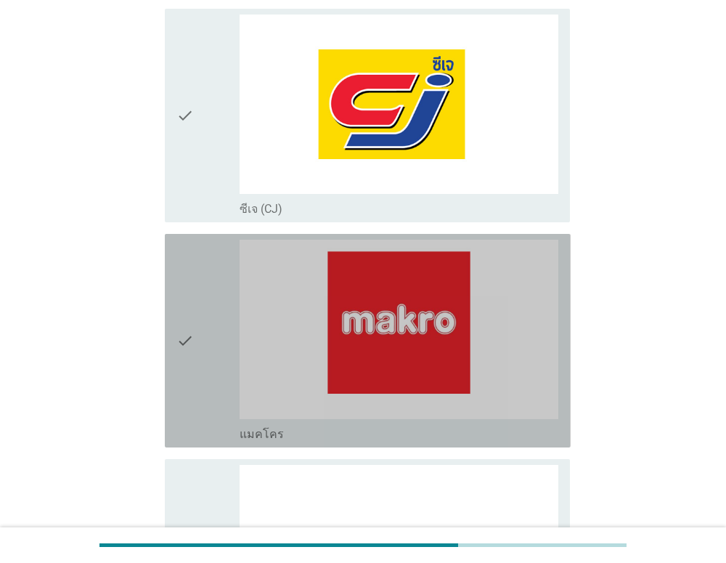
click at [183, 311] on icon "check" at bounding box center [185, 341] width 17 height 202
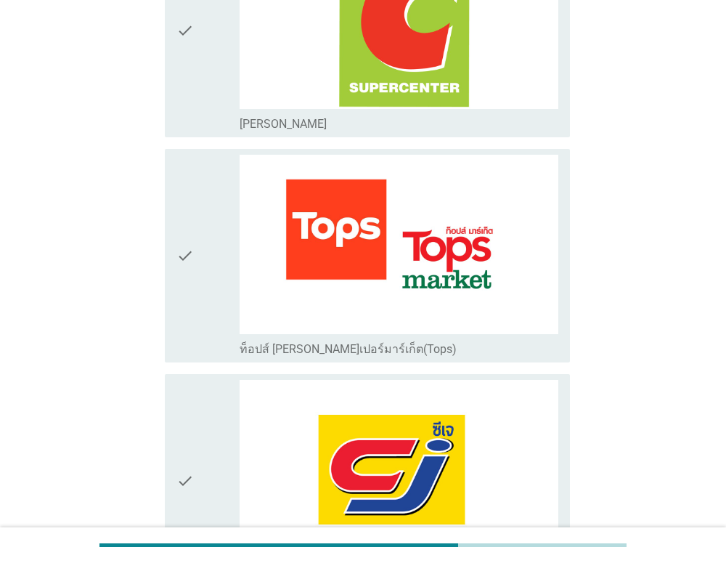
click at [196, 246] on div "check" at bounding box center [209, 256] width 64 height 202
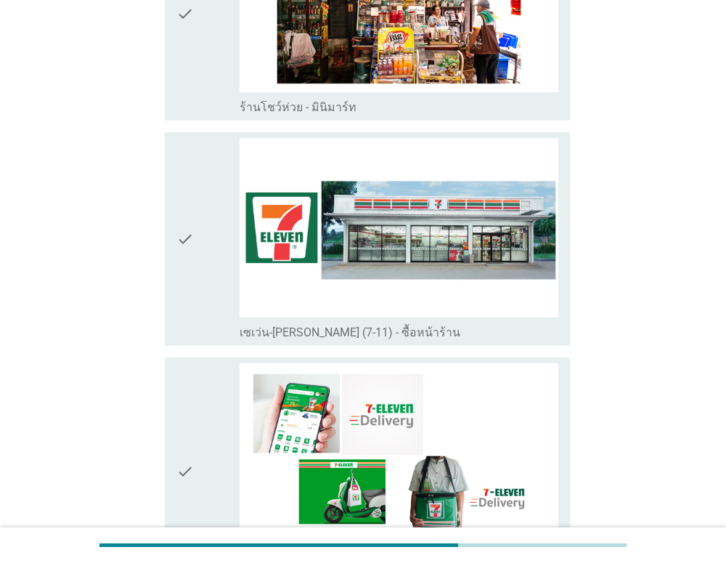
scroll to position [2690, 0]
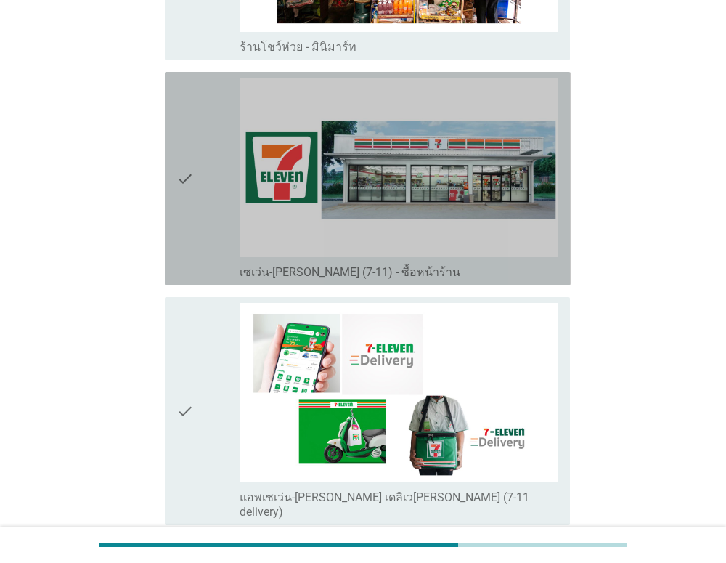
click at [191, 162] on icon "check" at bounding box center [185, 179] width 17 height 202
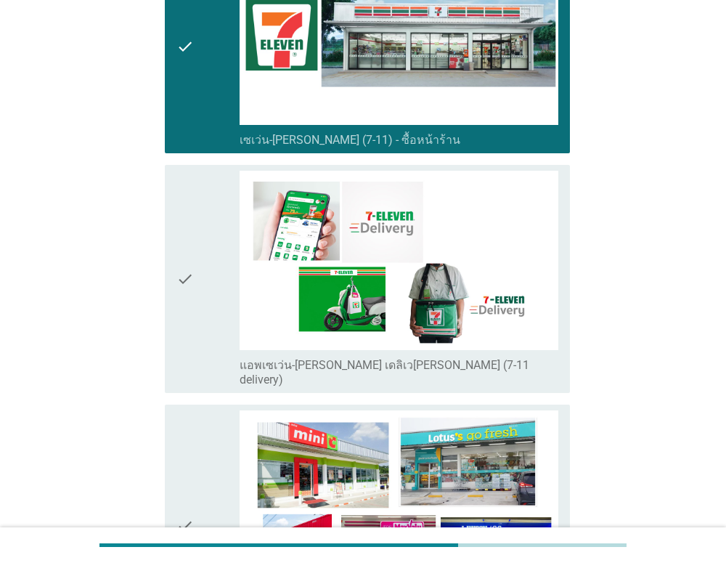
scroll to position [2830, 0]
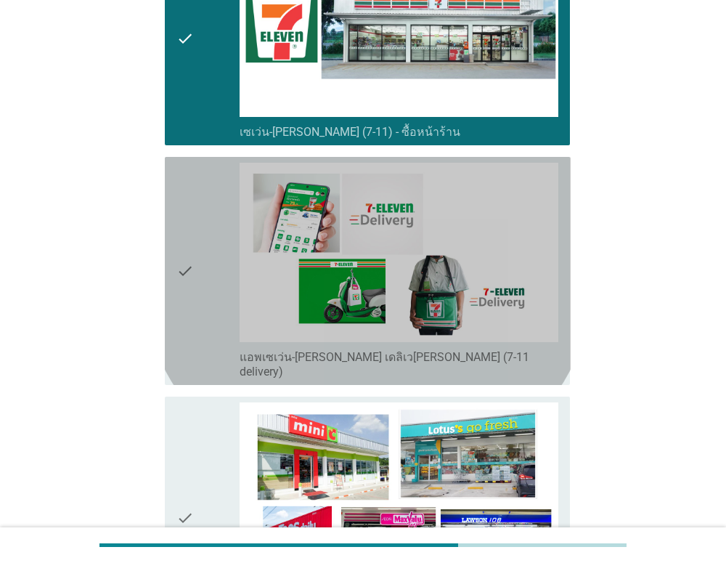
click at [201, 264] on div "check" at bounding box center [209, 271] width 64 height 216
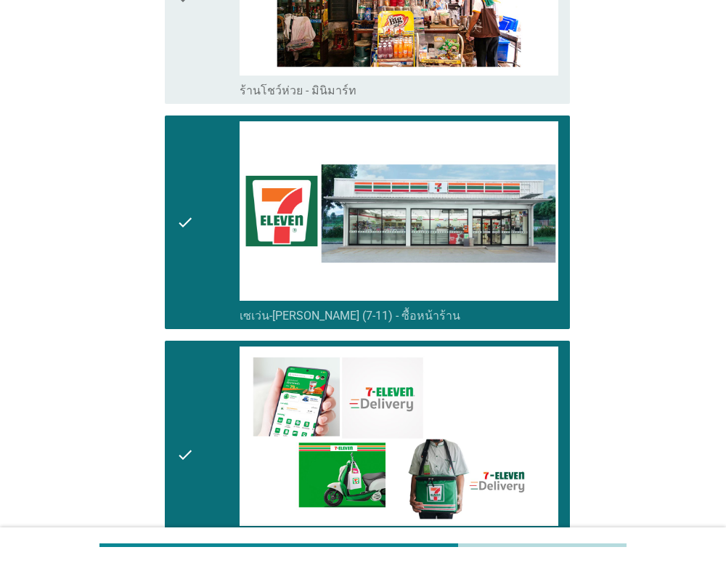
scroll to position [2649, 0]
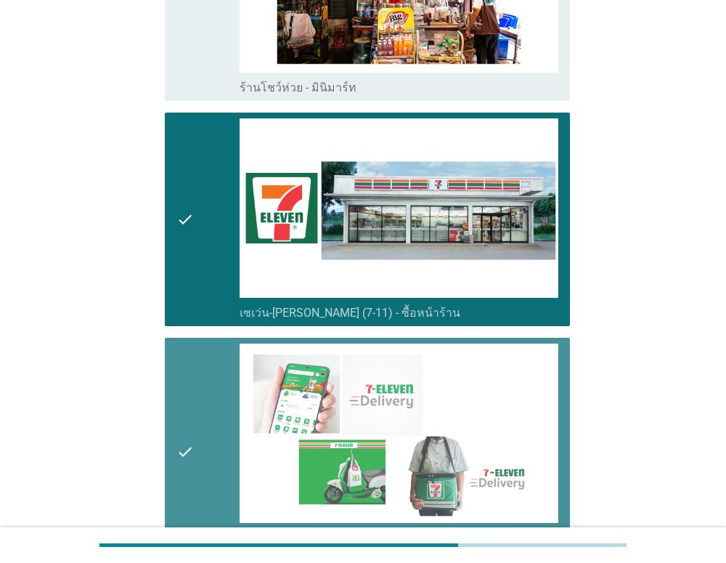
click at [201, 355] on div "check" at bounding box center [209, 452] width 64 height 216
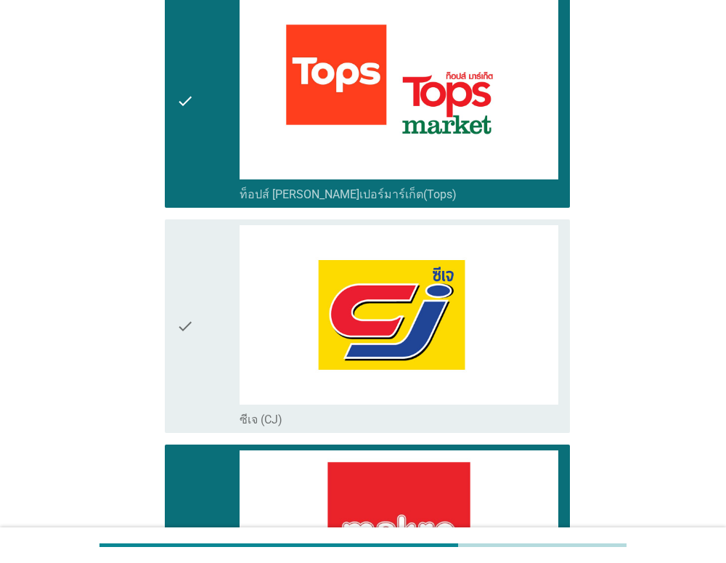
scroll to position [656, 0]
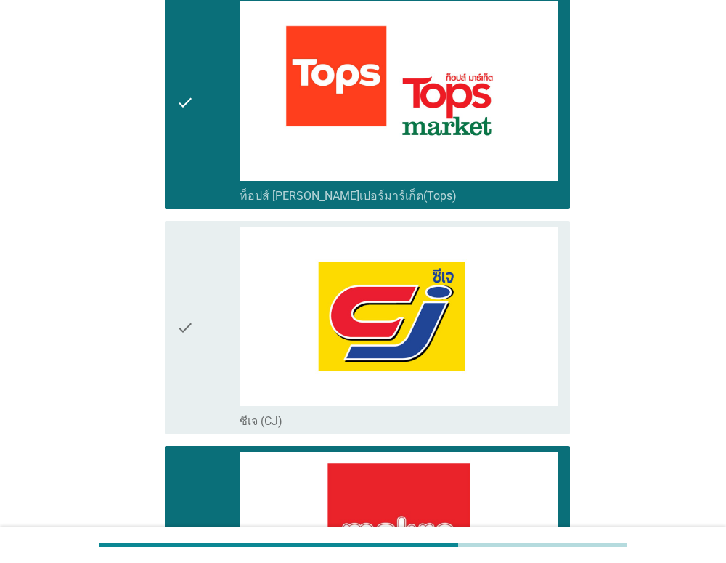
click at [210, 94] on div "check" at bounding box center [209, 102] width 64 height 202
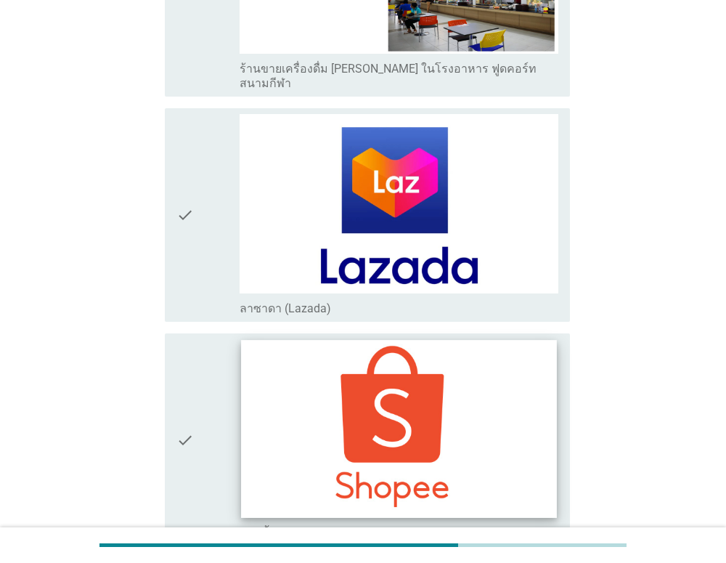
scroll to position [3920, 0]
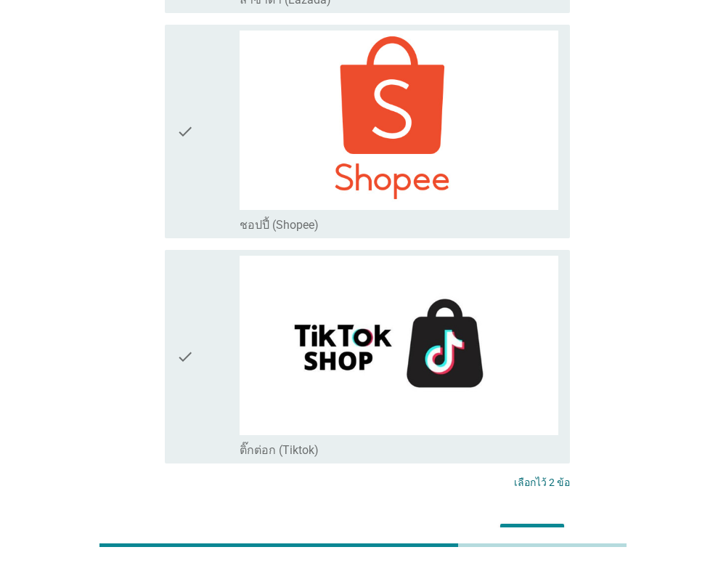
click at [540, 528] on div "ต่อไป" at bounding box center [532, 536] width 41 height 17
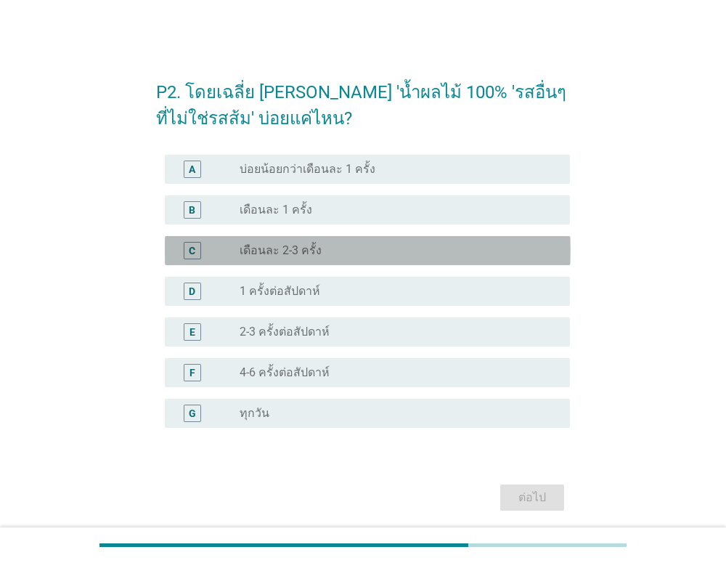
click at [442, 248] on div "radio_button_unchecked เดือนละ 2-3 ครั้ง" at bounding box center [393, 250] width 307 height 15
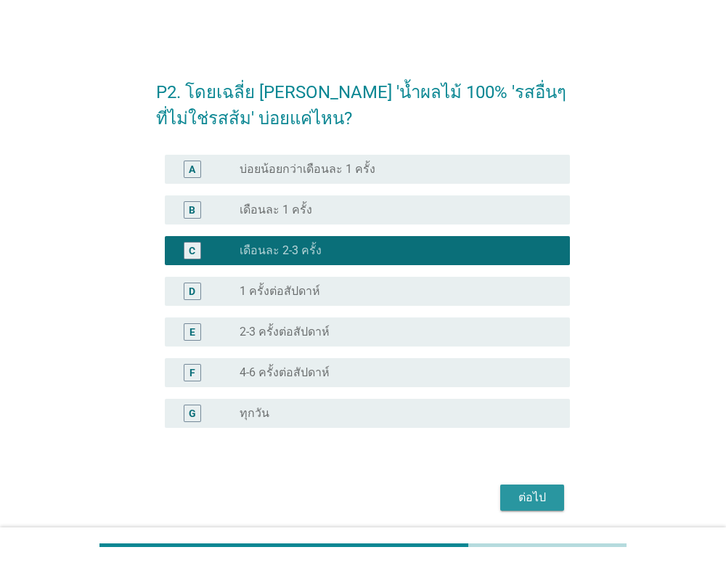
click at [535, 497] on div "ต่อไป" at bounding box center [532, 497] width 41 height 17
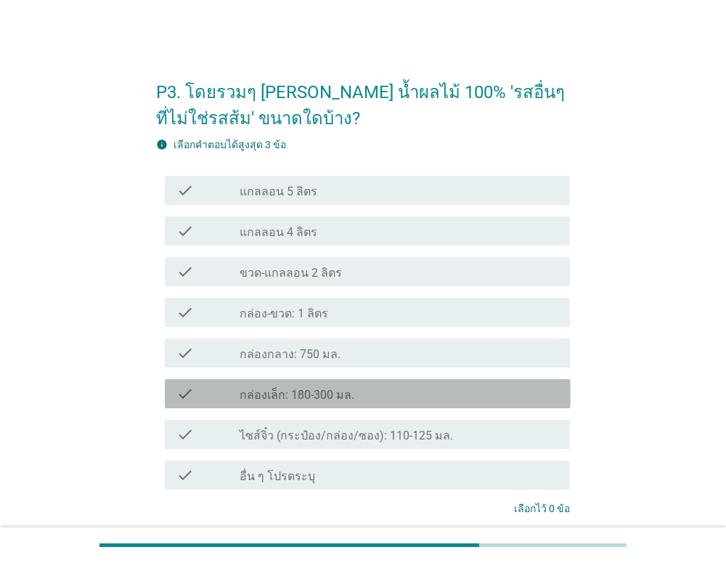
click at [484, 400] on div "check_box_outline_blank กล่องเล็ก: 180-300 มล." at bounding box center [399, 393] width 319 height 17
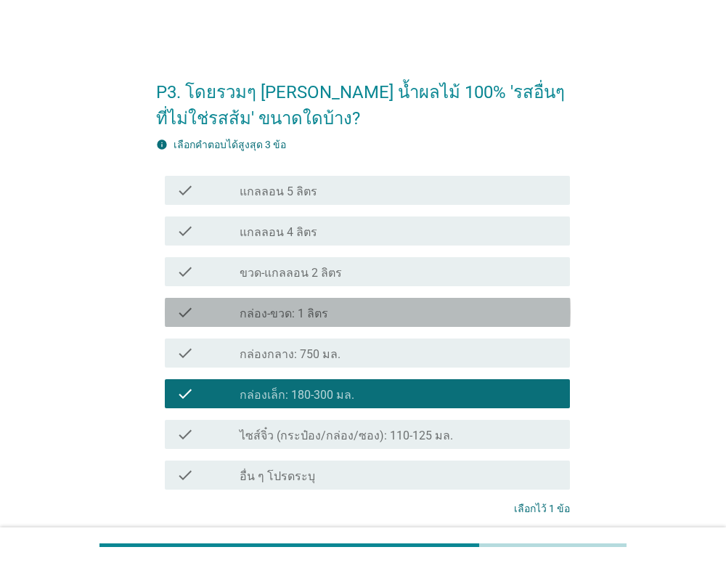
click at [481, 312] on div "check_box_outline_blank กล่อง-ขวด: 1 ลิตร" at bounding box center [399, 312] width 319 height 17
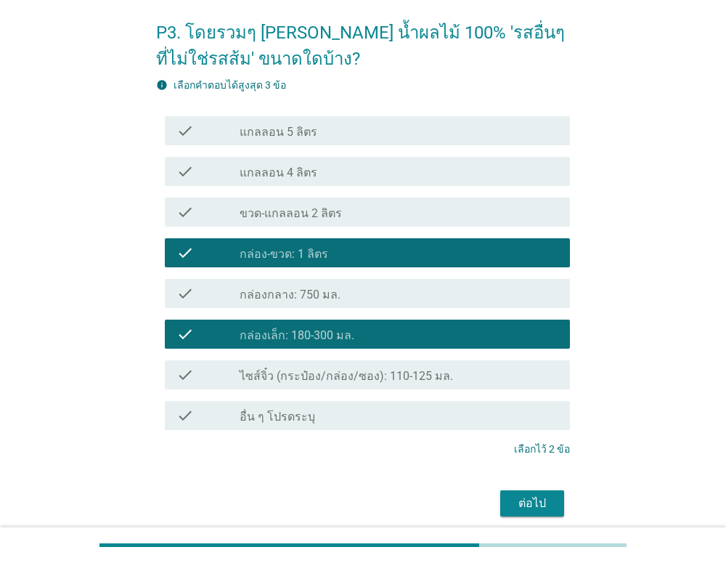
scroll to position [106, 0]
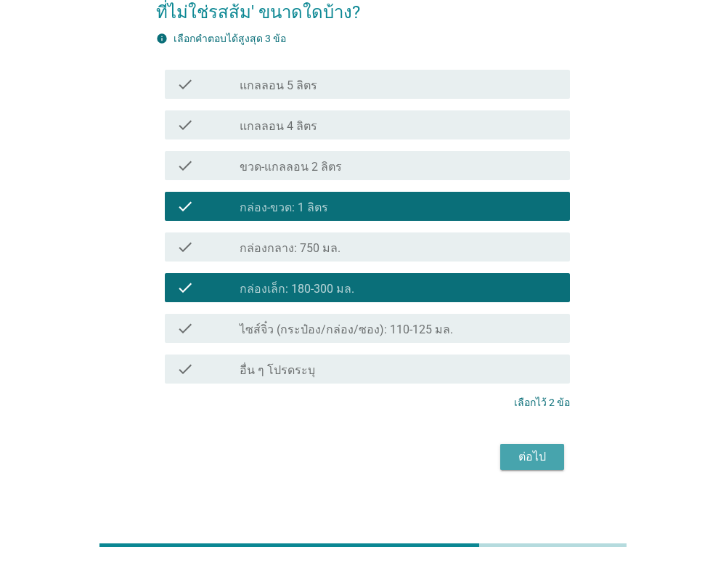
click at [544, 460] on div "ต่อไป" at bounding box center [532, 456] width 41 height 17
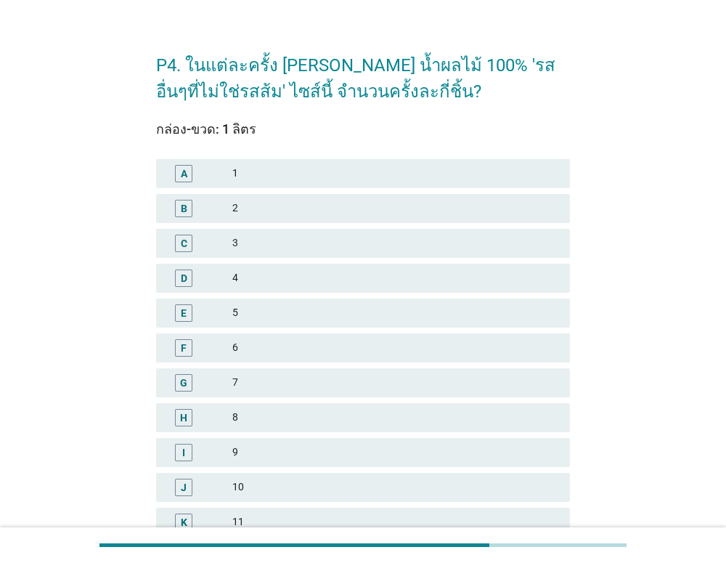
scroll to position [24, 0]
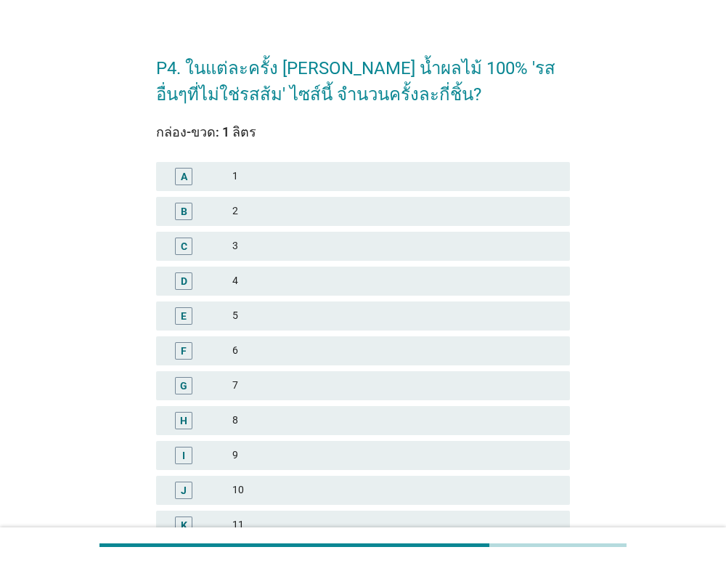
click at [455, 218] on div "2" at bounding box center [395, 211] width 326 height 17
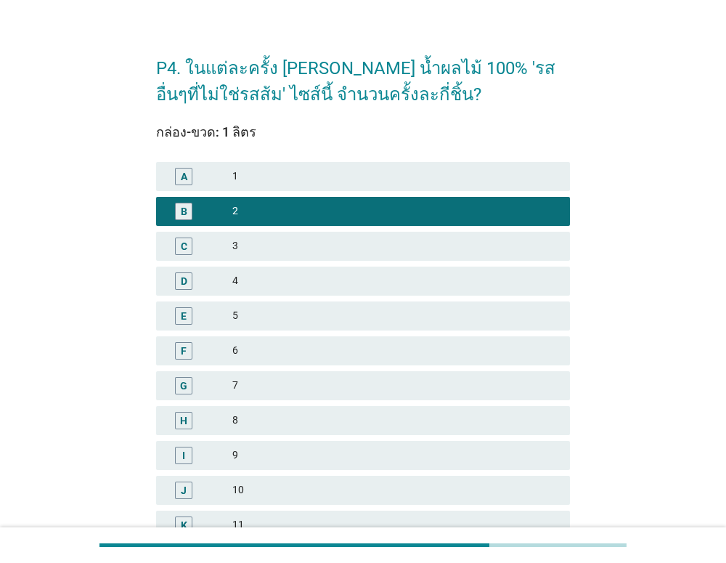
scroll to position [298, 0]
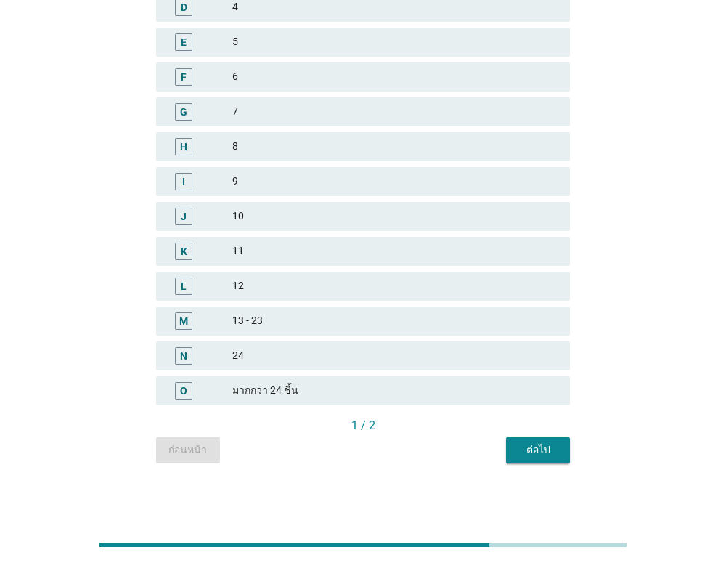
click at [522, 445] on div "ต่อไป" at bounding box center [538, 449] width 41 height 15
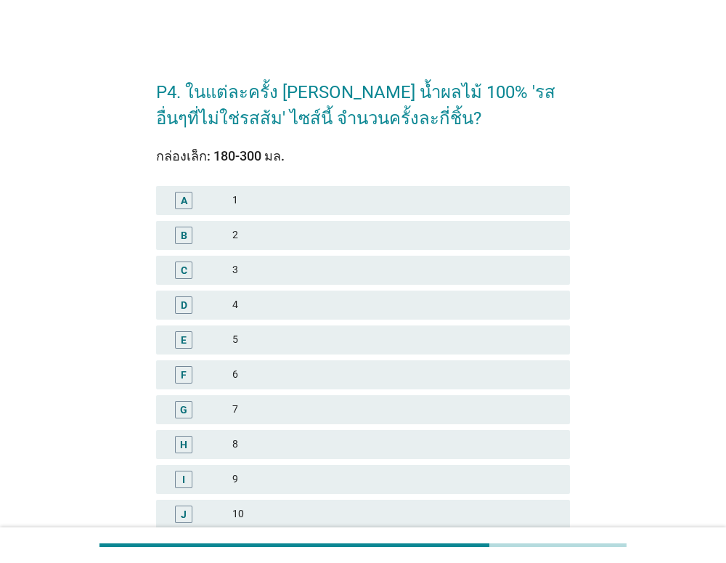
scroll to position [49, 0]
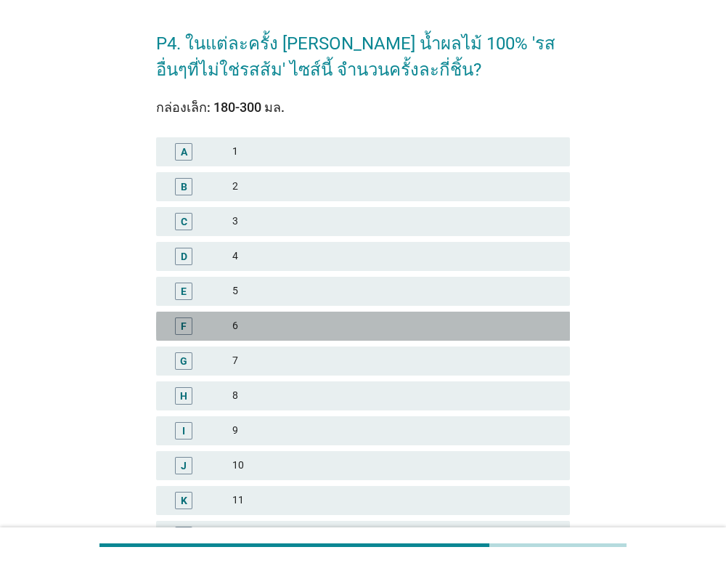
click at [408, 328] on div "6" at bounding box center [395, 325] width 326 height 17
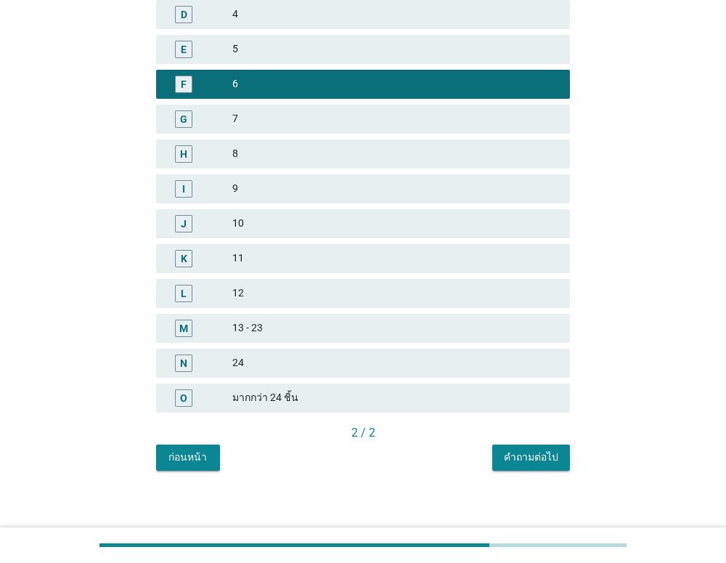
scroll to position [298, 0]
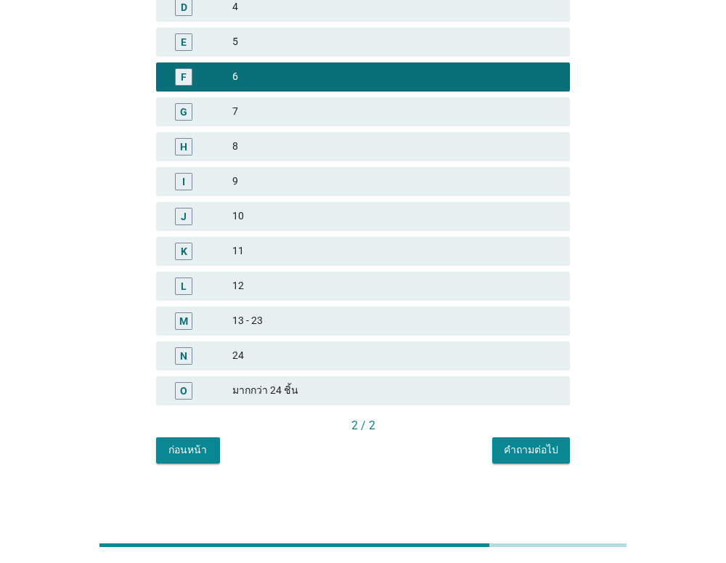
click at [551, 447] on div "คำถามต่อไป" at bounding box center [531, 449] width 54 height 15
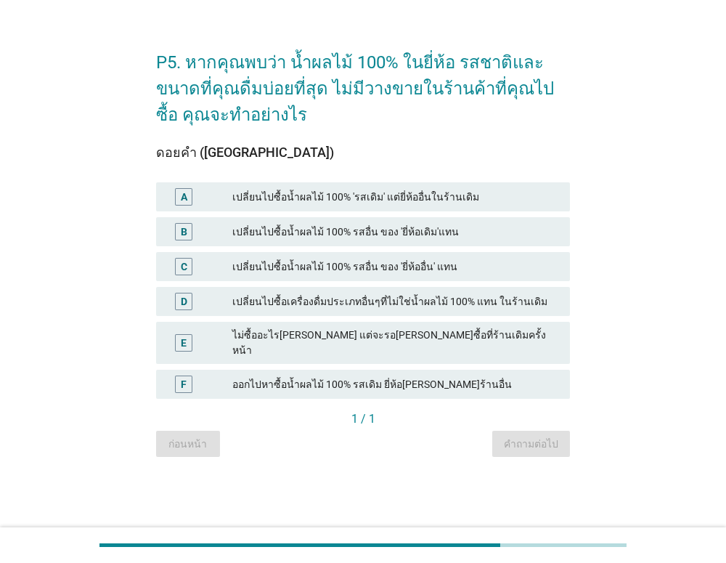
scroll to position [0, 0]
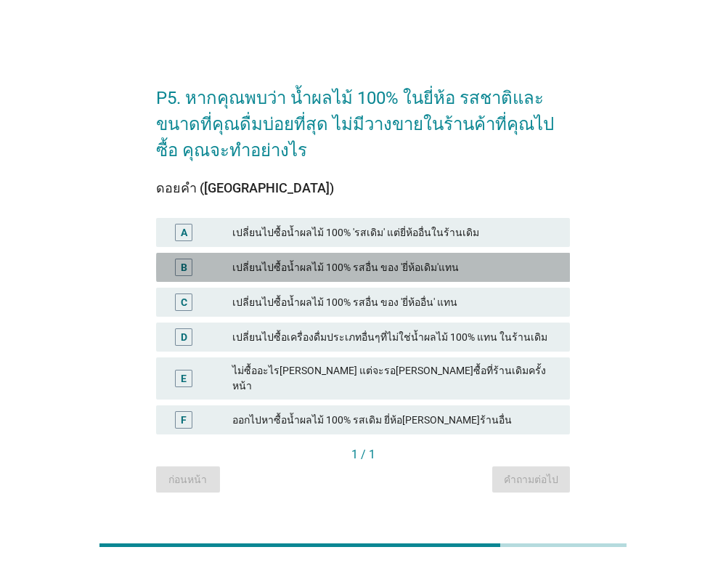
click at [432, 276] on div "เปลี่ยนไปซื้อน้ำผลไม้ 100% รสอื่น ของ 'ยี่ห้อเดิม'แทน" at bounding box center [395, 267] width 326 height 17
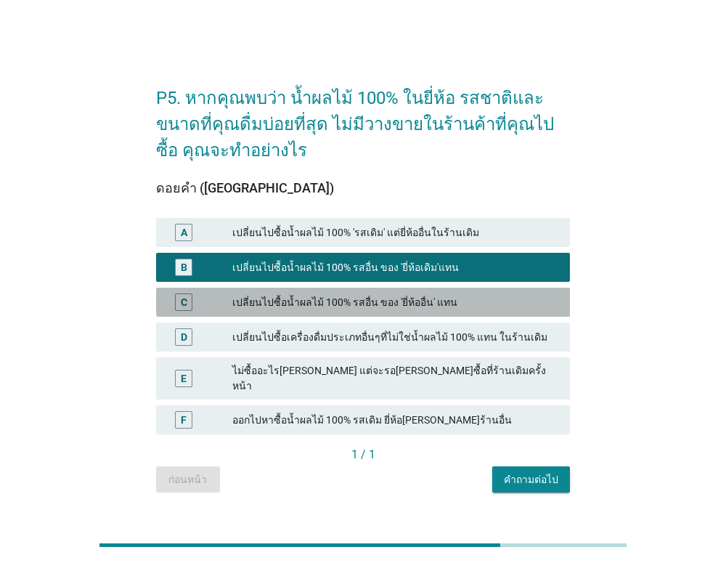
click at [474, 311] on div "เปลี่ยนไปซื้อน้ำผลไม้ 100% รสอื่น ของ 'ยี่ห้ออื่น' แทน" at bounding box center [395, 301] width 326 height 17
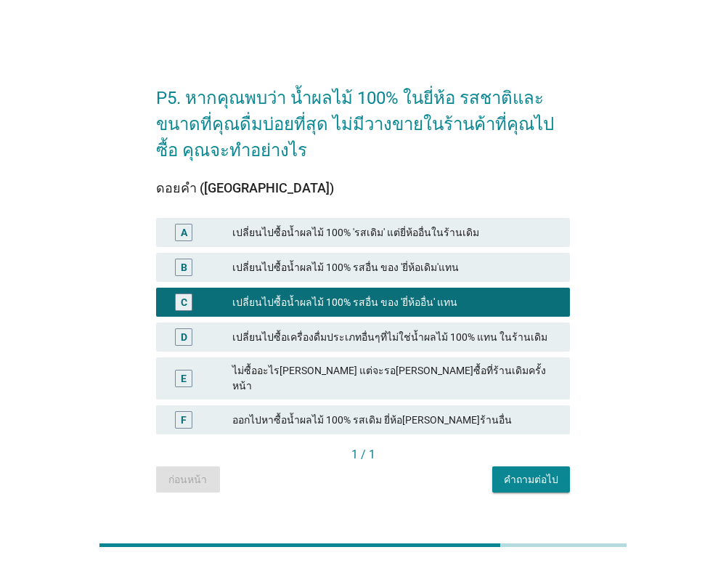
click at [487, 282] on div "B เปลี่ยนไปซื้อน้ำผลไม้ 100% รสอื่น ของ 'ยี่ห้อเดิม'แทน" at bounding box center [363, 267] width 415 height 29
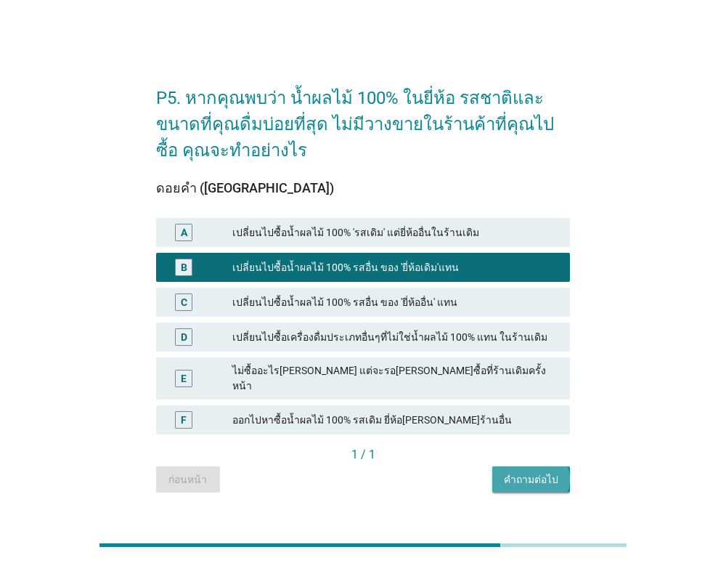
click at [518, 474] on div "คำถามต่อไป" at bounding box center [531, 479] width 54 height 15
